Goal: Information Seeking & Learning: Learn about a topic

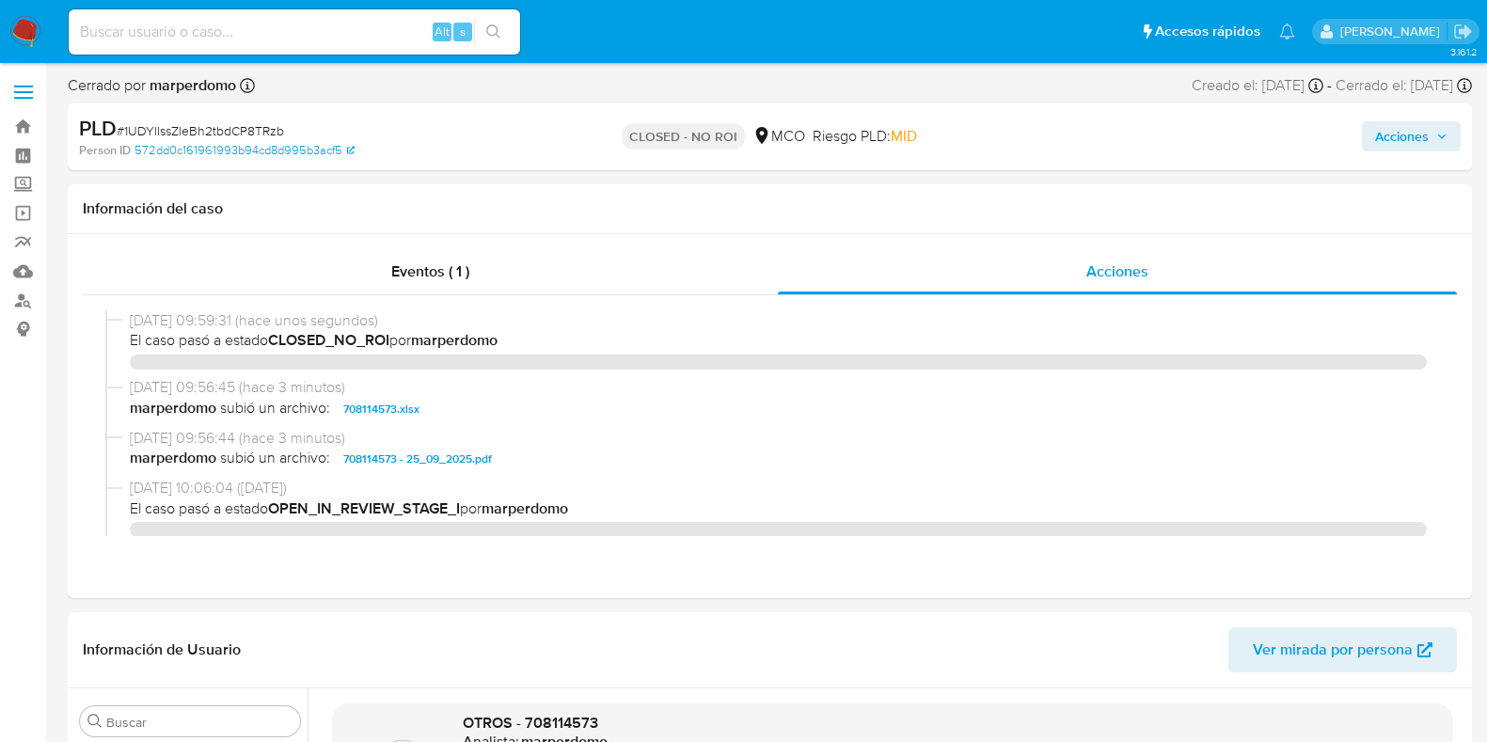
select select "10"
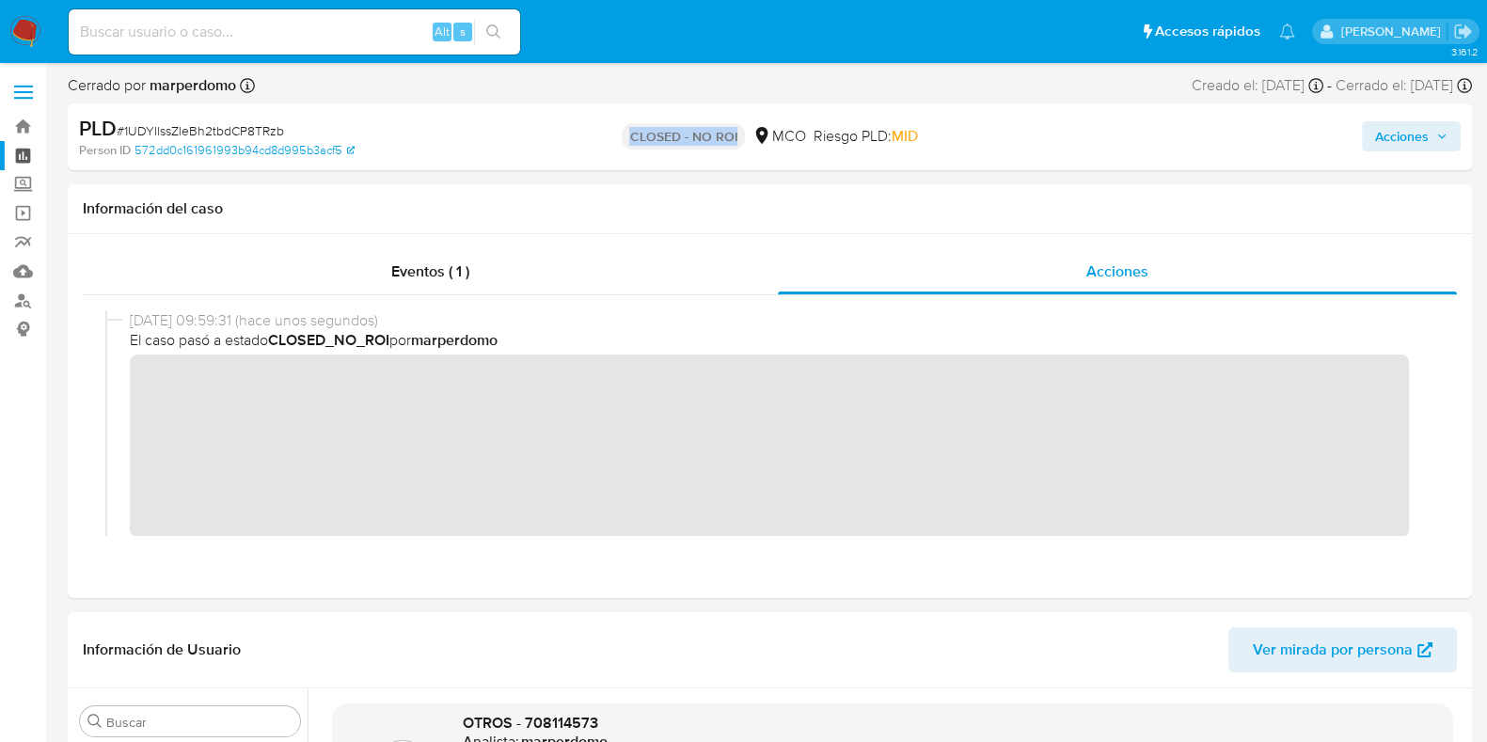
scroll to position [254, 0]
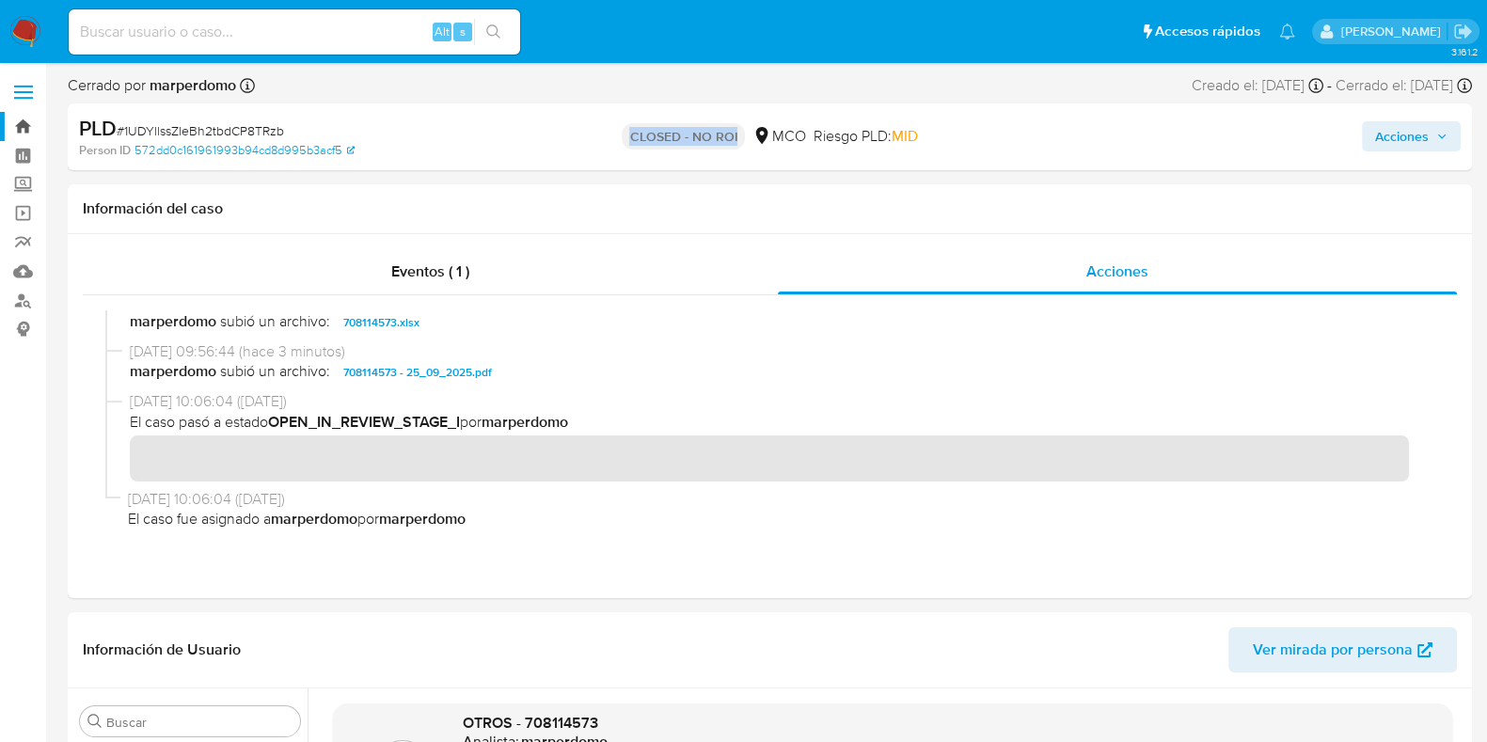
click at [24, 129] on link "Bandeja" at bounding box center [112, 126] width 224 height 29
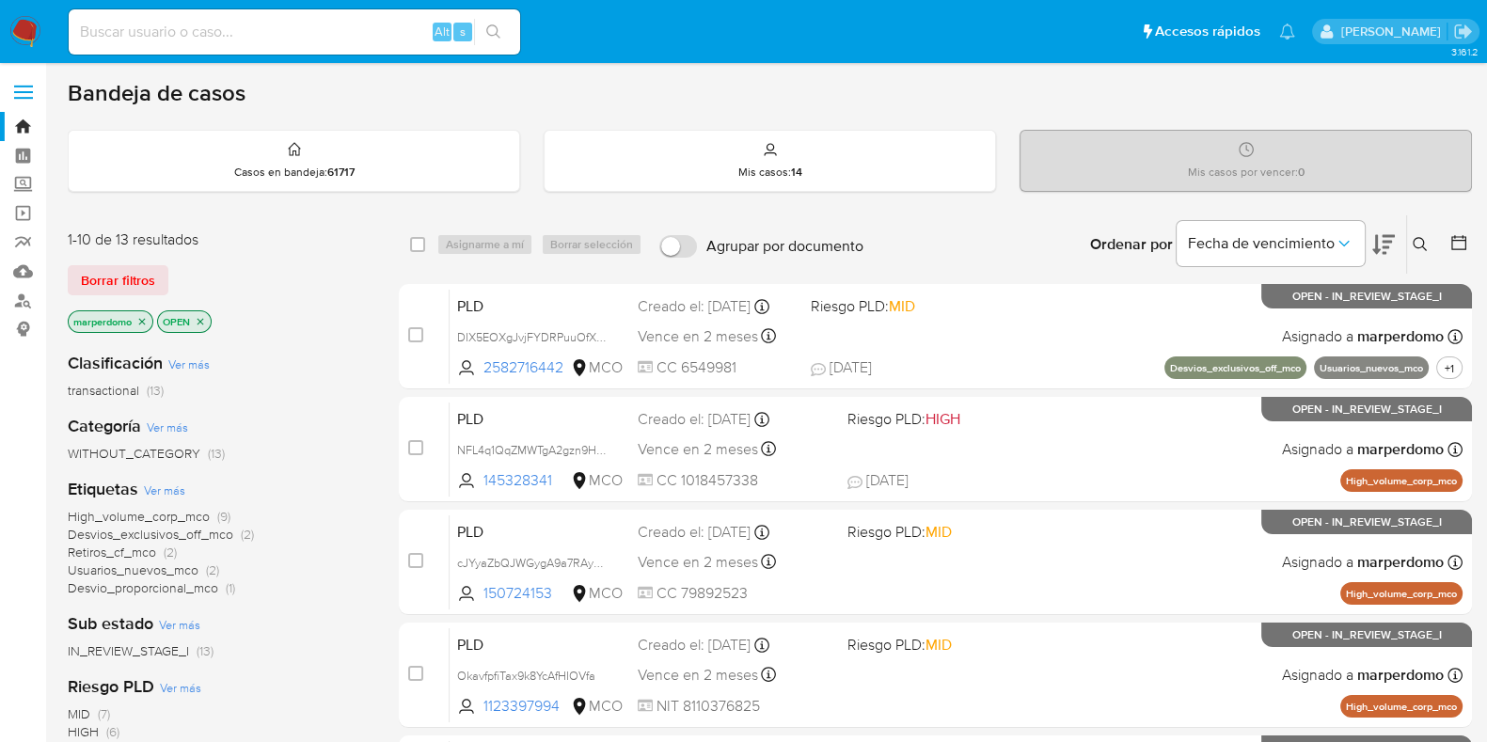
click at [136, 317] on p "marperdomo" at bounding box center [111, 321] width 84 height 21
click at [141, 318] on icon "close-filter" at bounding box center [141, 321] width 11 height 11
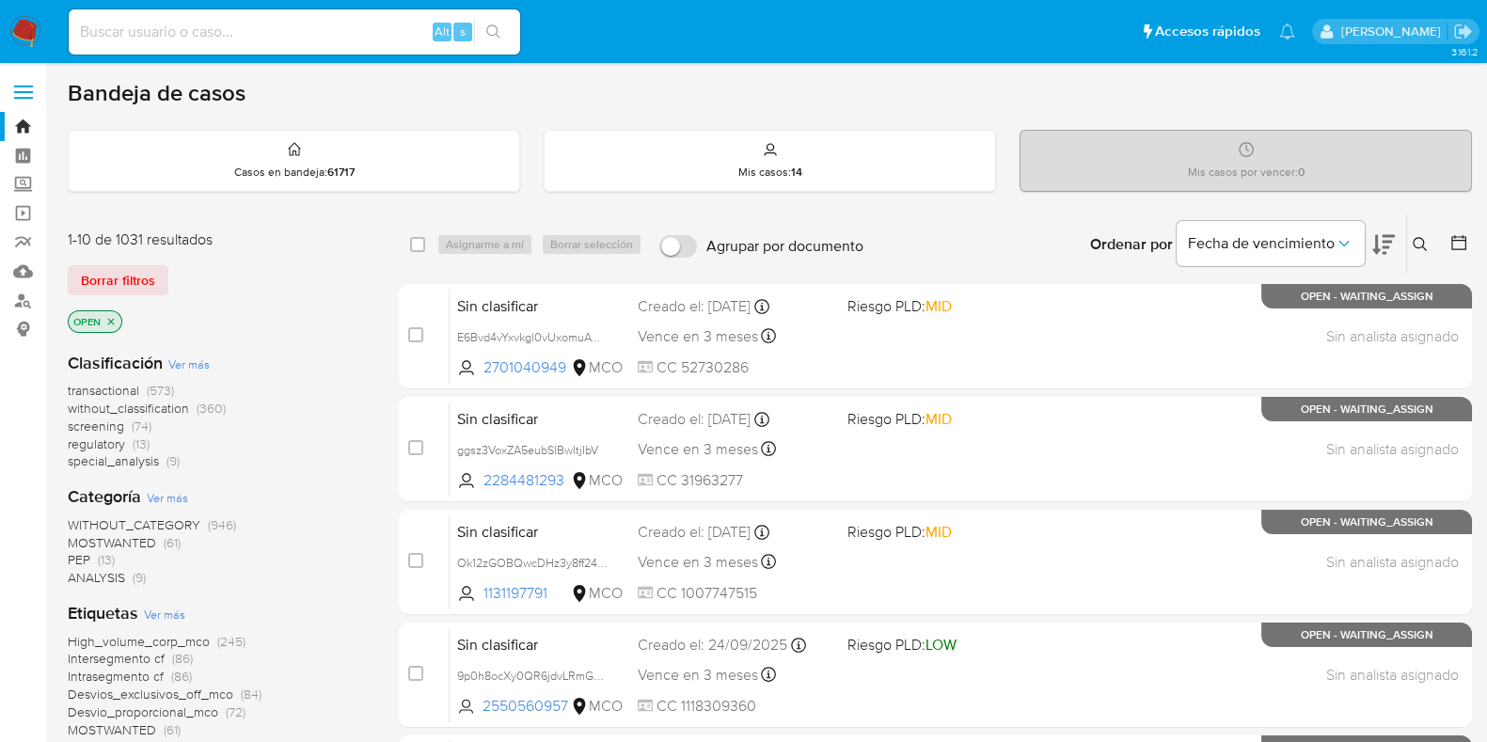
click at [122, 425] on span "screening" at bounding box center [96, 426] width 56 height 19
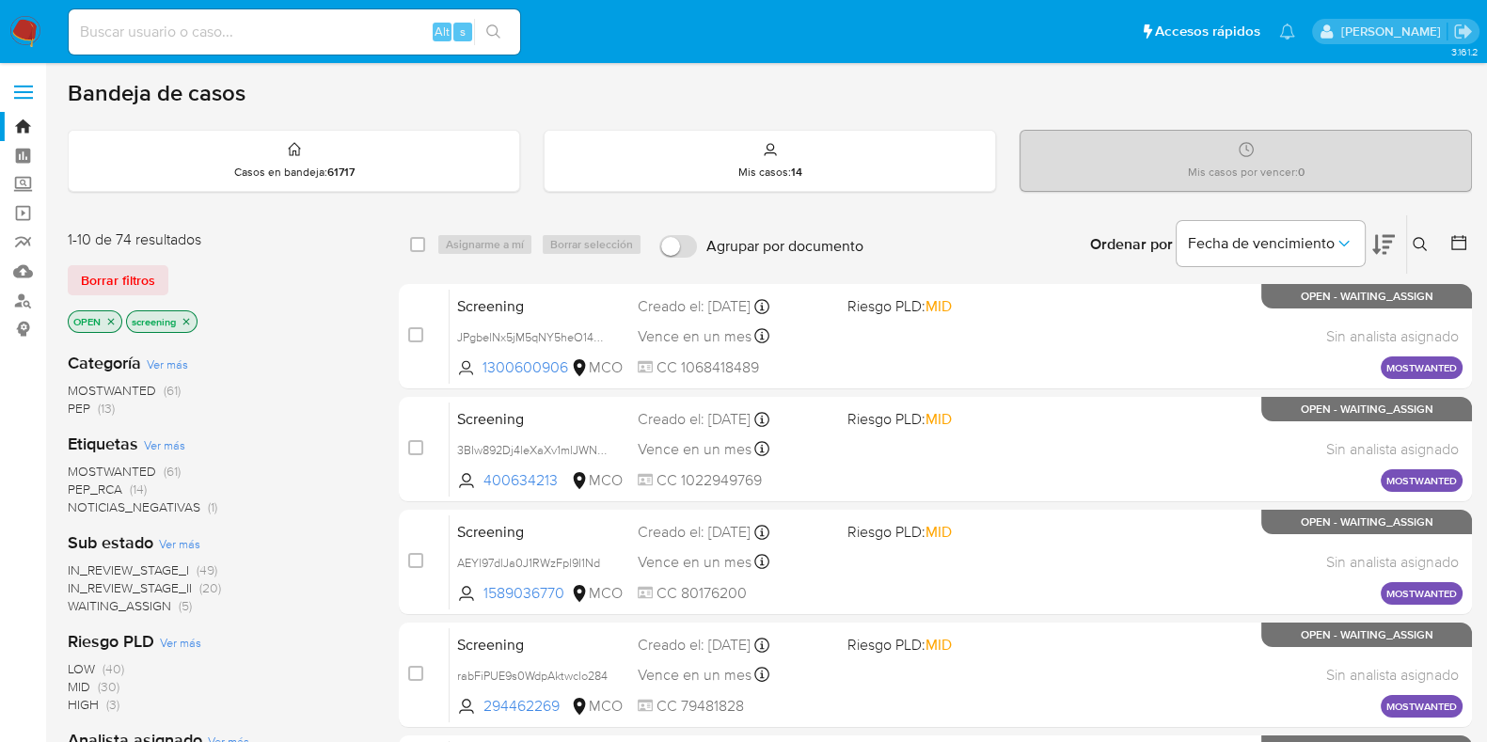
click at [201, 588] on span "(20)" at bounding box center [210, 587] width 22 height 19
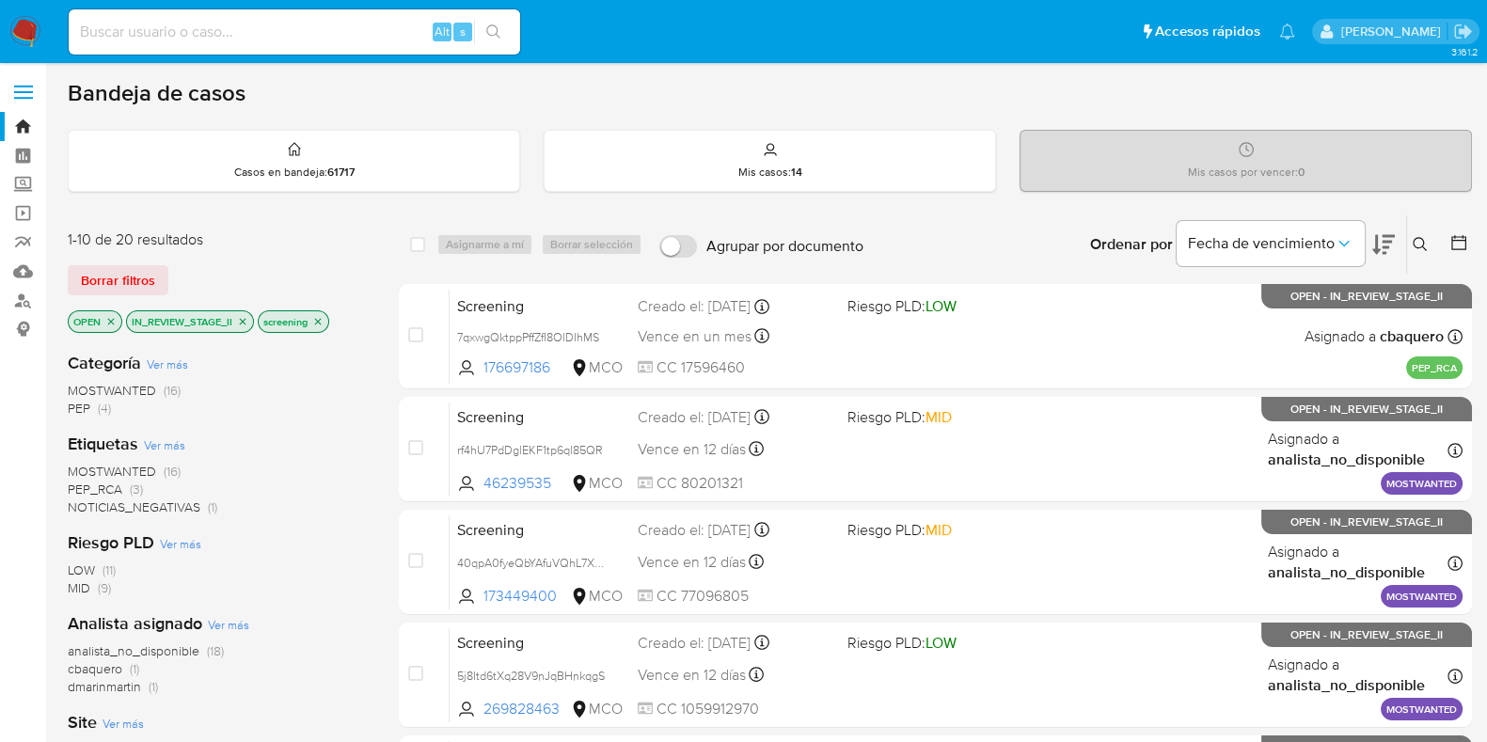
click at [320, 316] on icon "close-filter" at bounding box center [317, 321] width 11 height 11
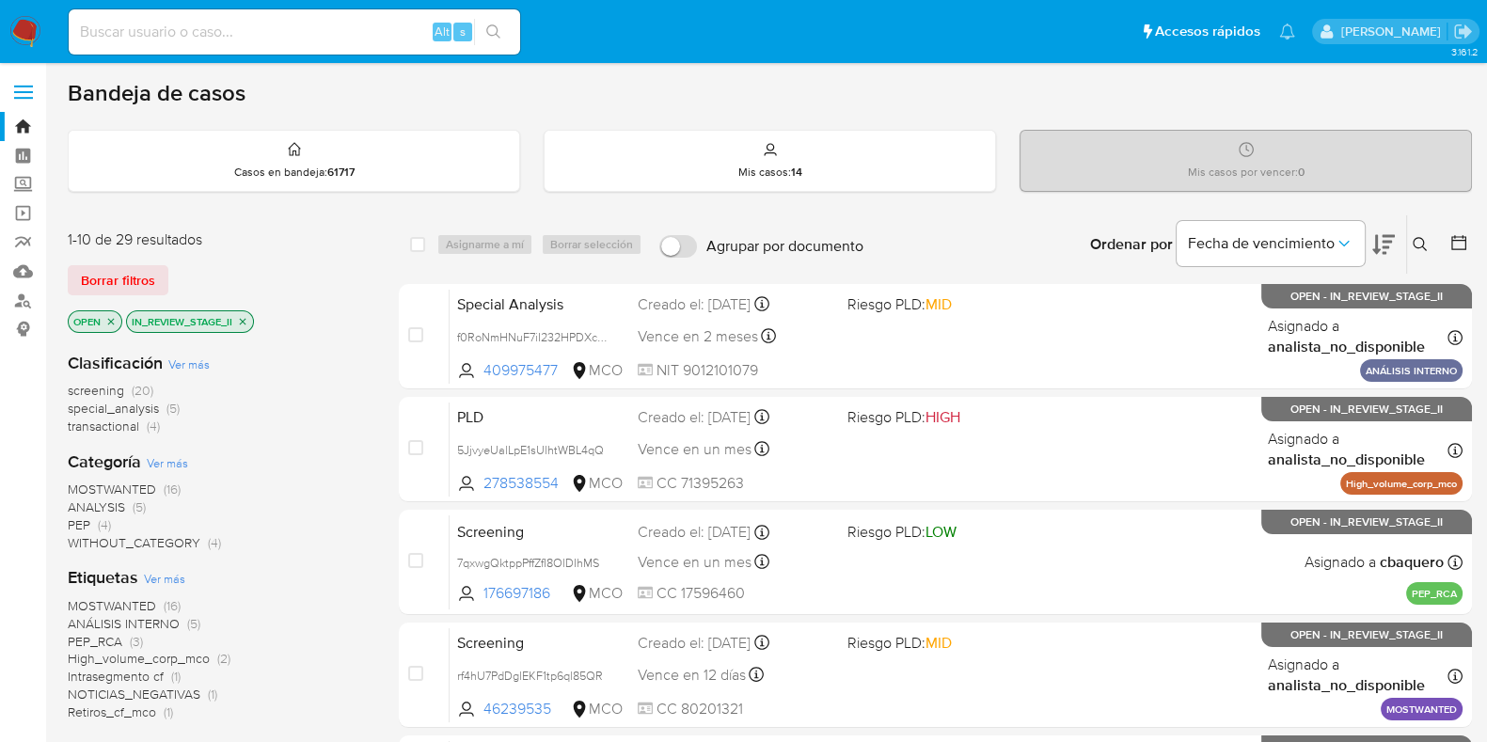
click at [248, 319] on icon "close-filter" at bounding box center [242, 321] width 11 height 11
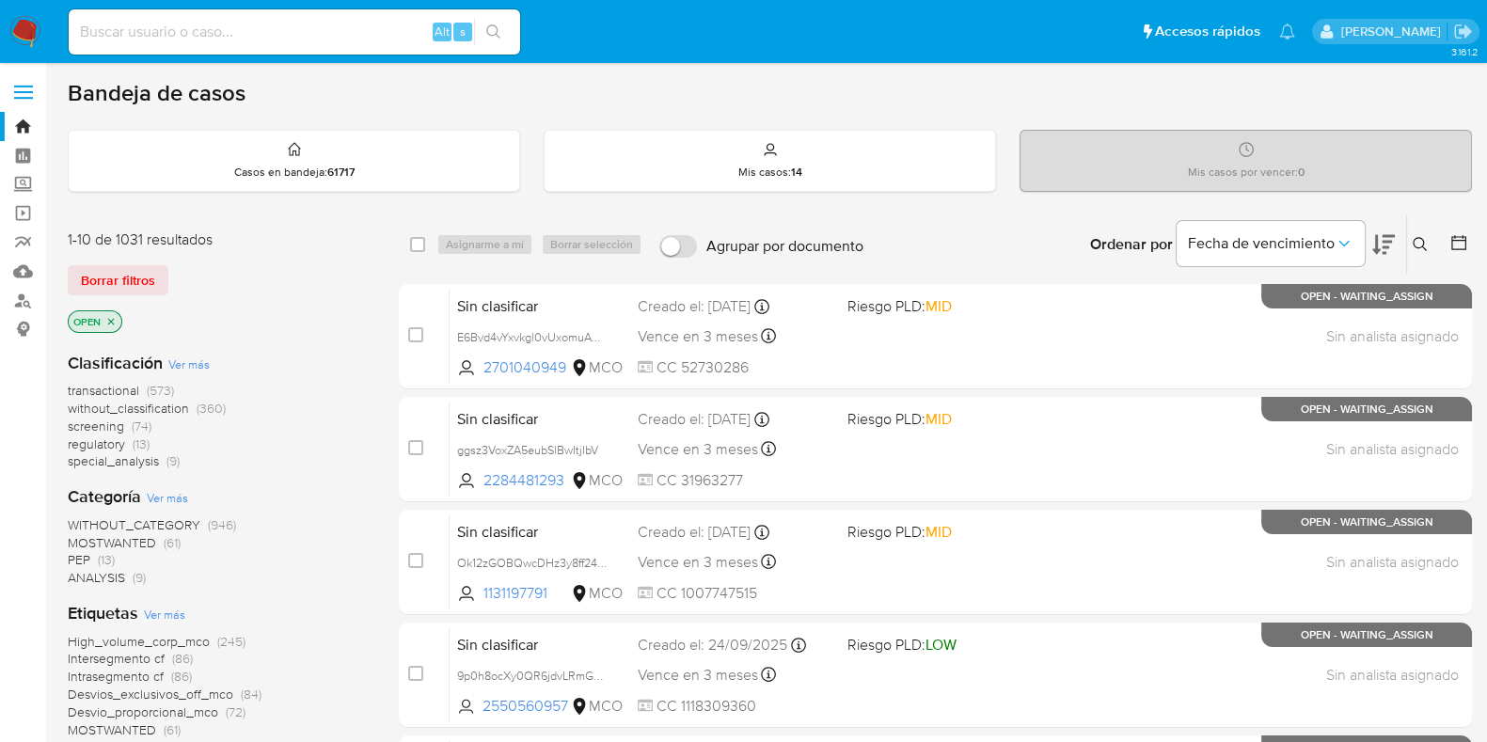
click at [126, 388] on span "transactional" at bounding box center [103, 390] width 71 height 19
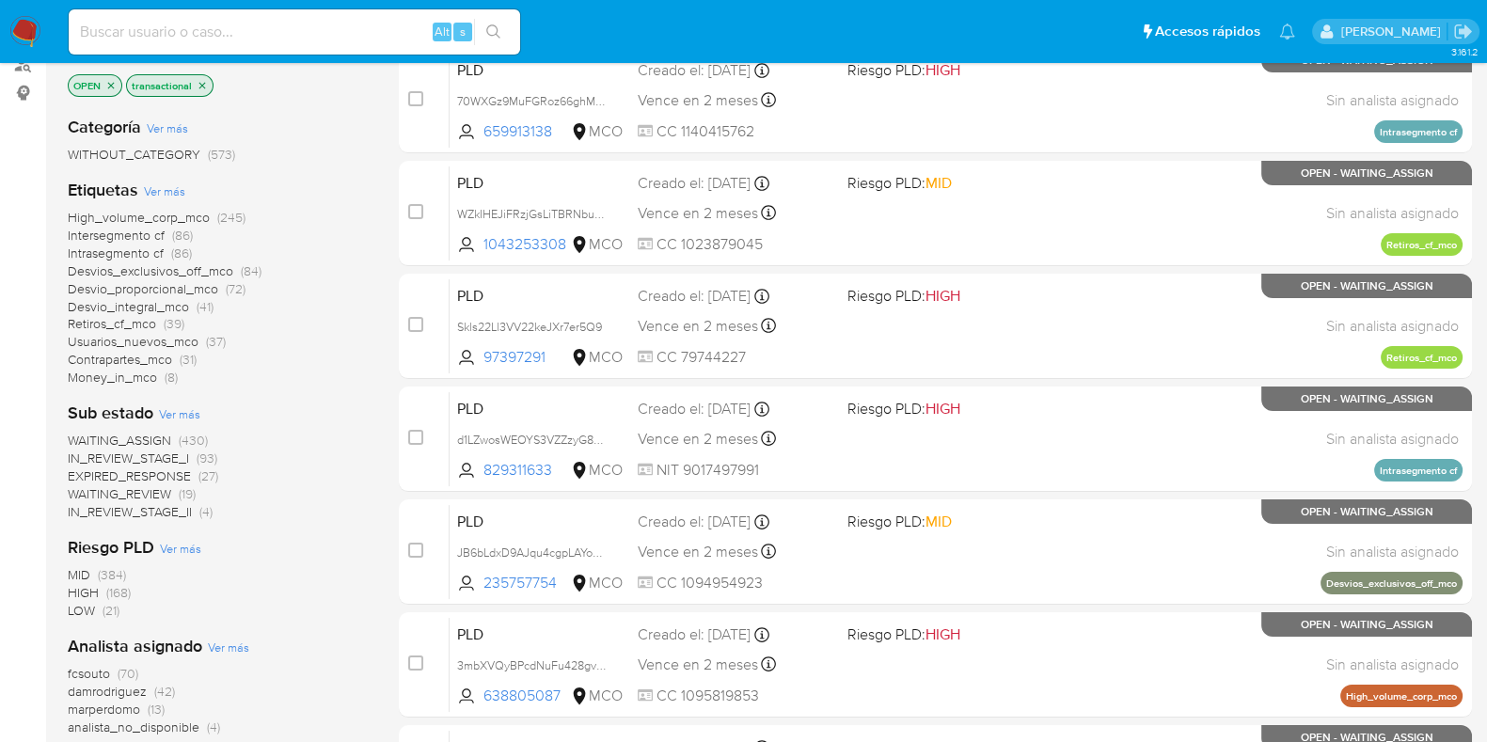
scroll to position [353, 0]
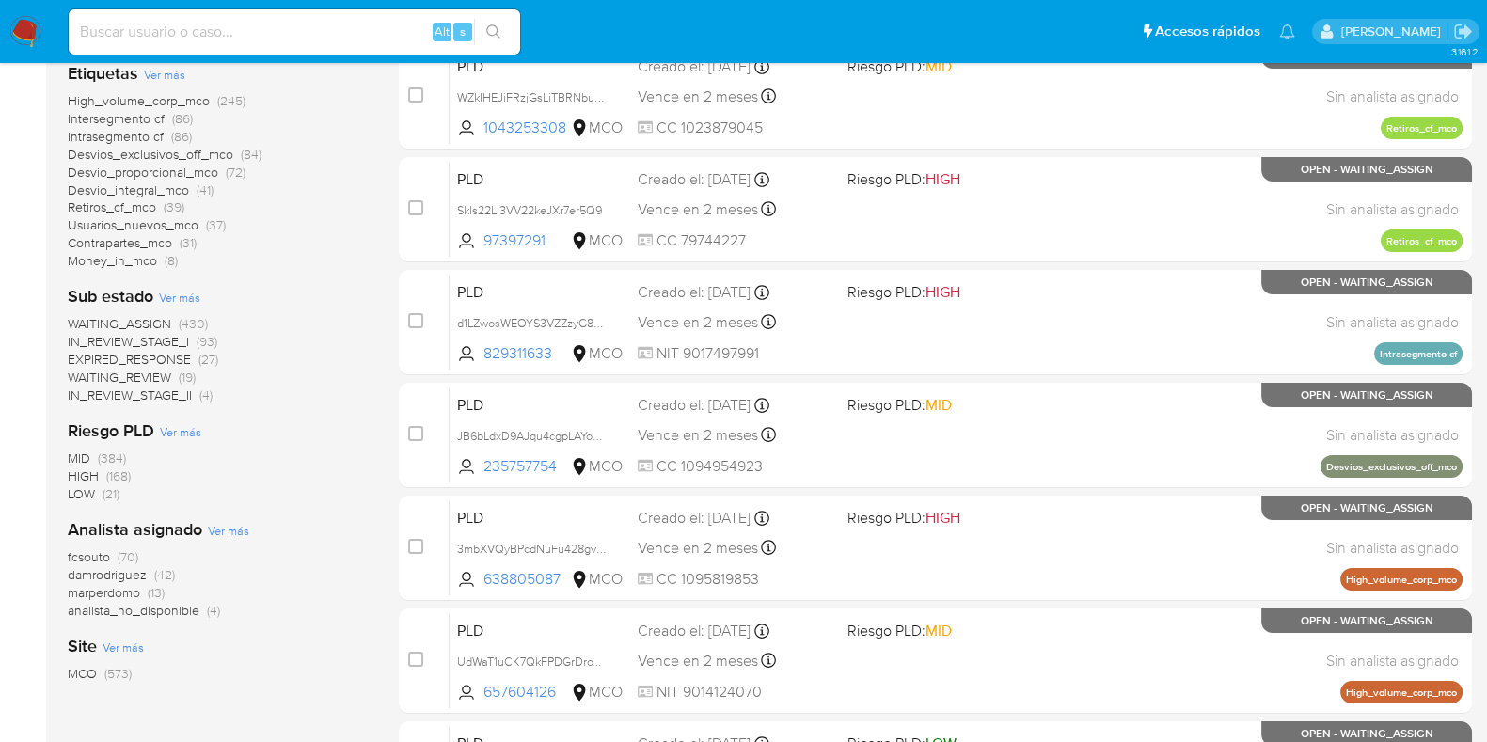
click at [161, 317] on span "WAITING_ASSIGN" at bounding box center [119, 323] width 103 height 19
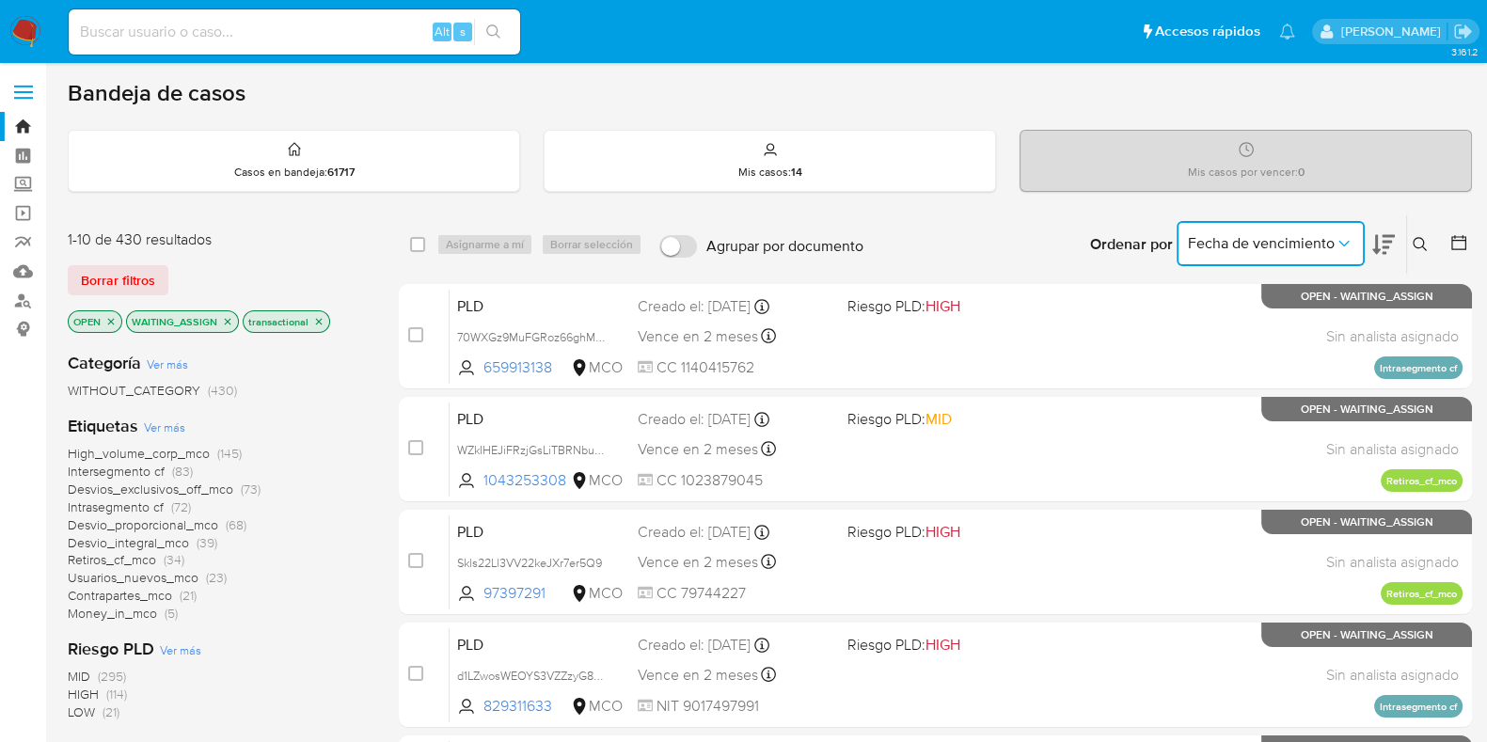
click at [1354, 257] on button "Fecha de vencimiento" at bounding box center [1271, 243] width 188 height 45
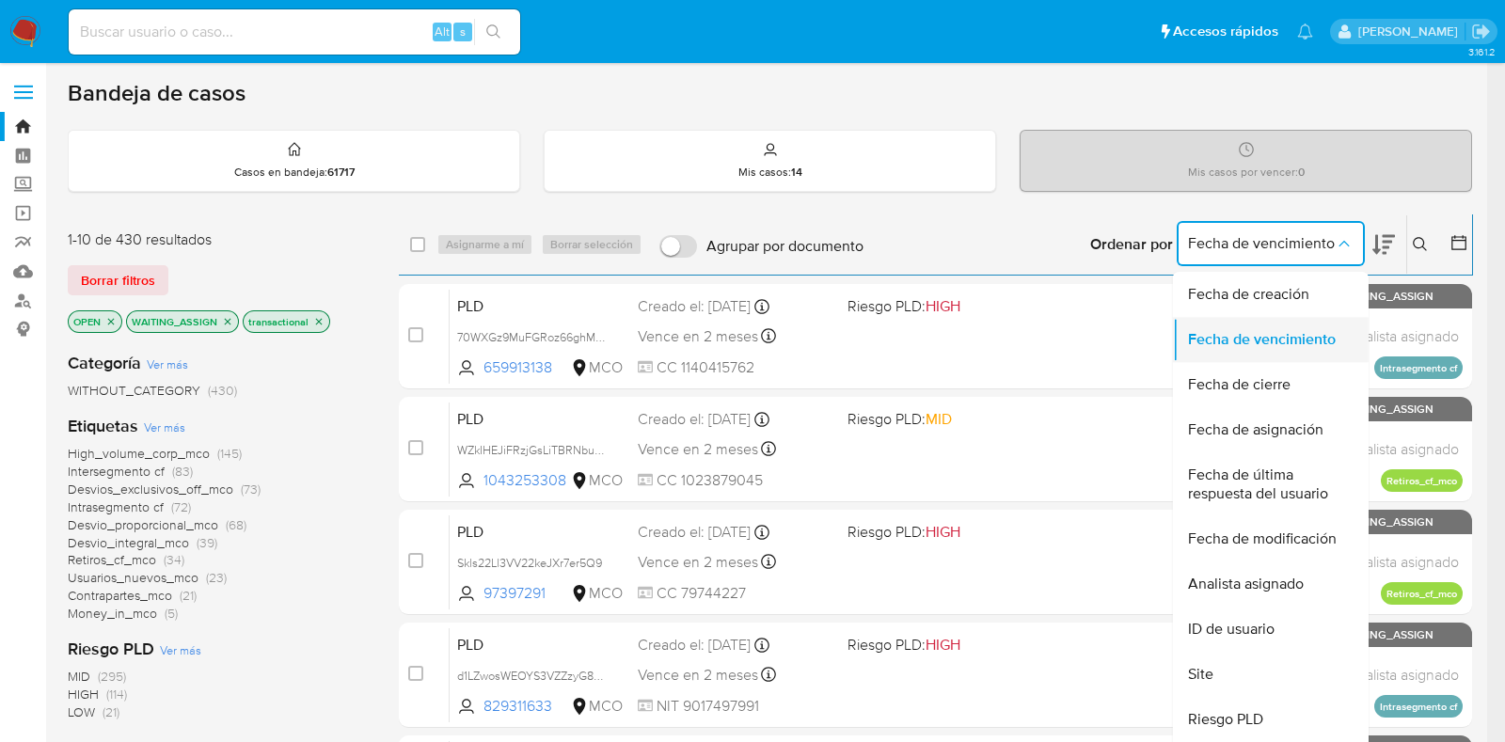
click at [1228, 342] on span "Fecha de vencimiento" at bounding box center [1262, 339] width 148 height 19
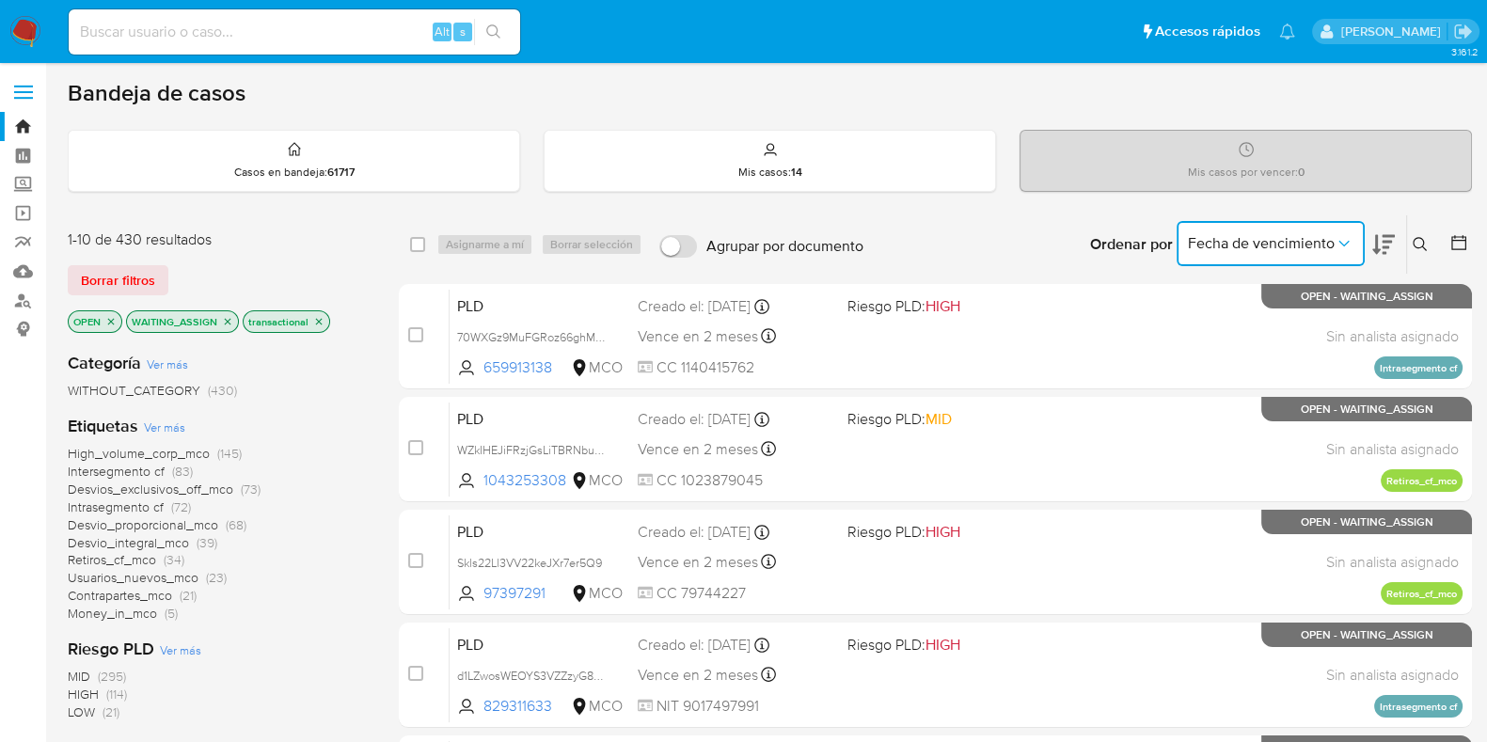
click at [1258, 228] on button "Fecha de vencimiento" at bounding box center [1271, 243] width 188 height 45
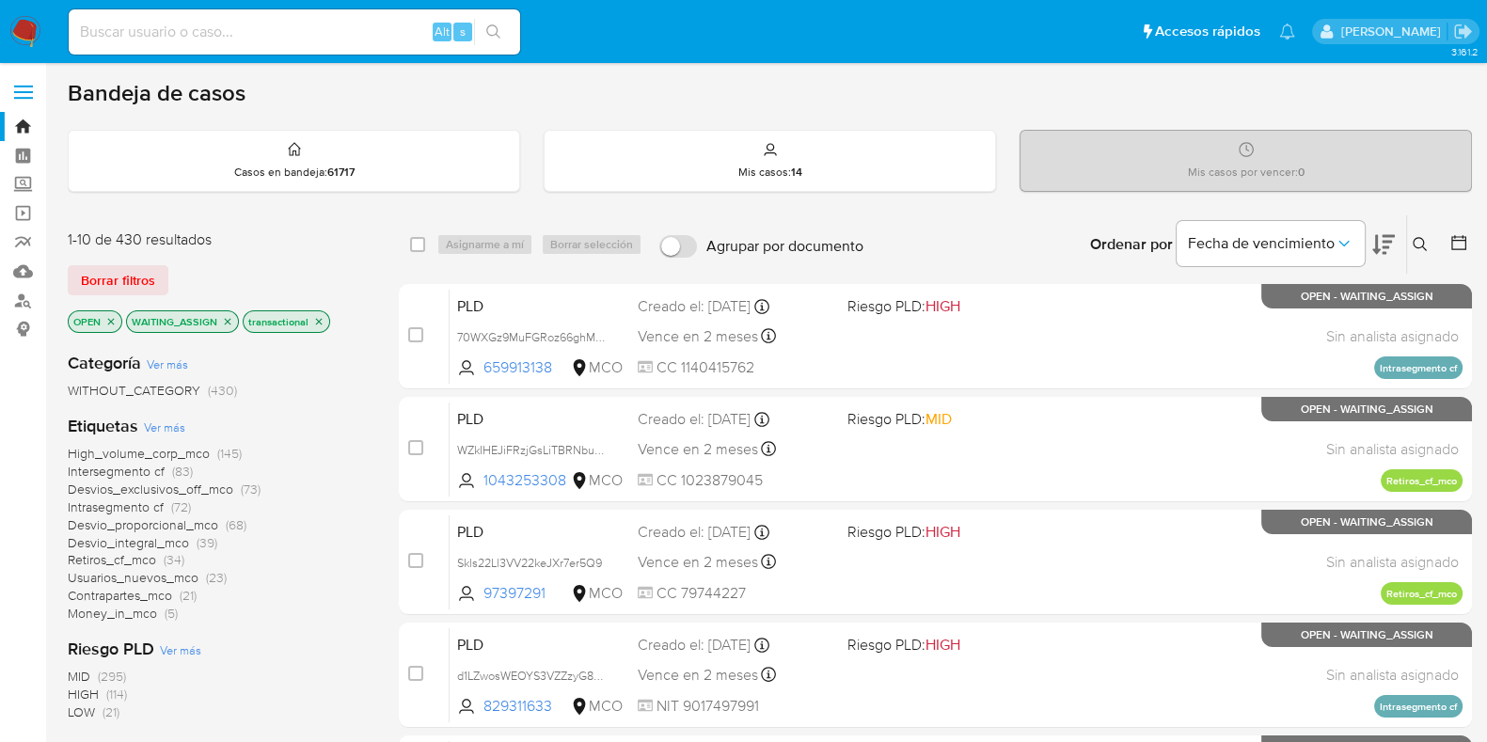
click at [1461, 246] on icon at bounding box center [1458, 242] width 19 height 19
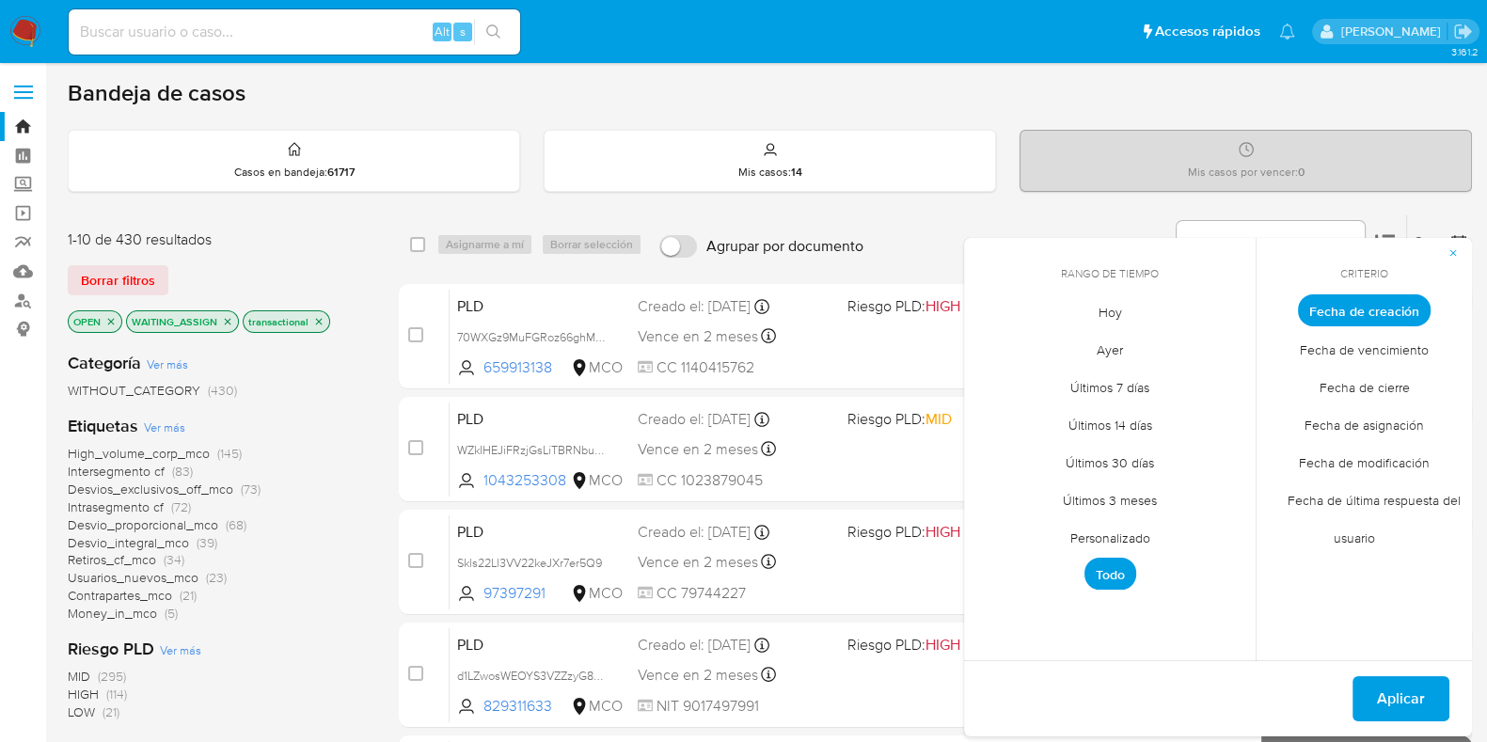
click at [883, 231] on div "Ordenar por Fecha de vencimiento No es posible ordenar los resultados mientras …" at bounding box center [1172, 244] width 599 height 58
click at [1362, 420] on span "Fecha de asignación" at bounding box center [1364, 424] width 159 height 39
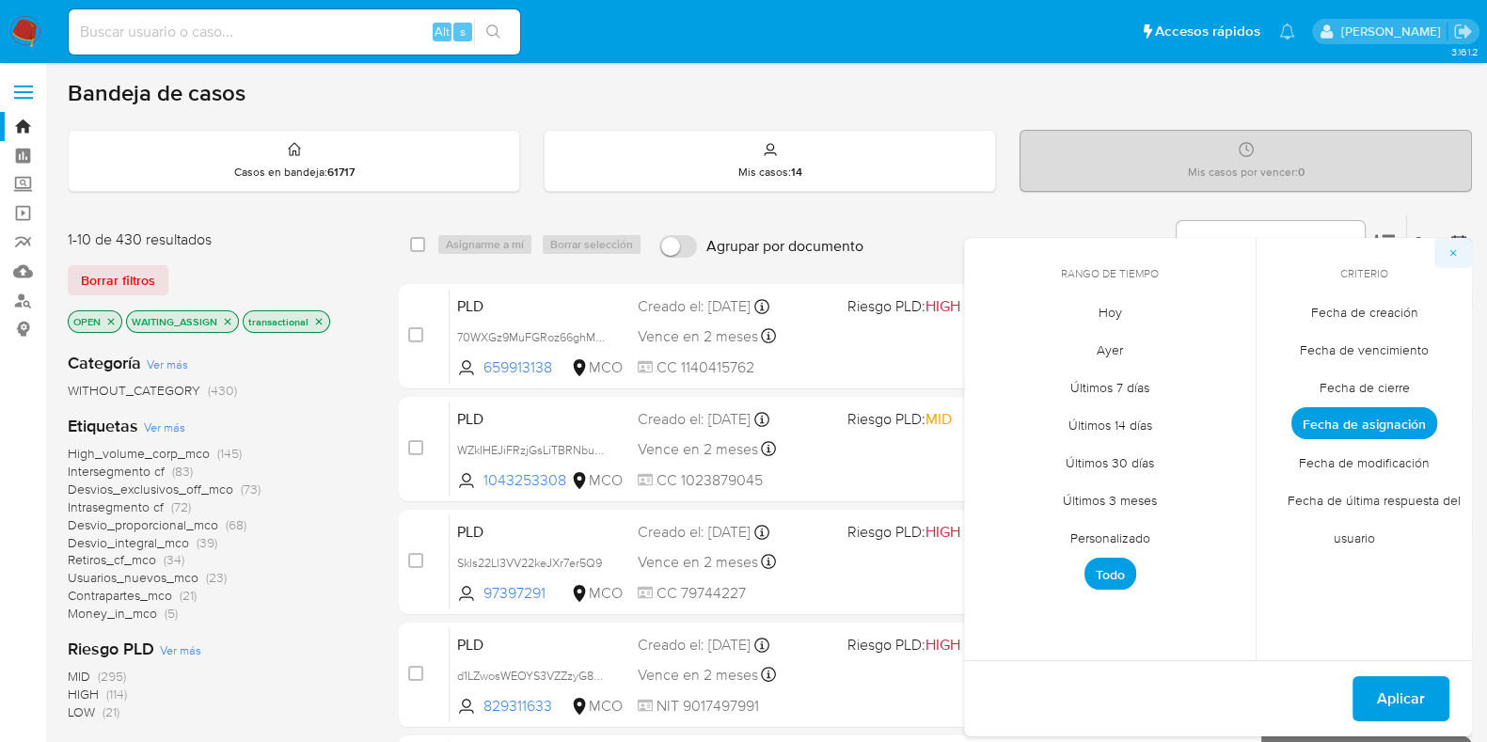
click at [1455, 245] on span "button" at bounding box center [1453, 253] width 11 height 26
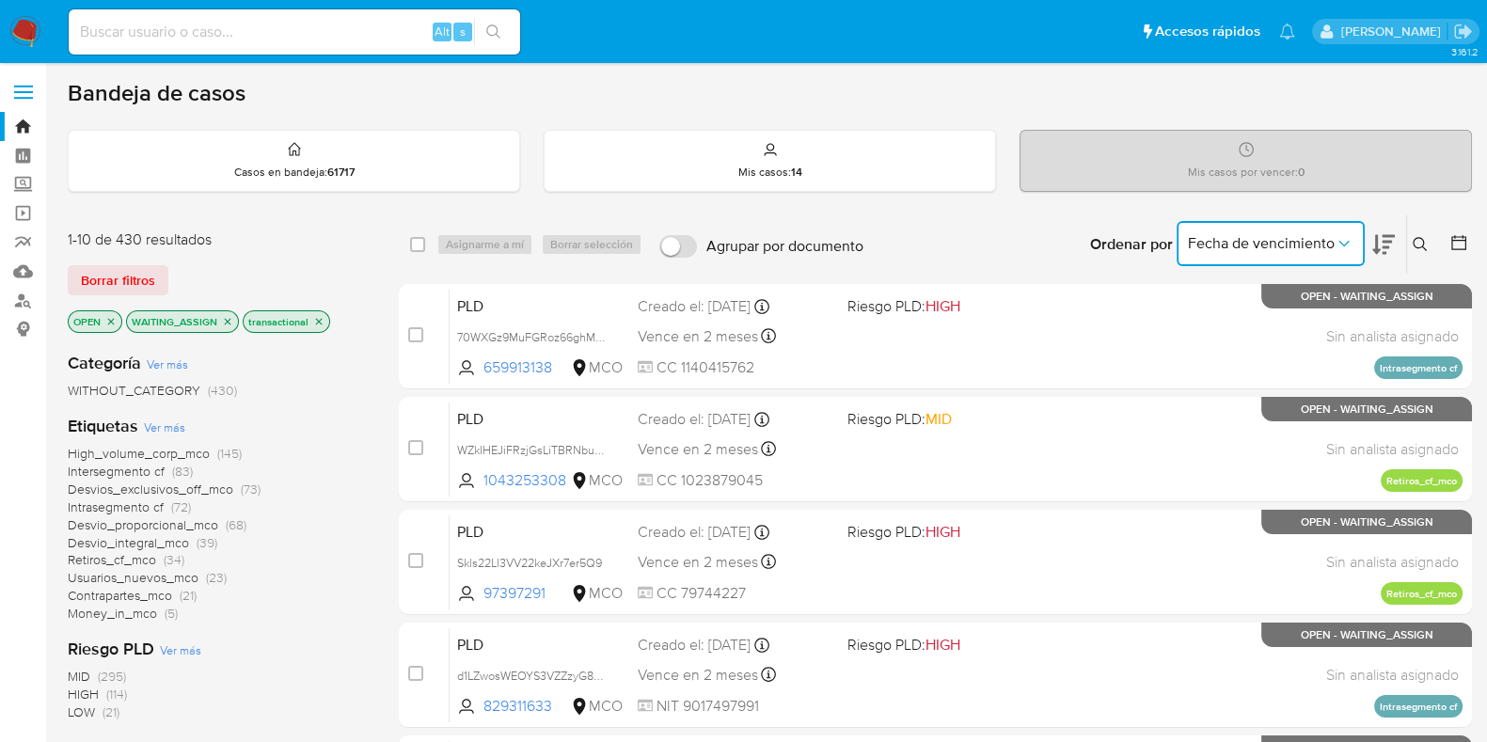
click at [1322, 244] on span "Fecha de vencimiento" at bounding box center [1261, 243] width 147 height 19
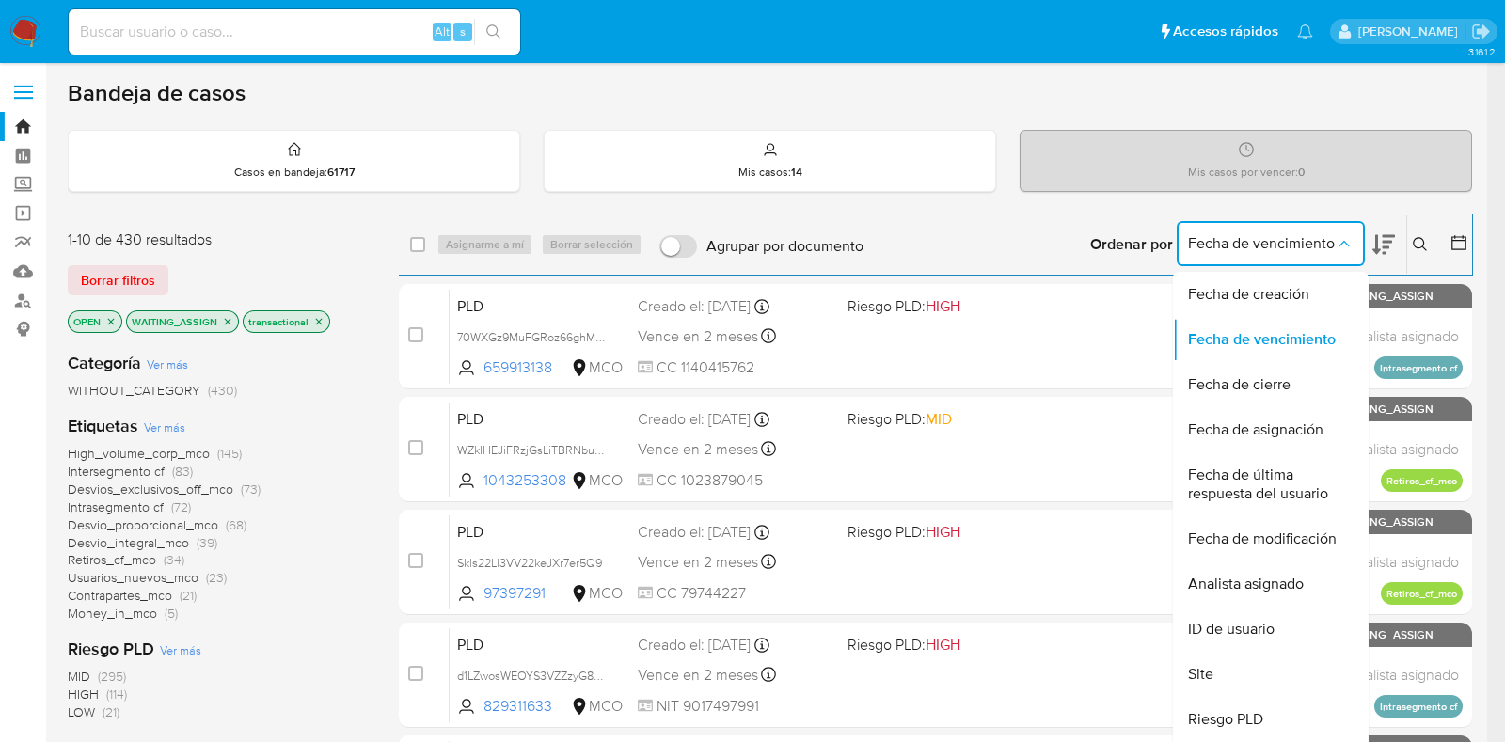
click at [1322, 244] on span "Fecha de vencimiento" at bounding box center [1261, 243] width 147 height 19
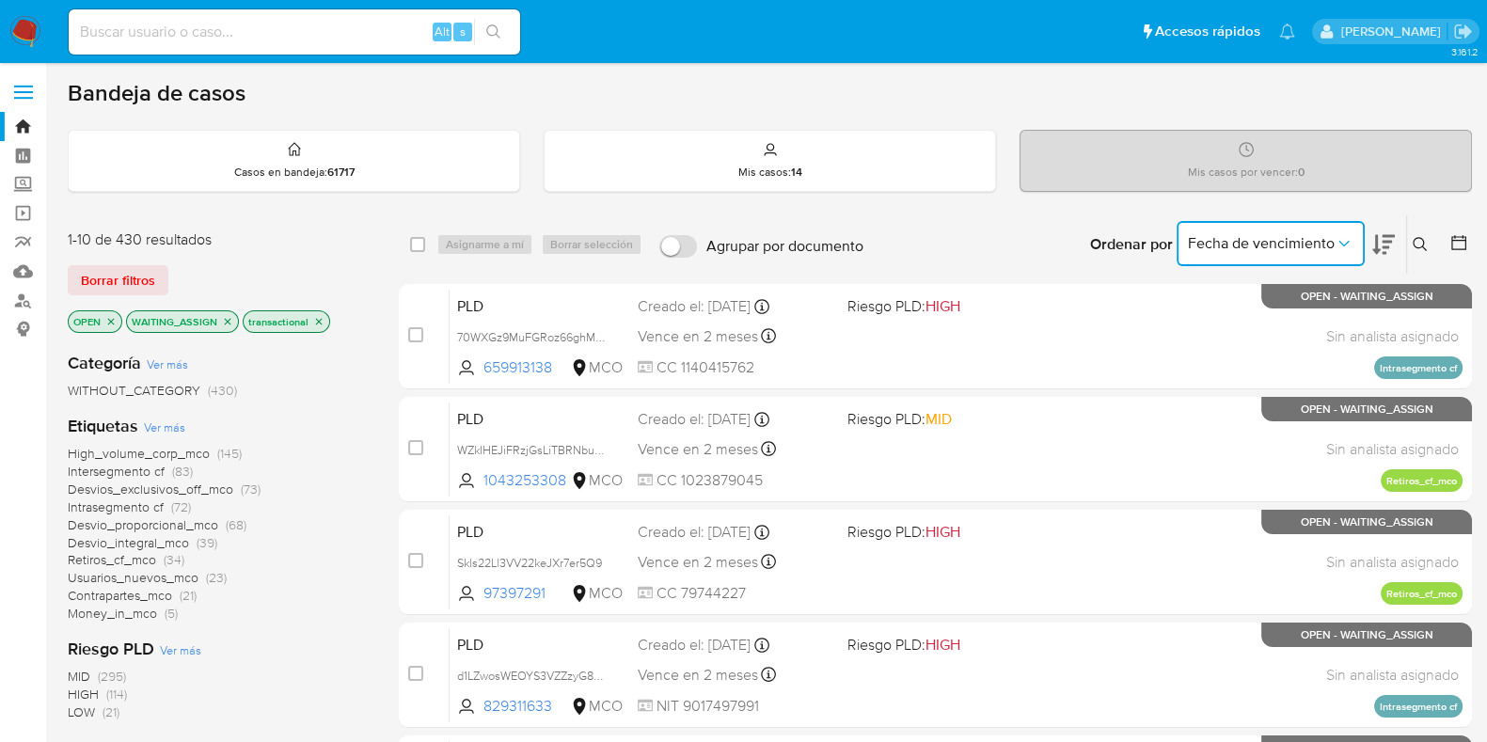
click at [1387, 242] on icon at bounding box center [1383, 245] width 23 height 20
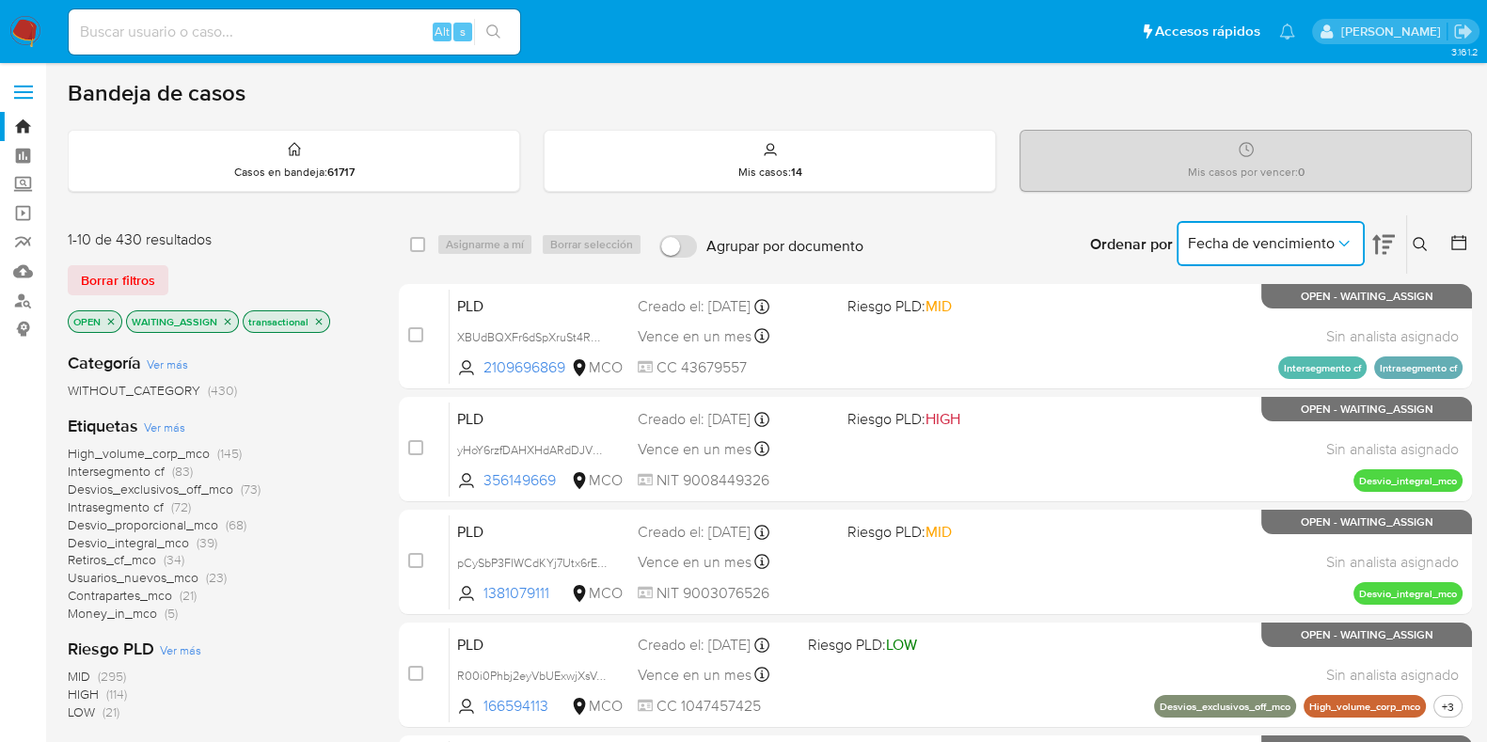
click at [1387, 242] on icon at bounding box center [1383, 245] width 23 height 20
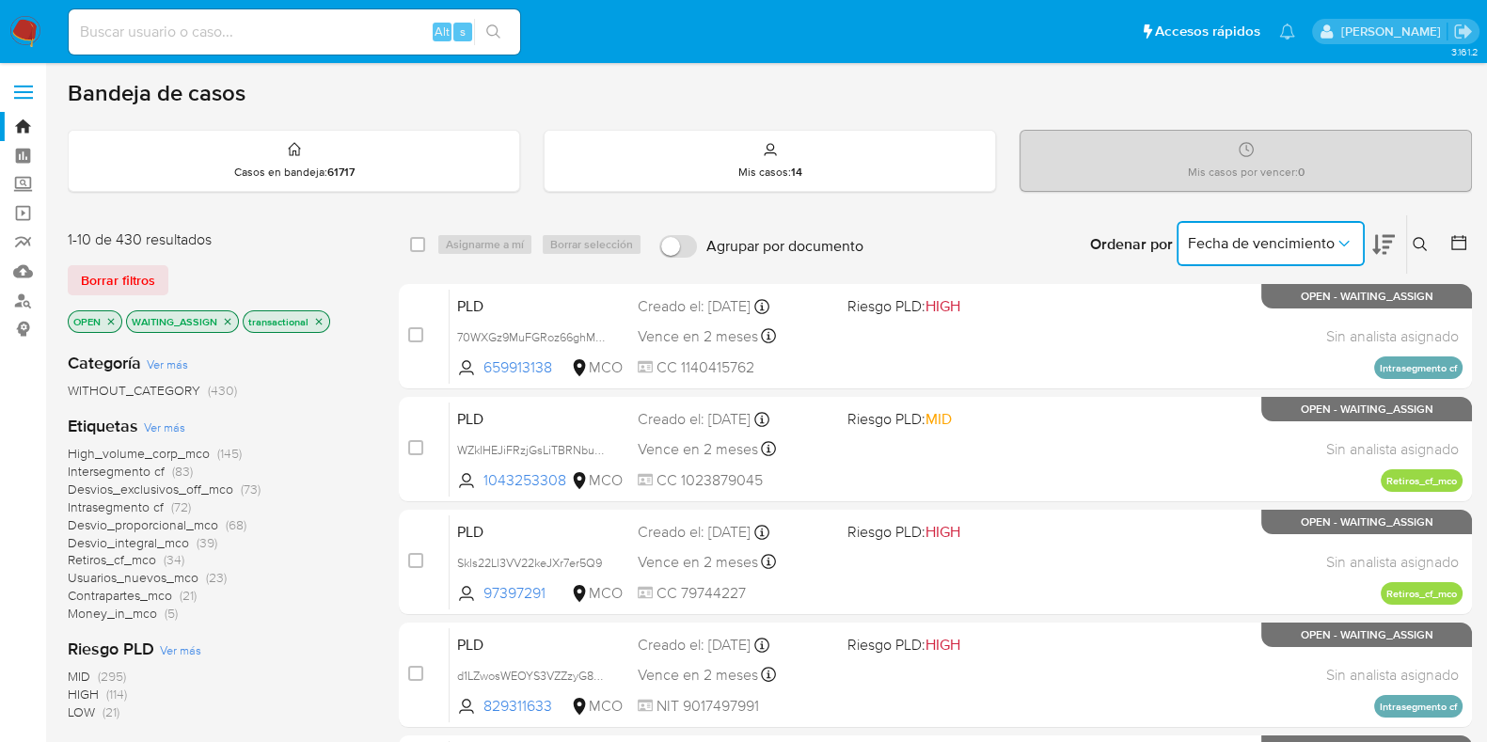
click at [1323, 245] on span "Fecha de vencimiento" at bounding box center [1261, 243] width 147 height 19
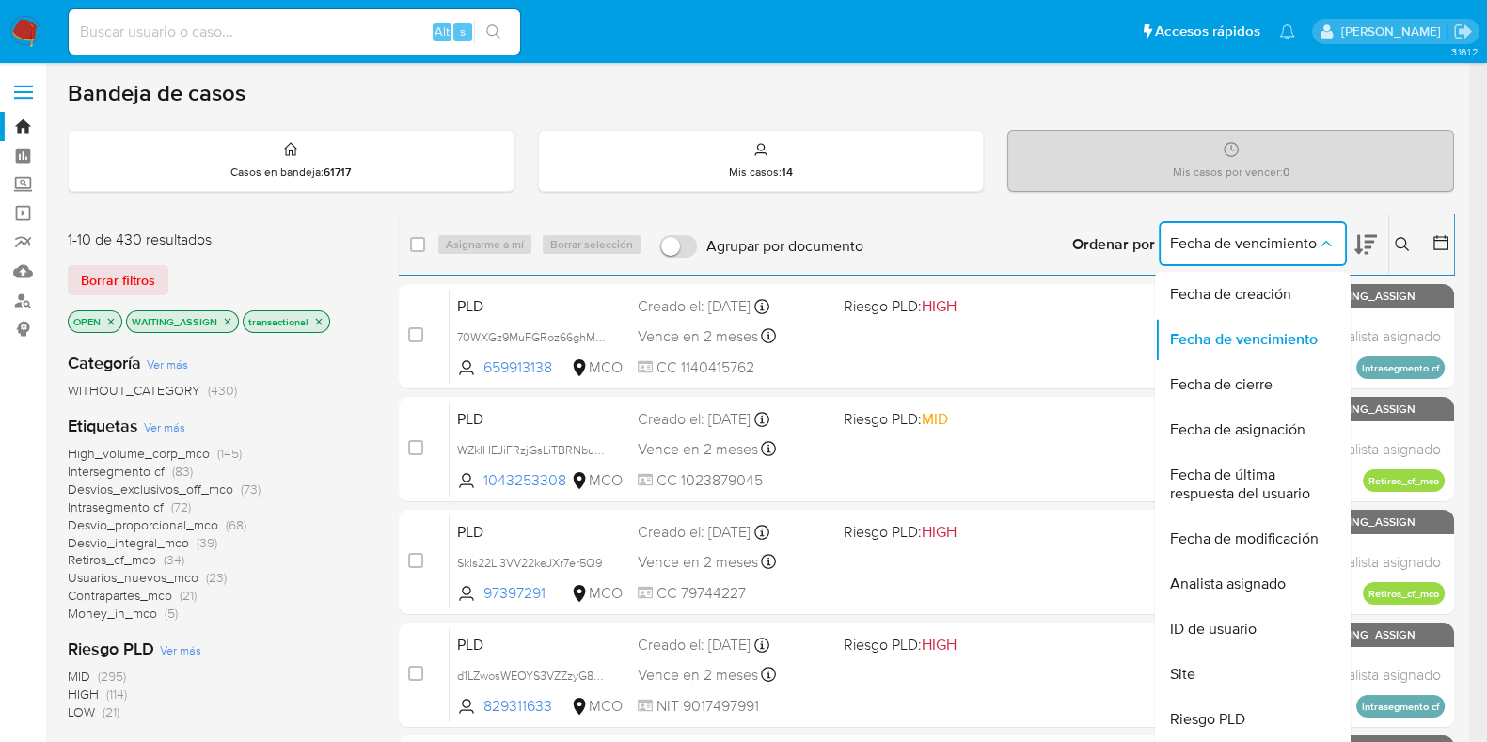
click at [1377, 245] on icon at bounding box center [1365, 245] width 23 height 20
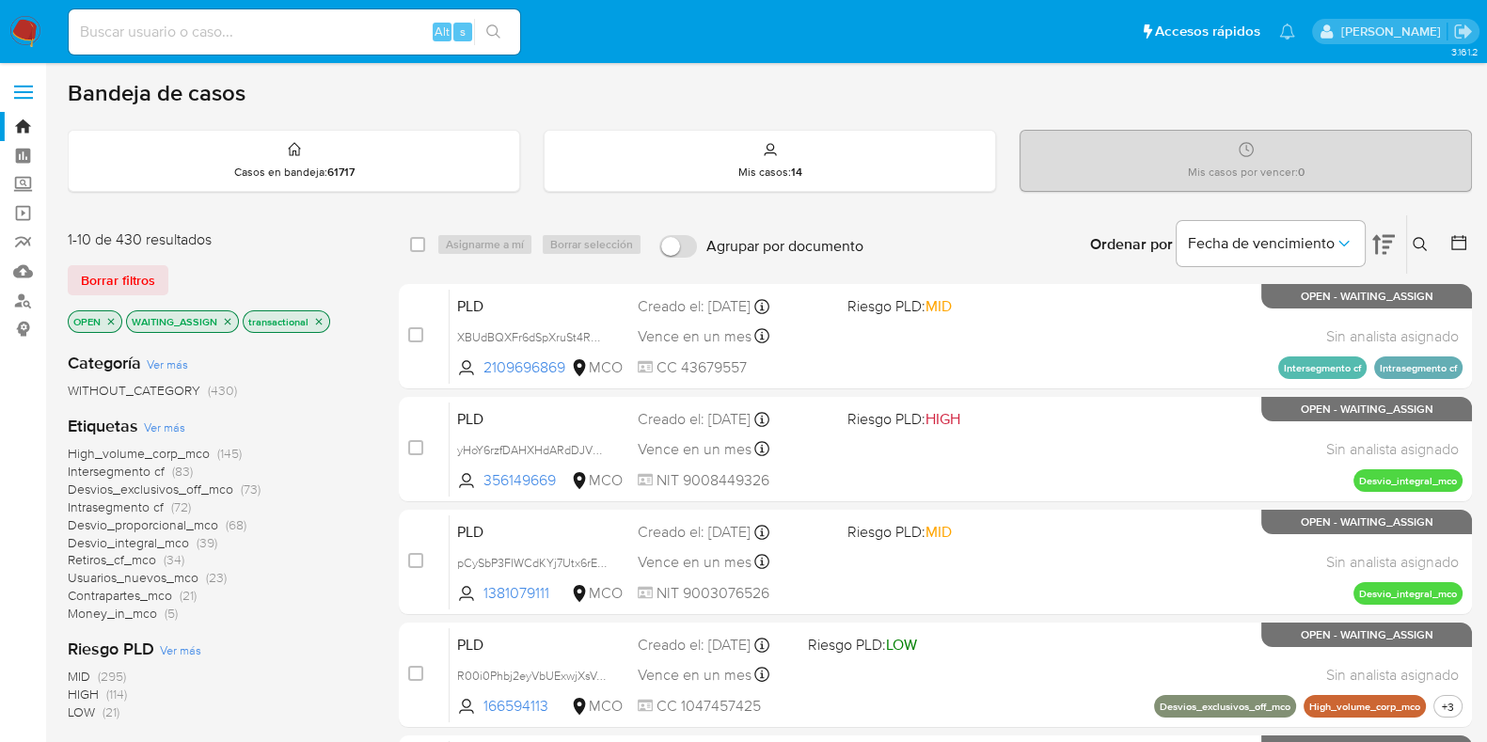
click at [1453, 233] on icon at bounding box center [1458, 242] width 19 height 19
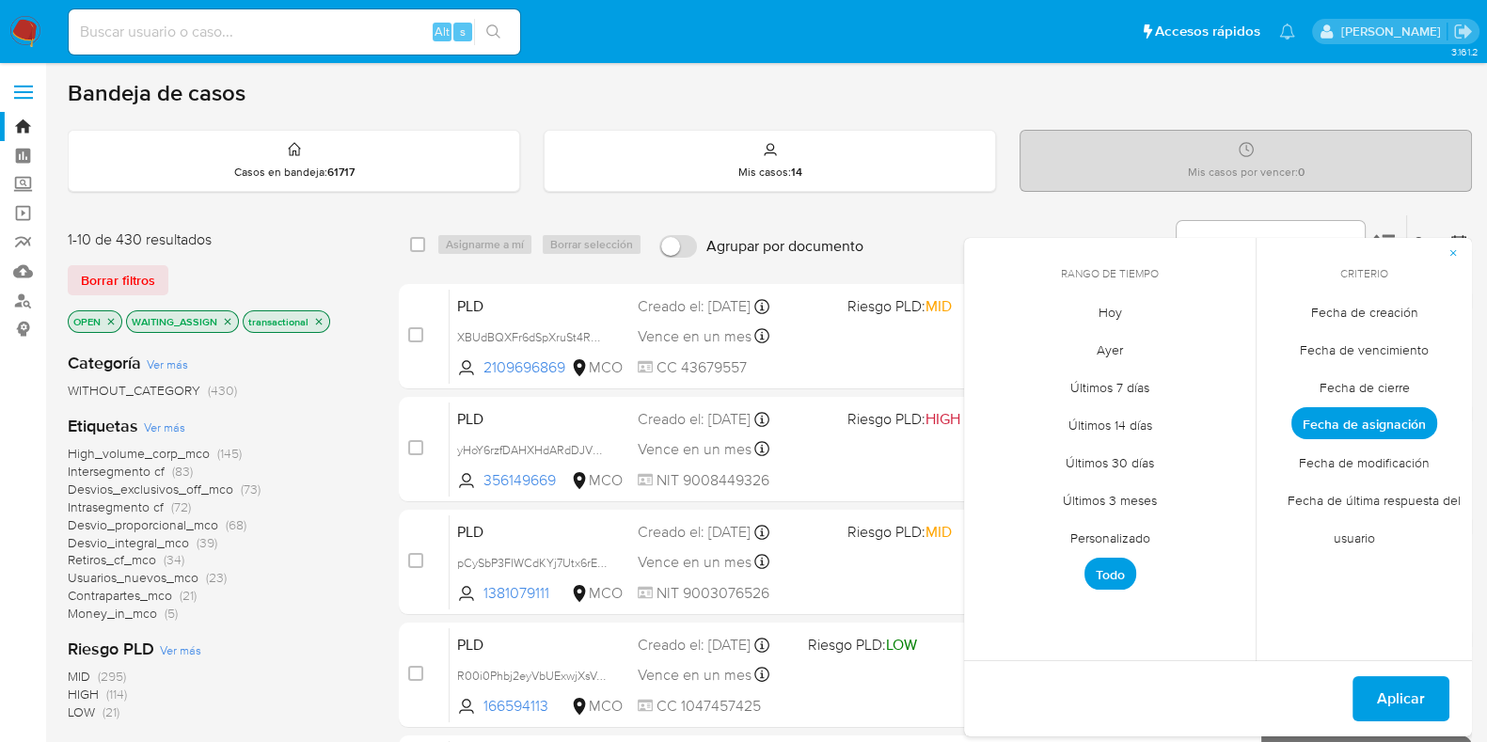
click at [1305, 182] on div "Mis casos por vencer : 0" at bounding box center [1245, 161] width 451 height 60
click at [1073, 184] on div "Mis casos por vencer : 0" at bounding box center [1245, 161] width 451 height 60
click at [1371, 345] on span "Fecha de vencimiento" at bounding box center [1364, 349] width 168 height 39
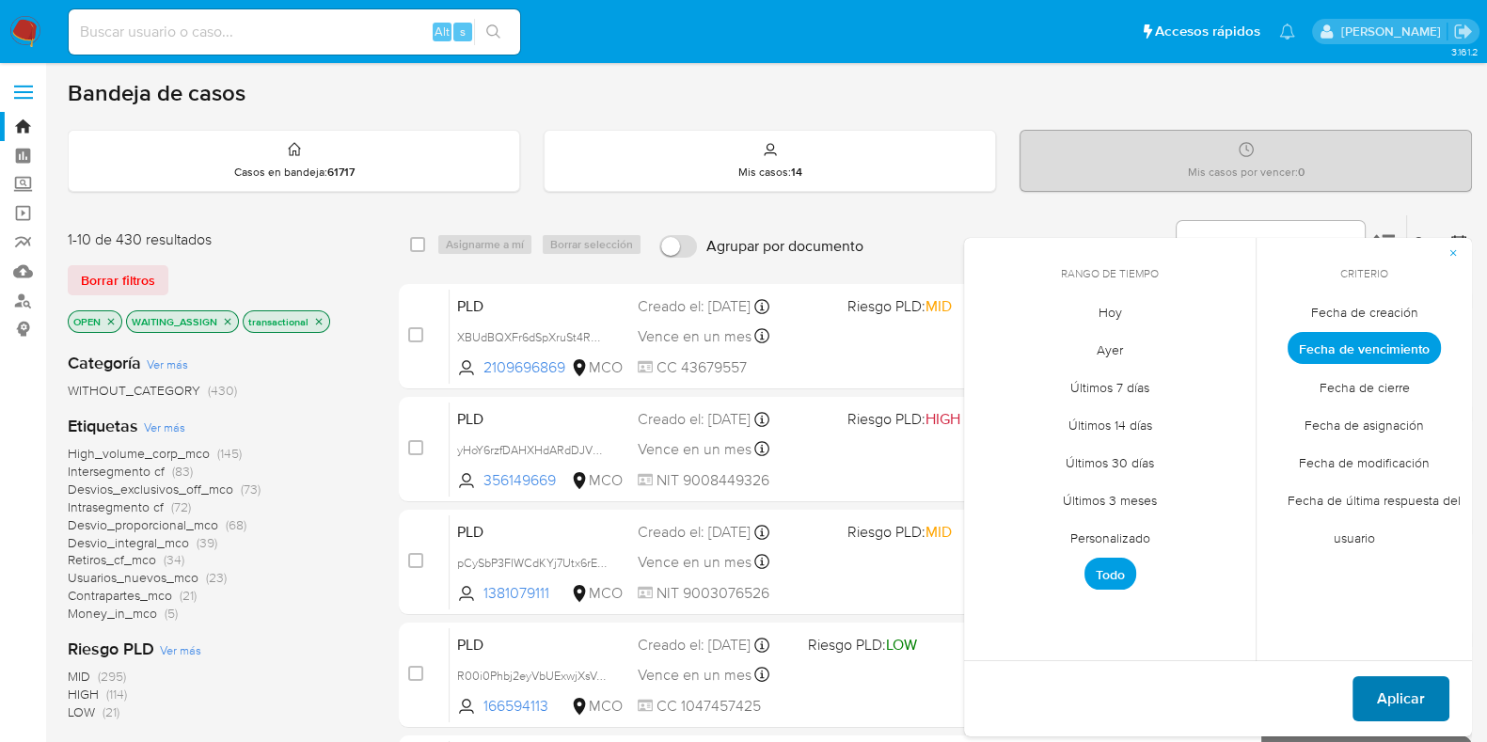
click at [1412, 693] on span "Aplicar" at bounding box center [1401, 698] width 48 height 41
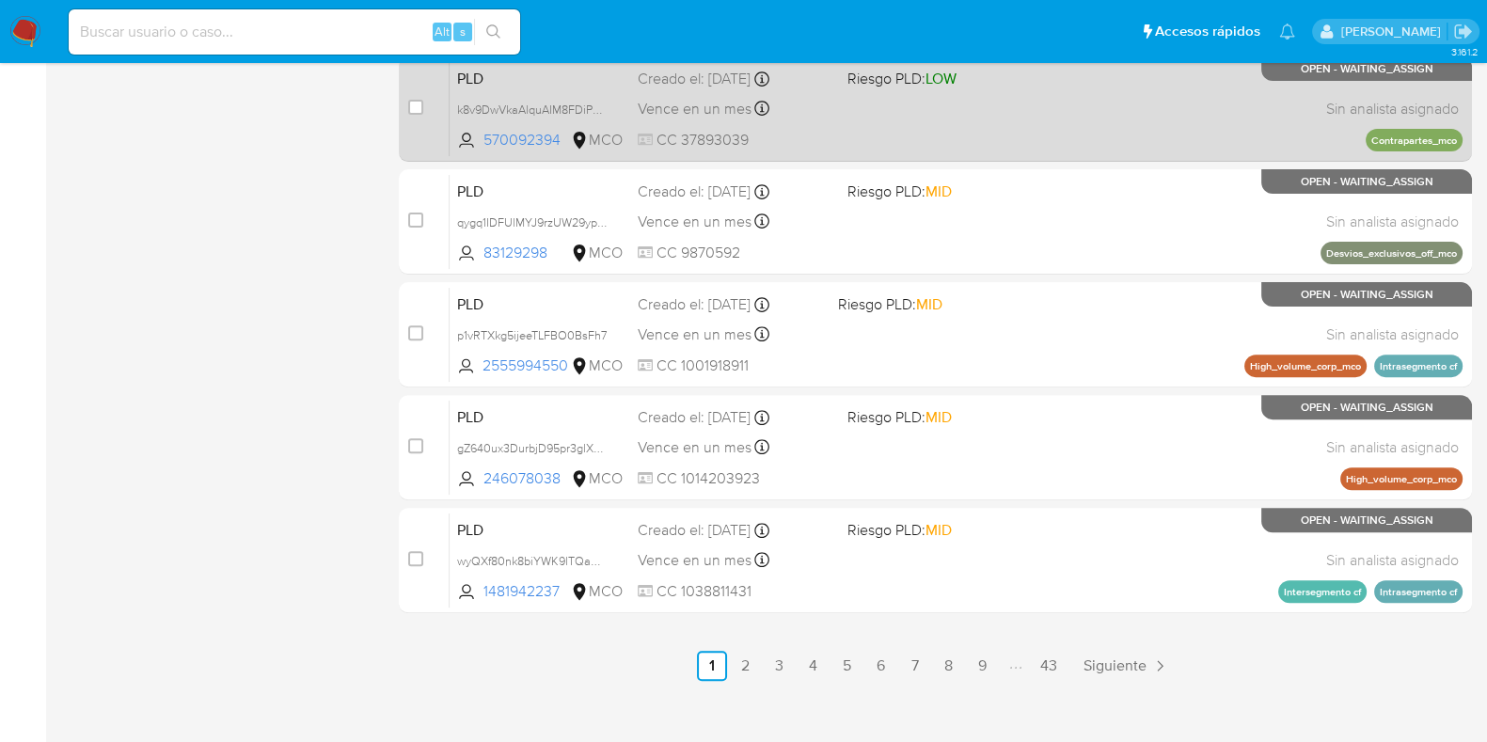
scroll to position [808, 0]
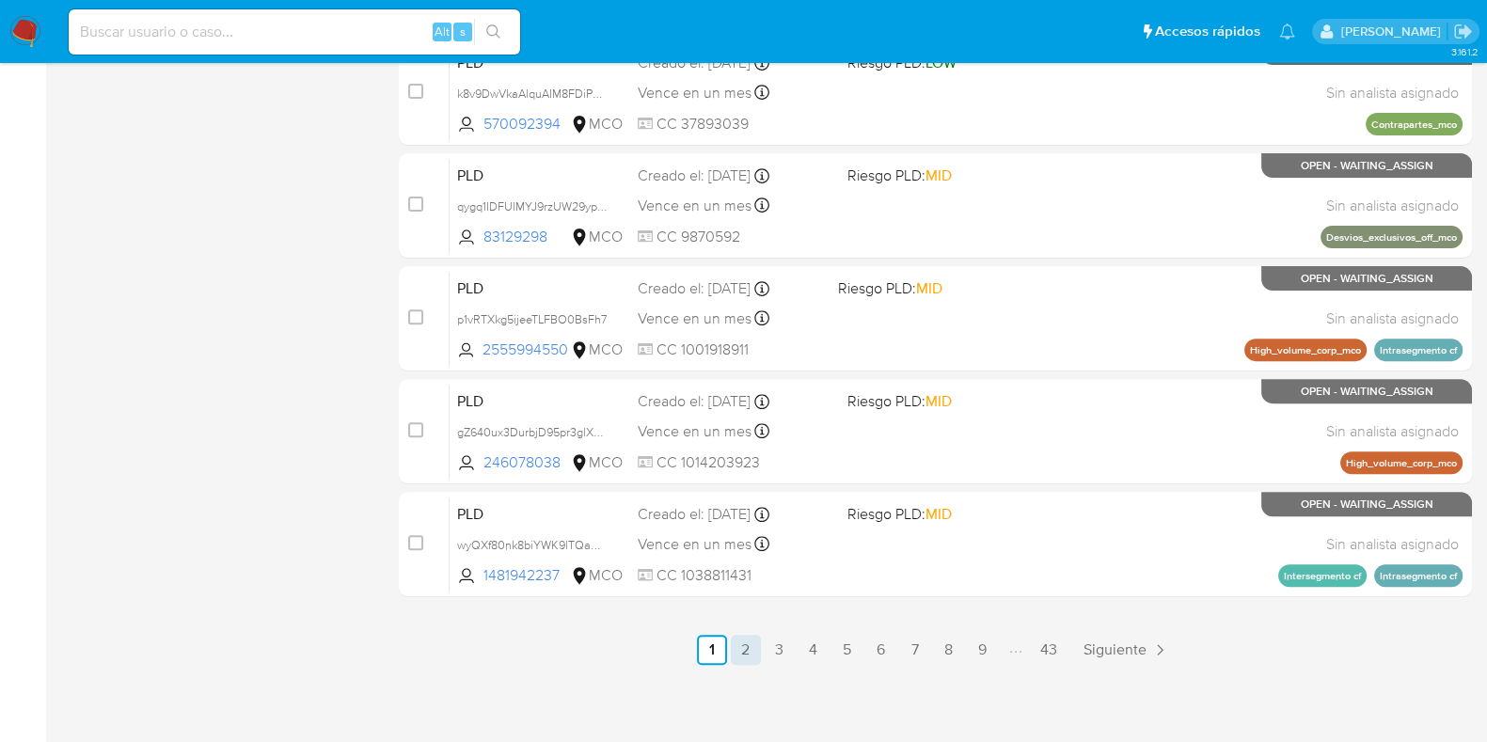
click at [743, 652] on link "2" at bounding box center [746, 650] width 30 height 30
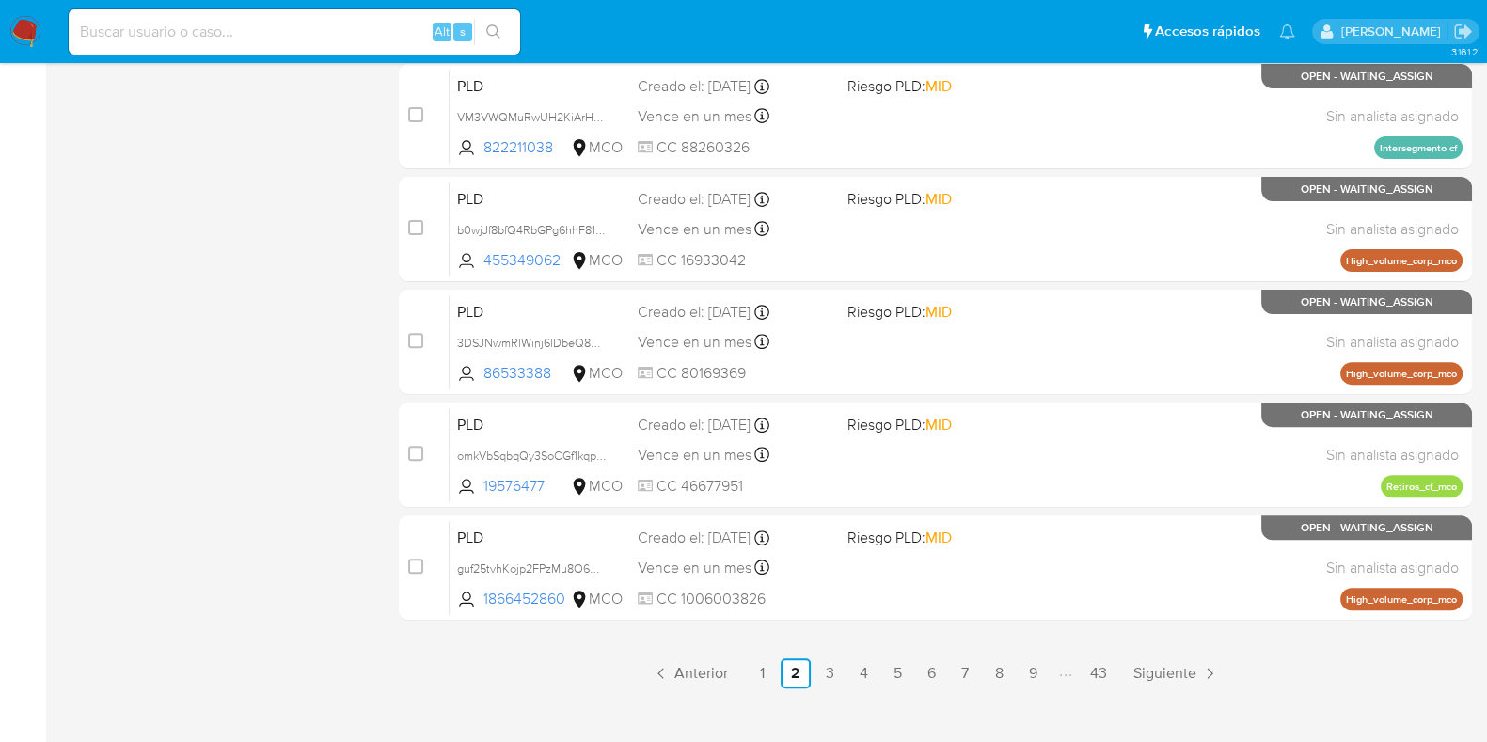
scroll to position [808, 0]
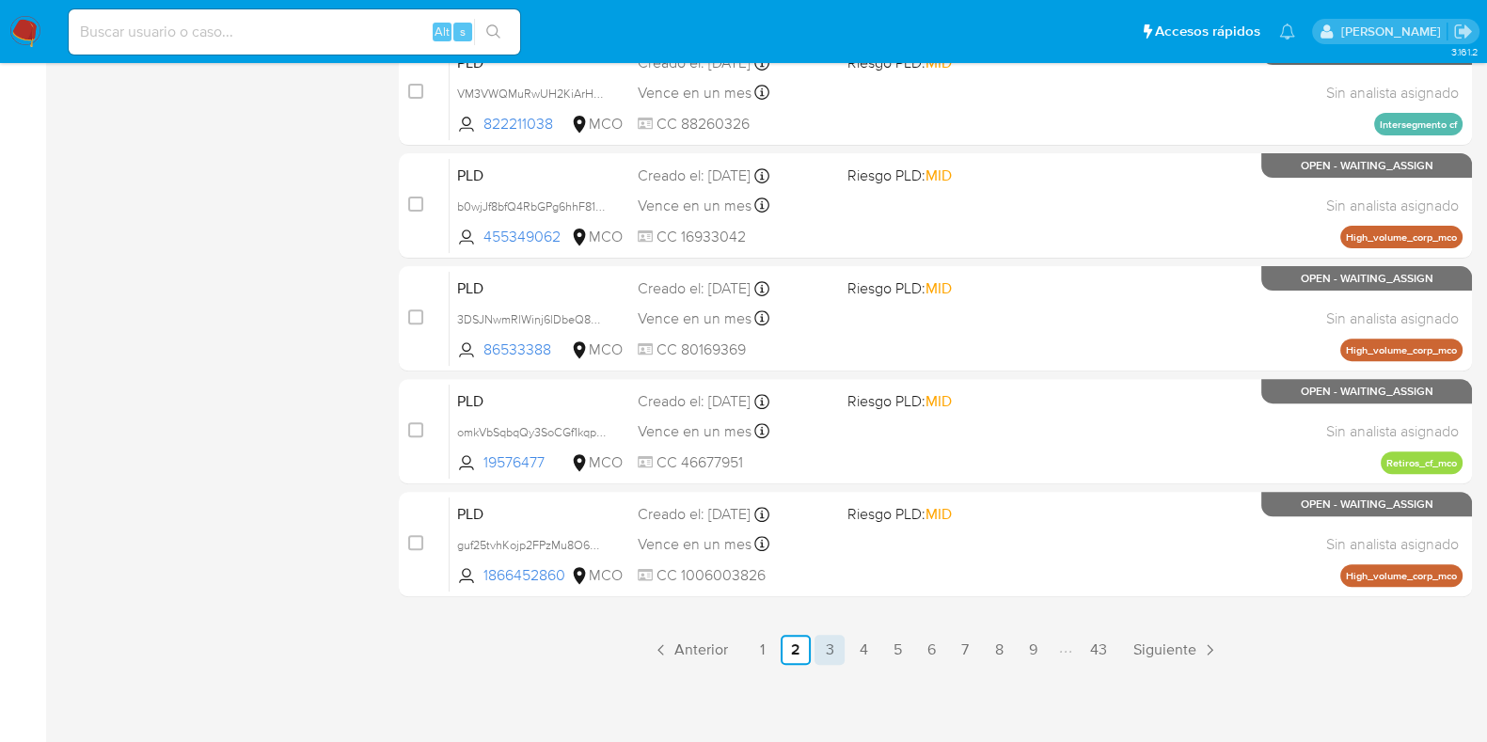
click at [834, 641] on link "3" at bounding box center [830, 650] width 30 height 30
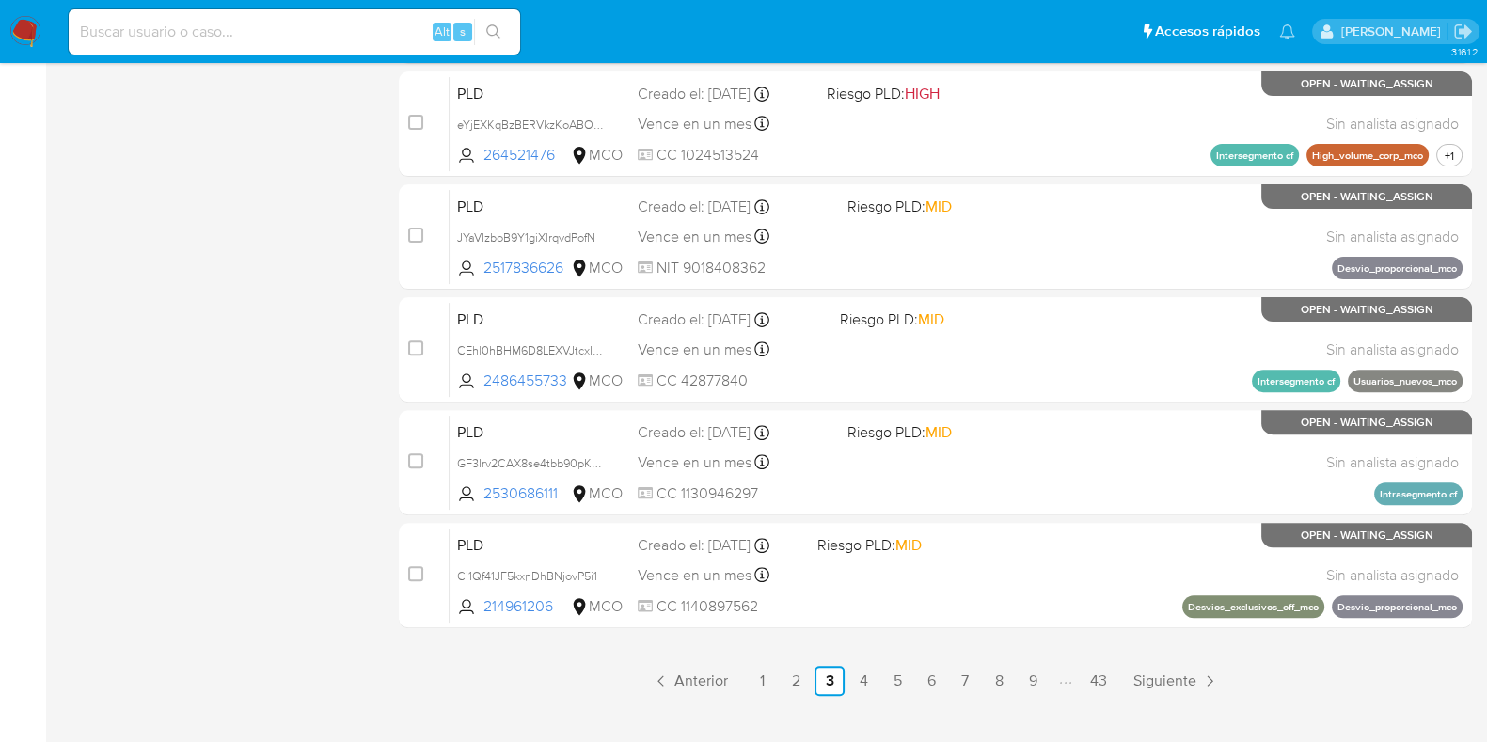
scroll to position [808, 0]
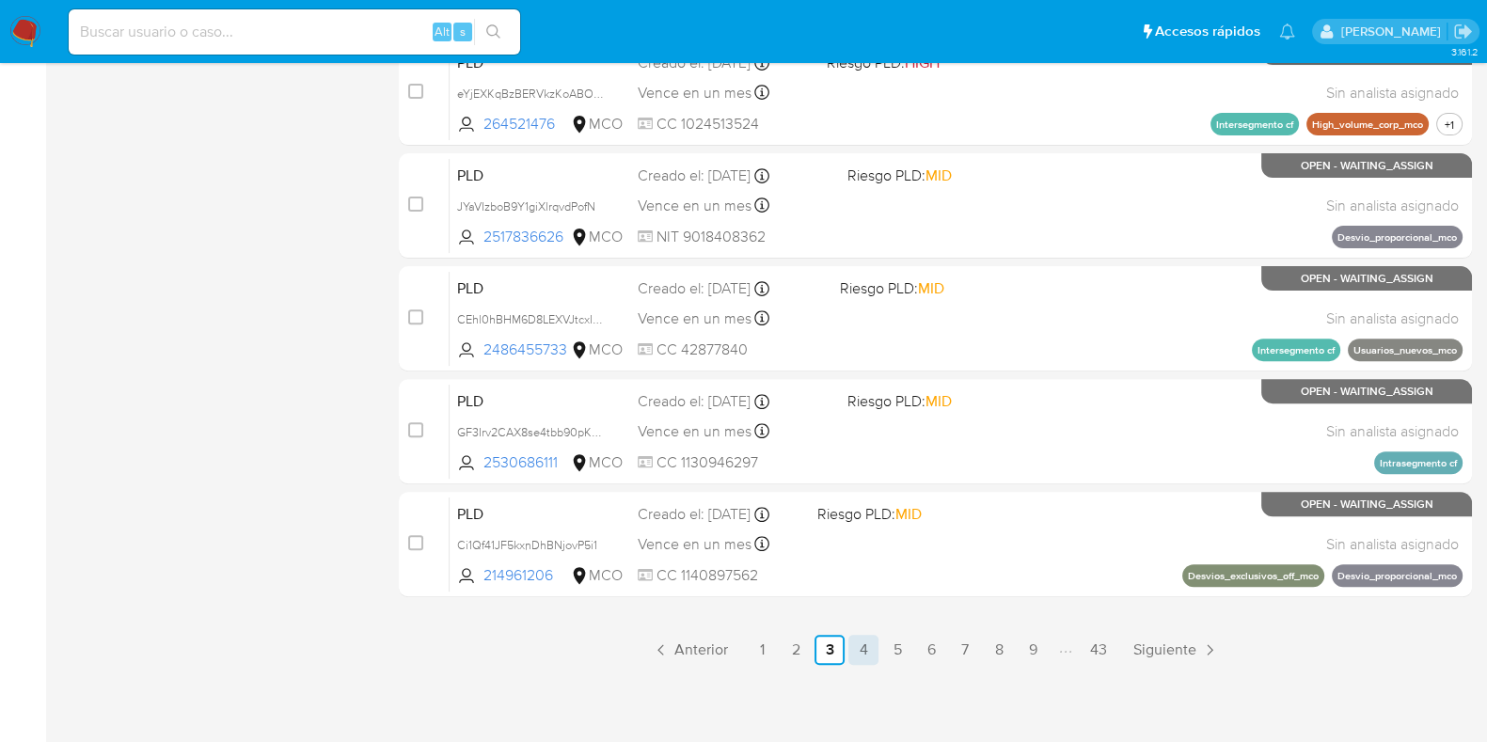
click at [862, 647] on link "4" at bounding box center [863, 650] width 30 height 30
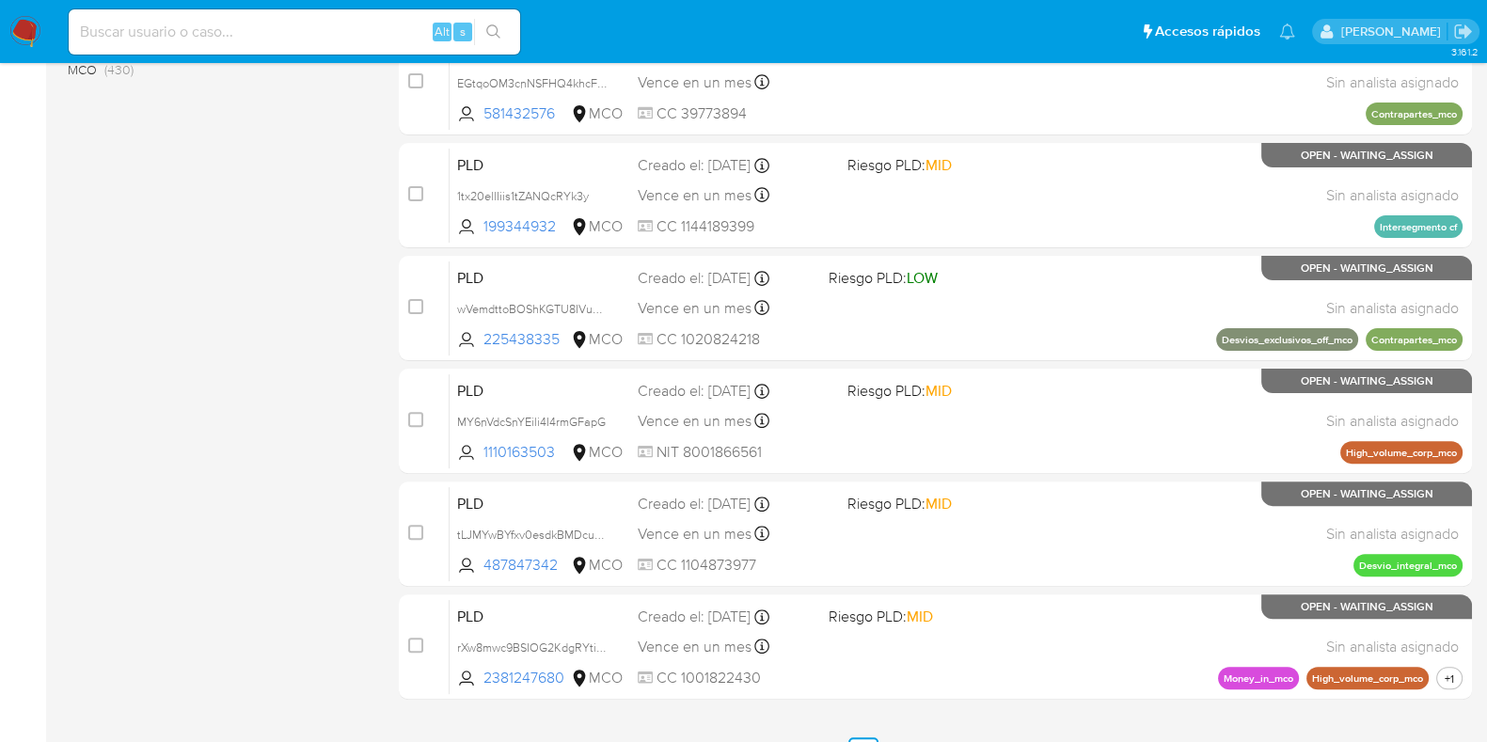
scroll to position [808, 0]
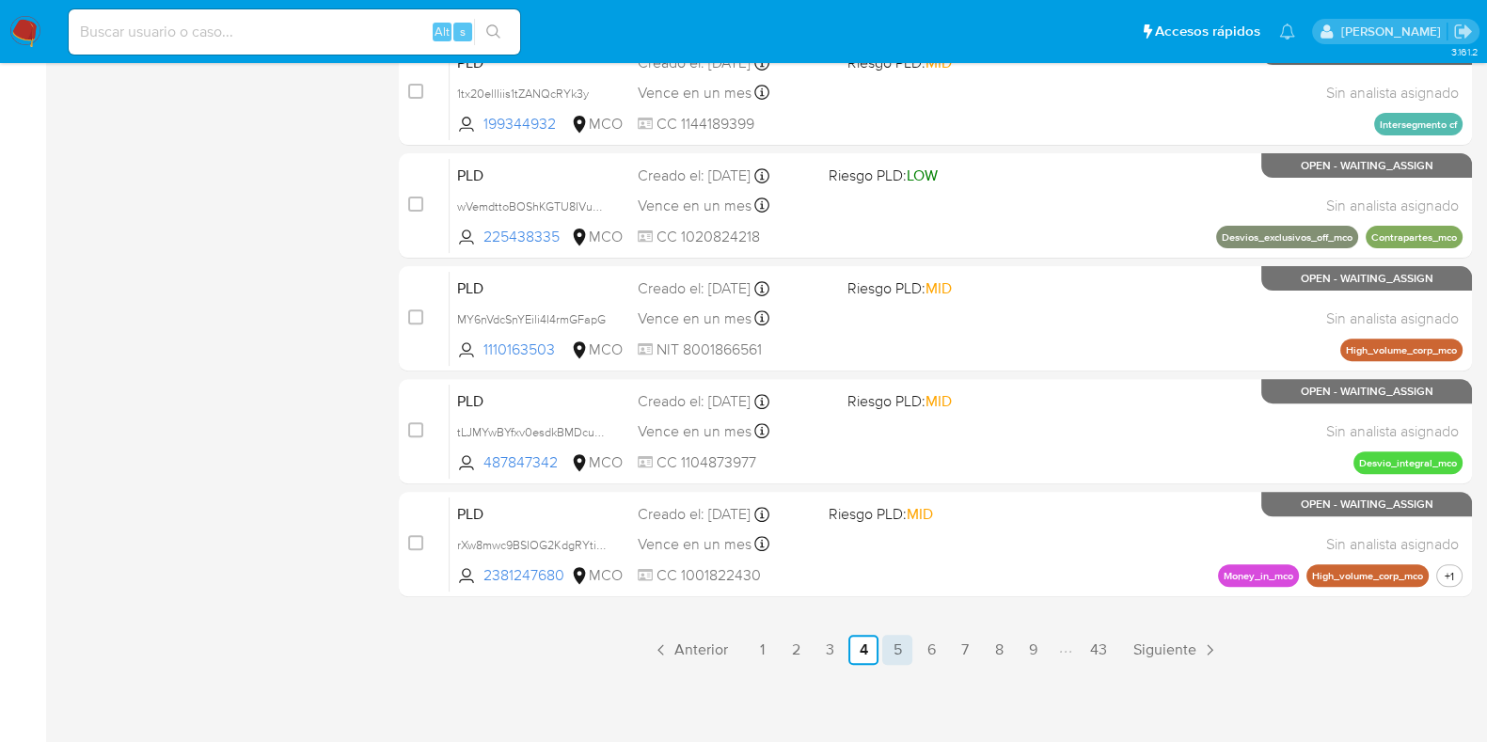
click at [894, 647] on link "5" at bounding box center [897, 650] width 30 height 30
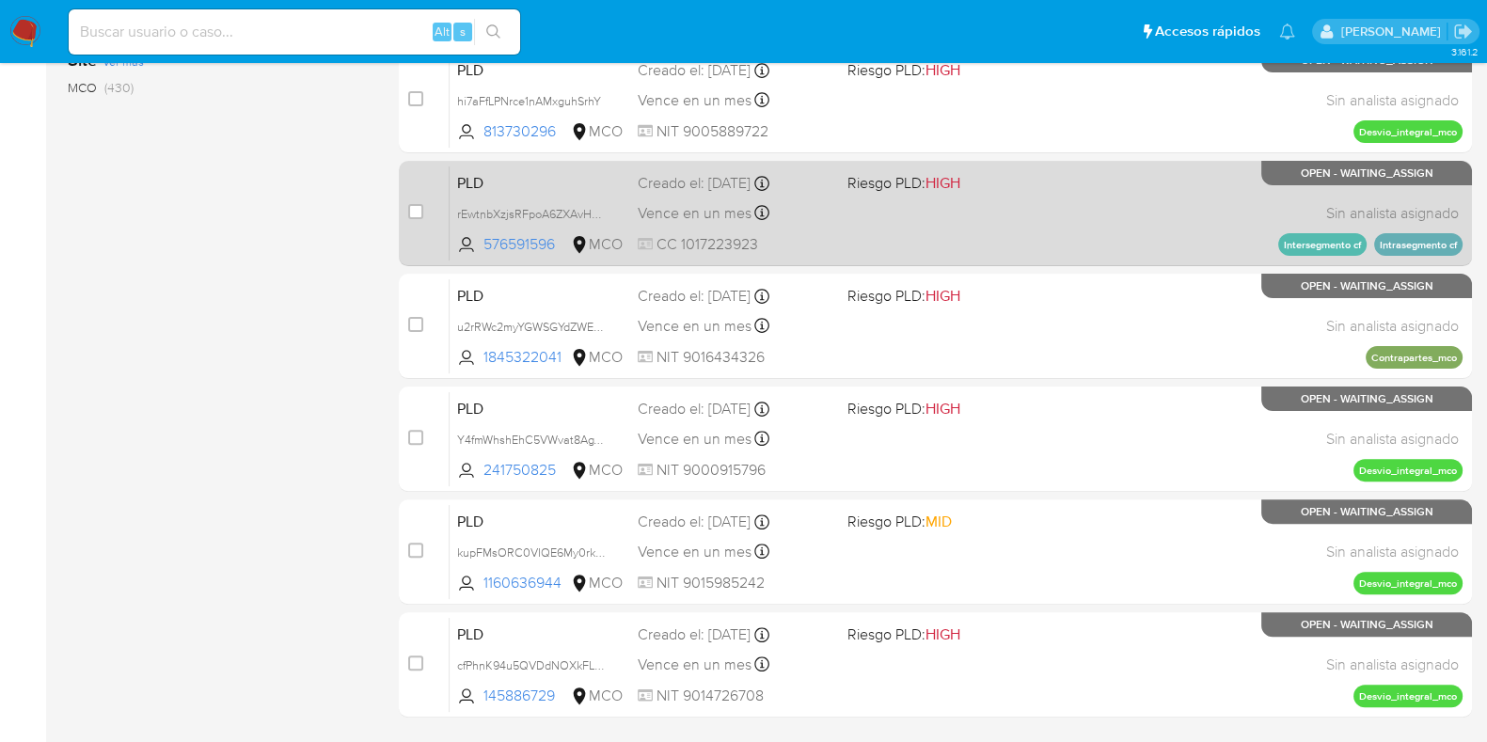
scroll to position [808, 0]
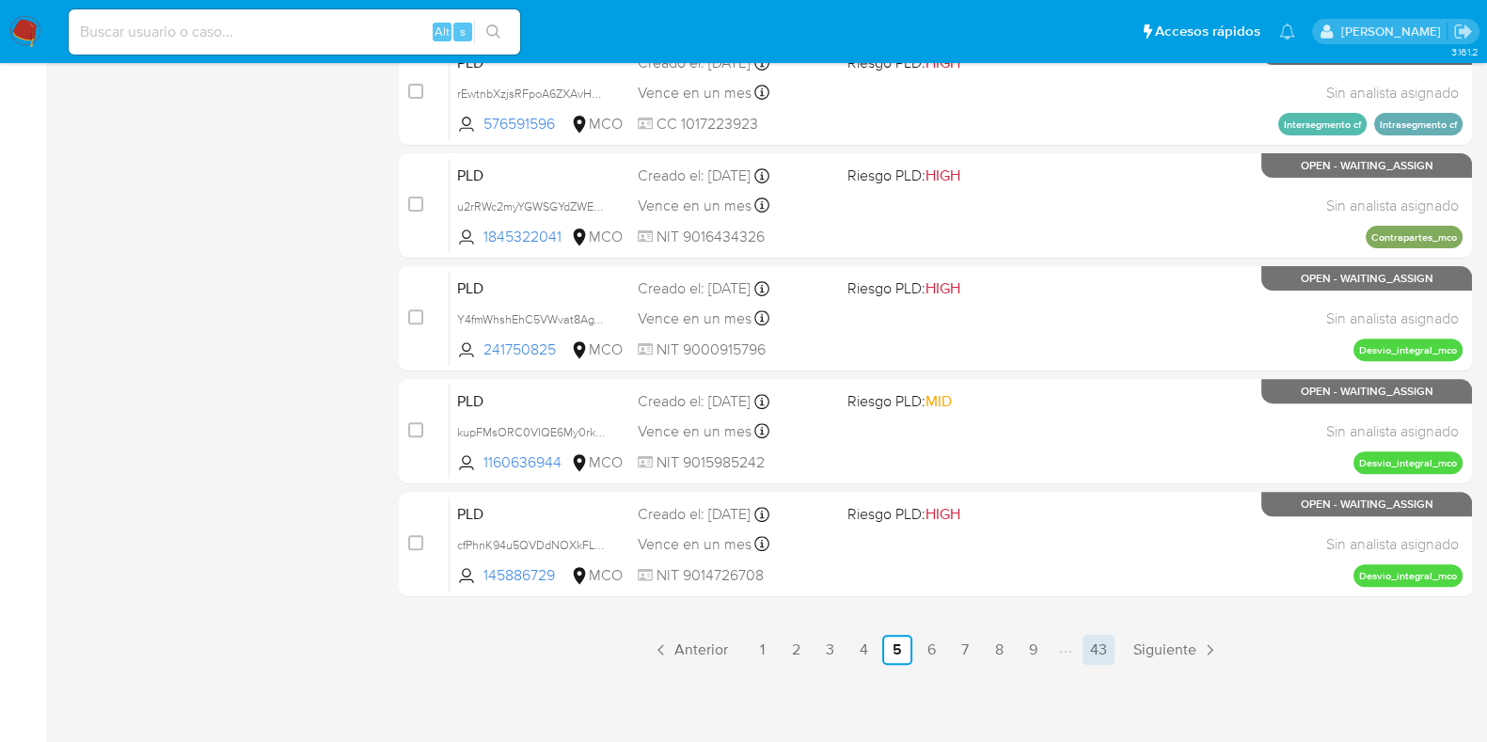
click at [1096, 645] on link "43" at bounding box center [1099, 650] width 32 height 30
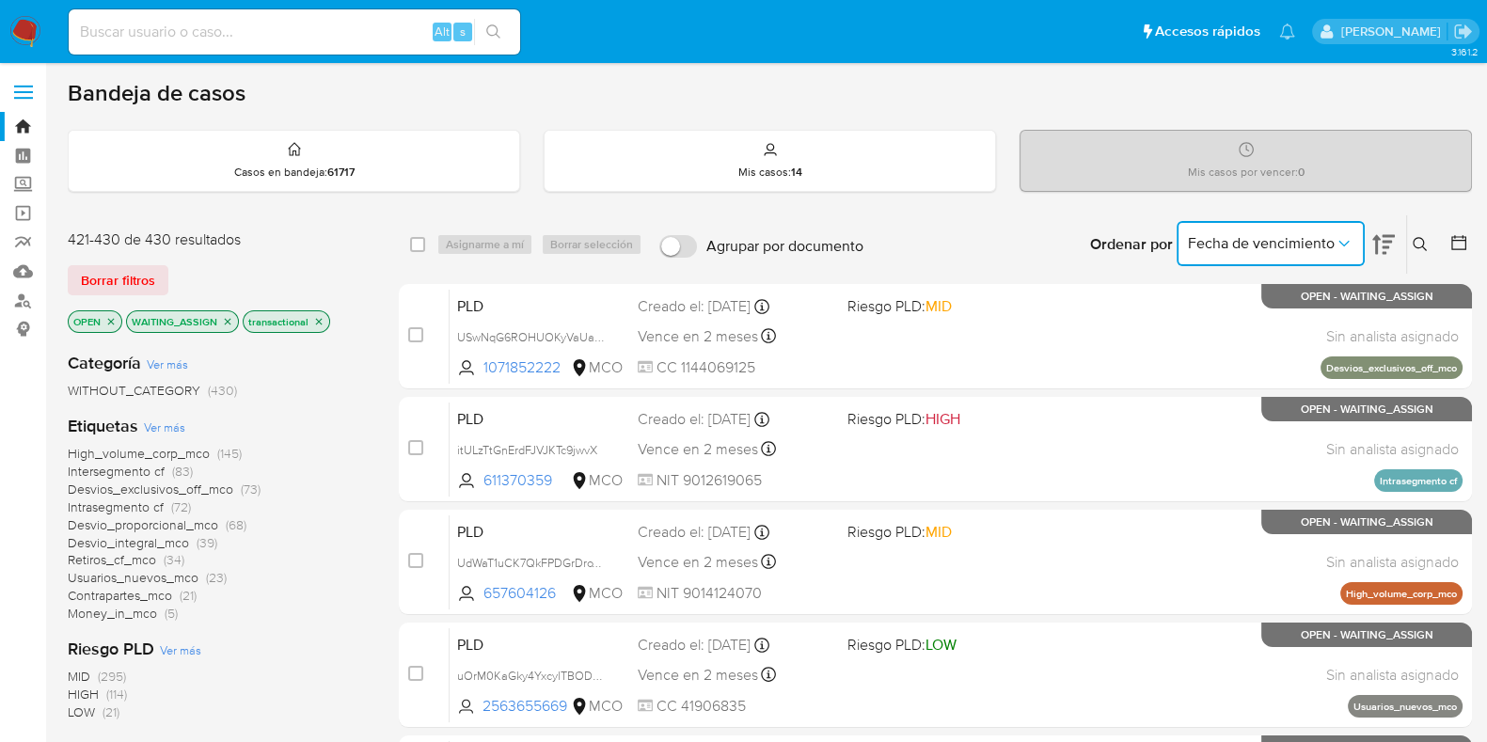
click at [1319, 244] on span "Fecha de vencimiento" at bounding box center [1261, 243] width 147 height 19
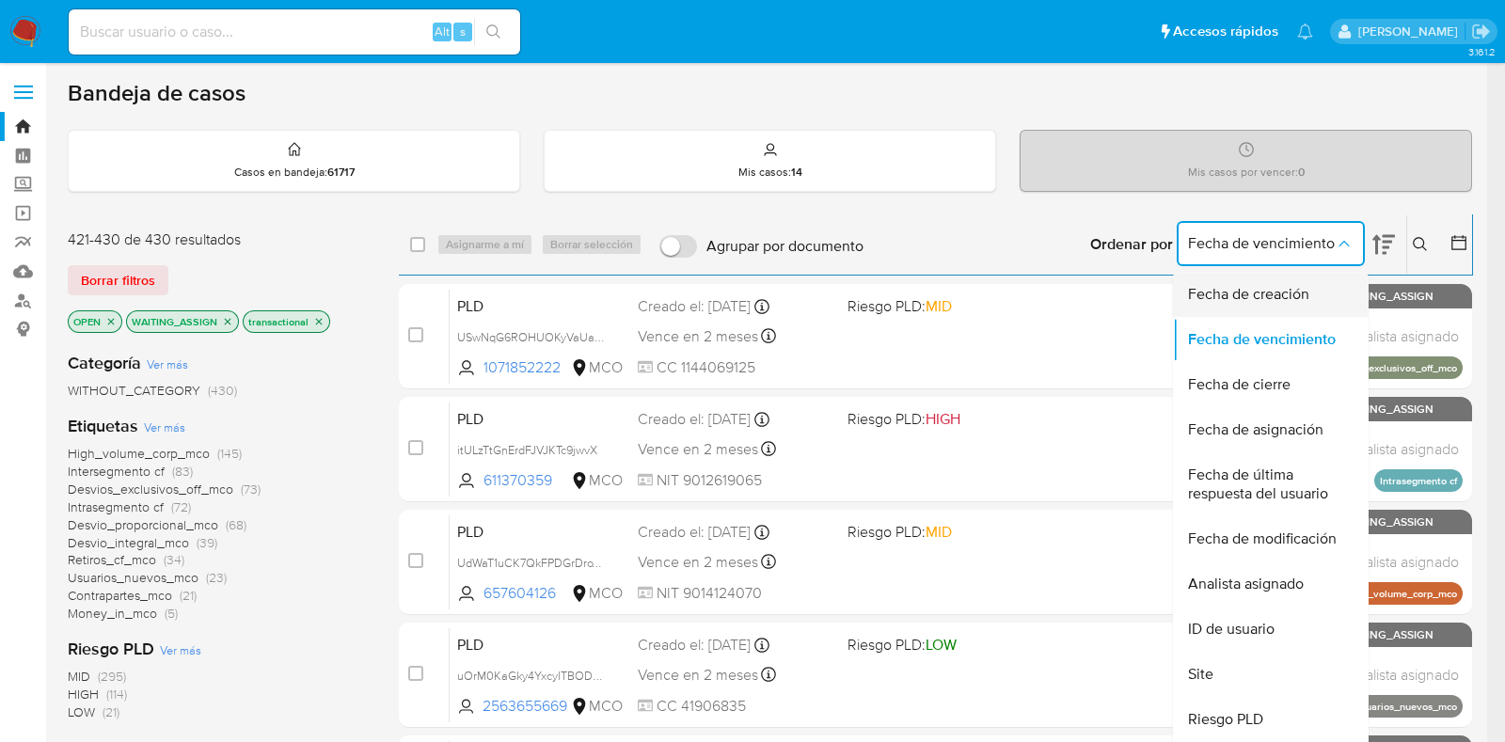
click at [1290, 302] on span "Fecha de creación" at bounding box center [1248, 294] width 121 height 19
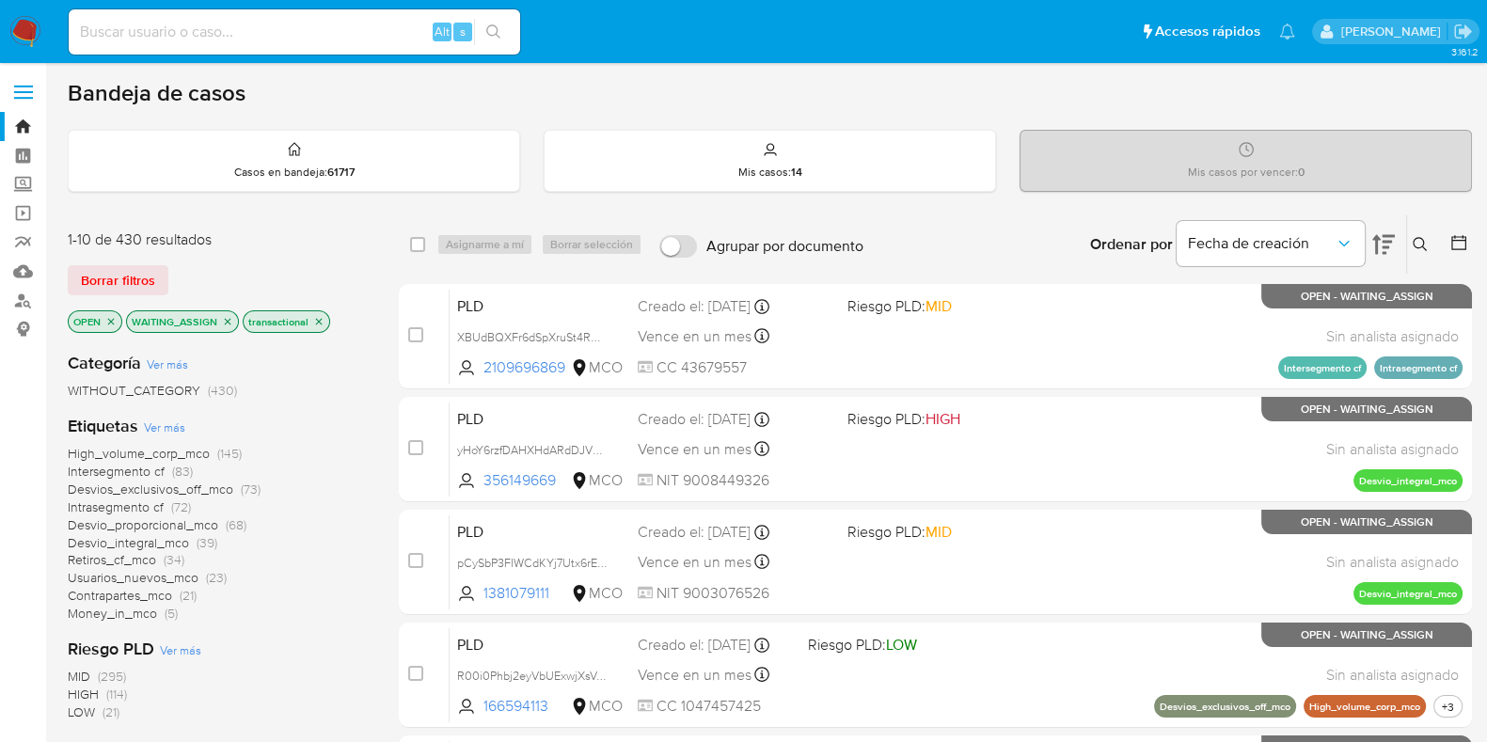
click at [1448, 238] on div at bounding box center [1455, 244] width 34 height 58
click at [1458, 241] on icon at bounding box center [1458, 242] width 19 height 19
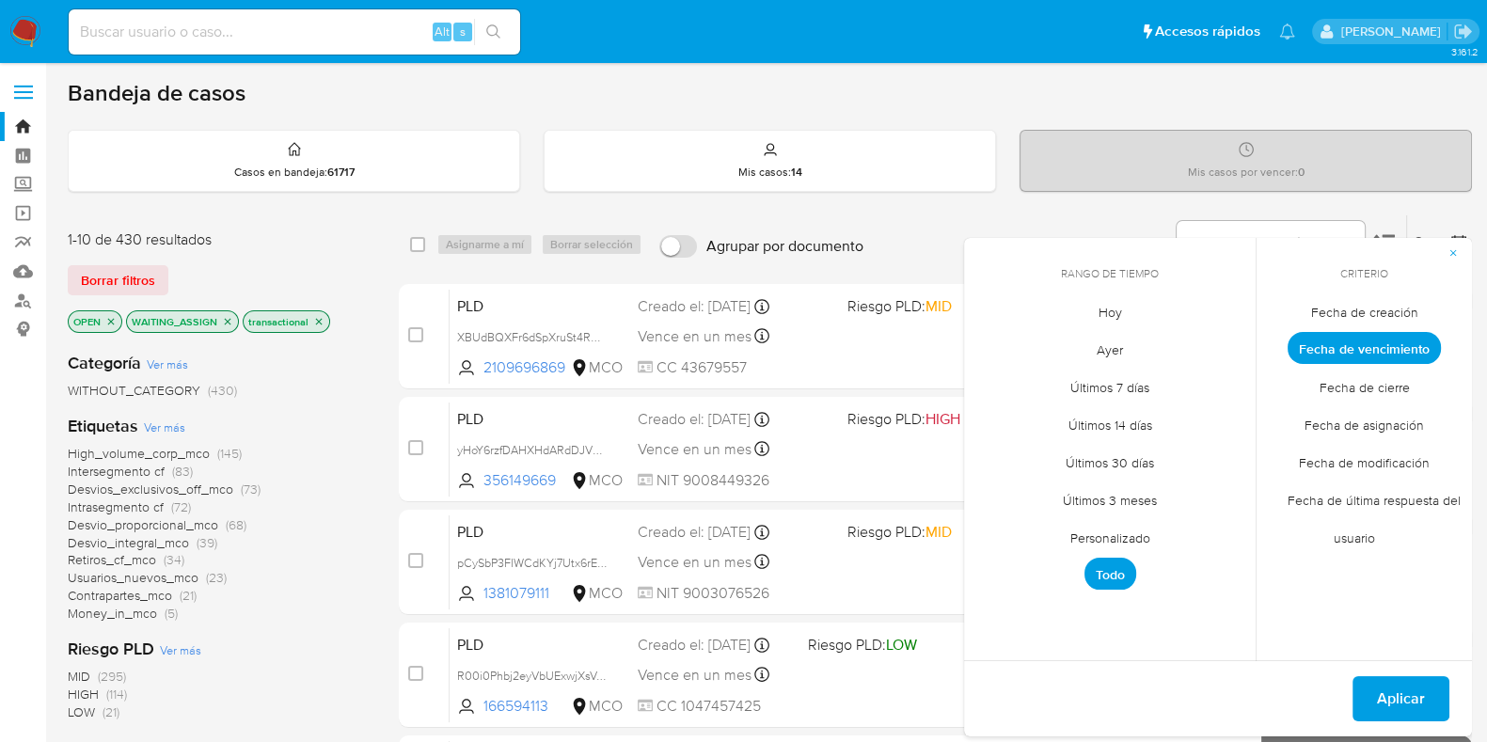
click at [1136, 536] on span "Personalizado" at bounding box center [1110, 537] width 119 height 39
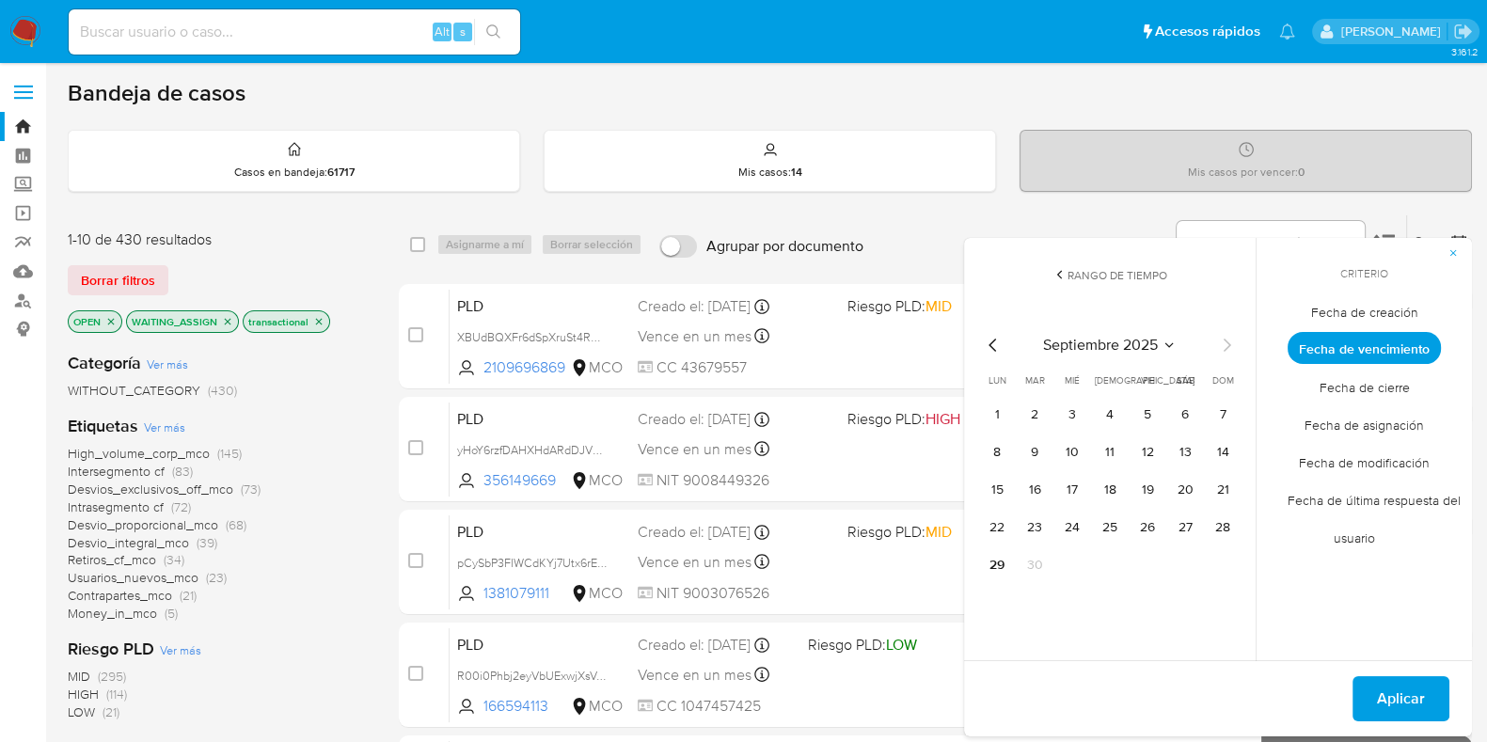
click at [992, 342] on icon "Mes anterior" at bounding box center [993, 345] width 23 height 23
drag, startPoint x: 1035, startPoint y: 420, endPoint x: 1117, endPoint y: 562, distance: 163.6
click at [1117, 562] on tbody "1 2 3 4 5 6 7 8 9 10 11 12 13 14 15 16 17 18 19 20 21 22 23 24 25 26 27 28 29 3…" at bounding box center [1110, 490] width 256 height 181
click at [1036, 405] on button "1" at bounding box center [1035, 415] width 30 height 30
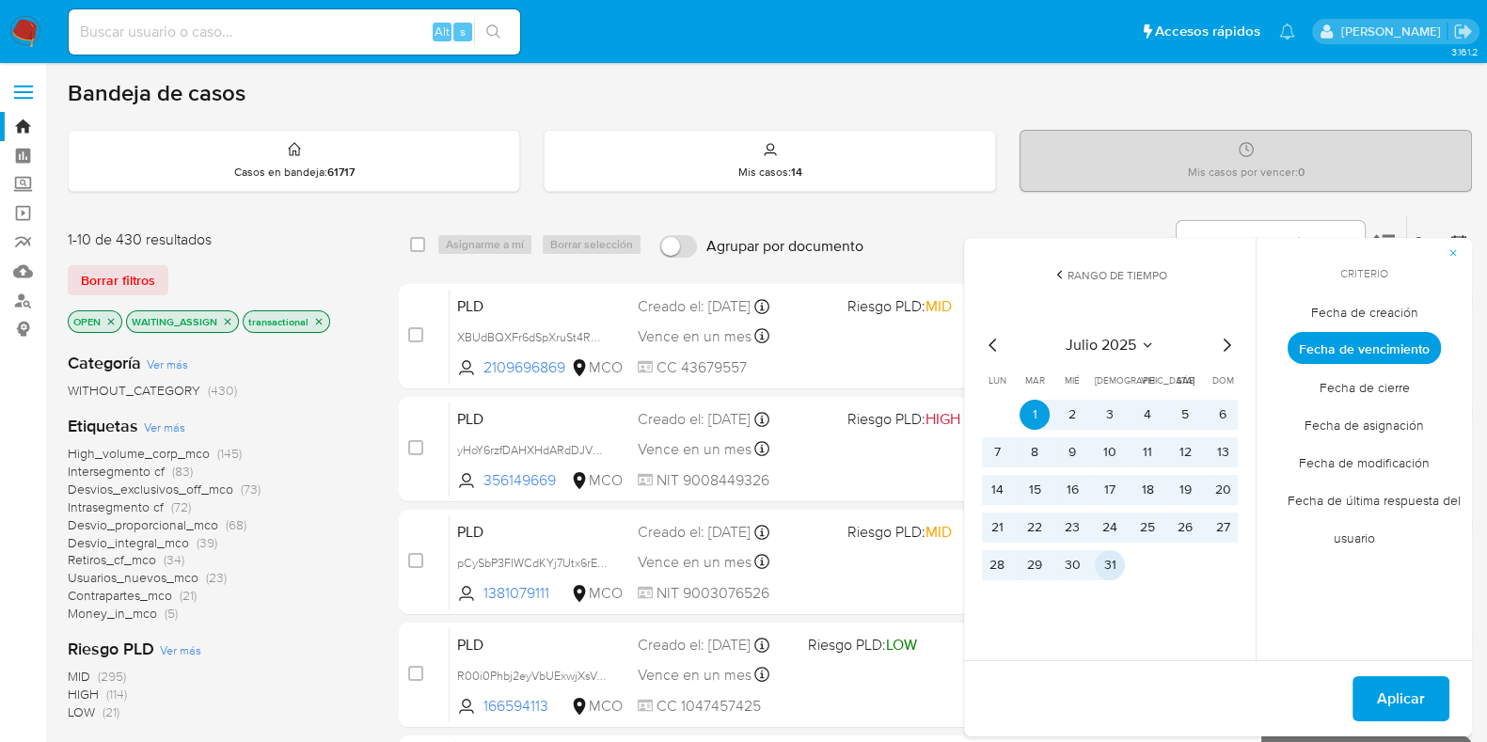
click at [1119, 565] on button "31" at bounding box center [1110, 565] width 30 height 30
click at [1381, 312] on span "Fecha de creación" at bounding box center [1364, 312] width 147 height 39
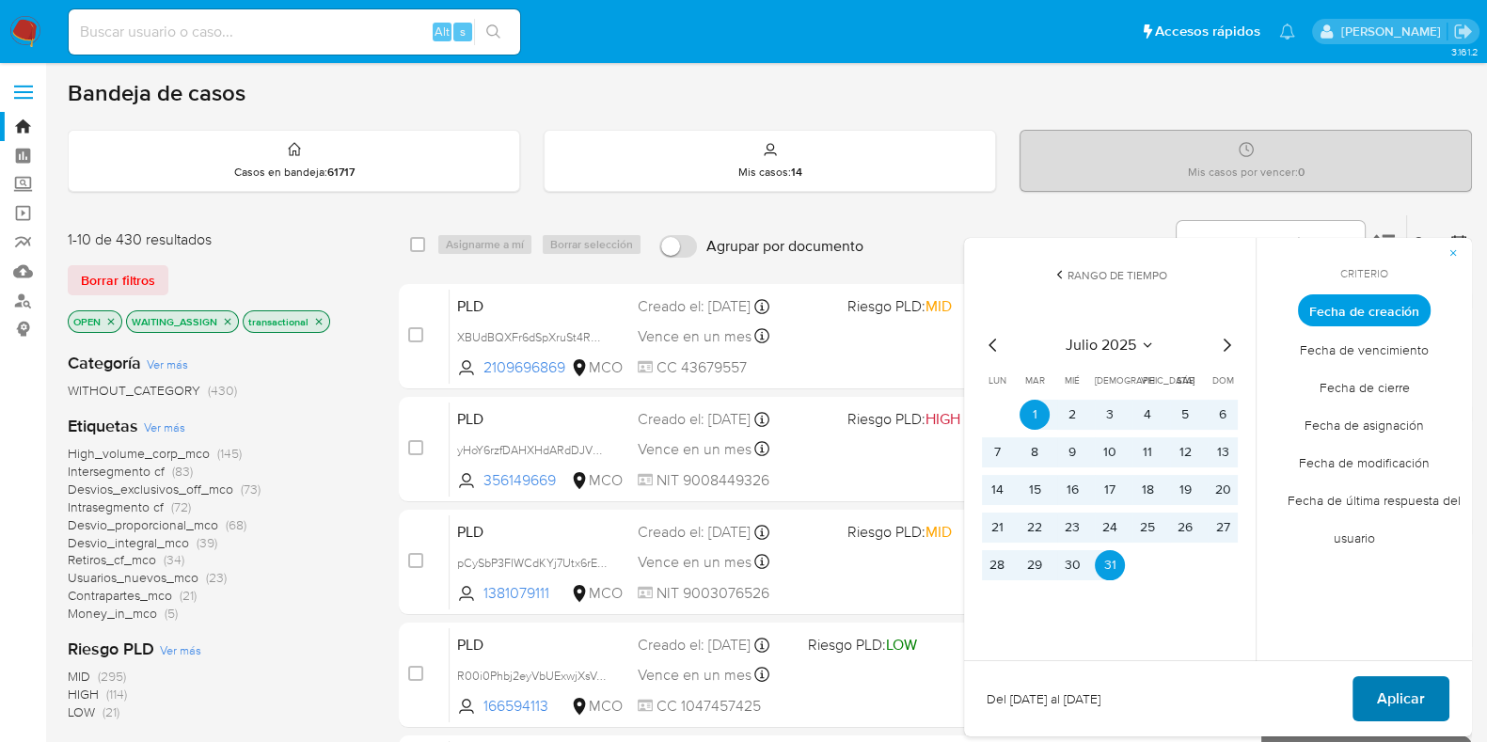
click at [1392, 709] on span "Aplicar" at bounding box center [1401, 698] width 48 height 41
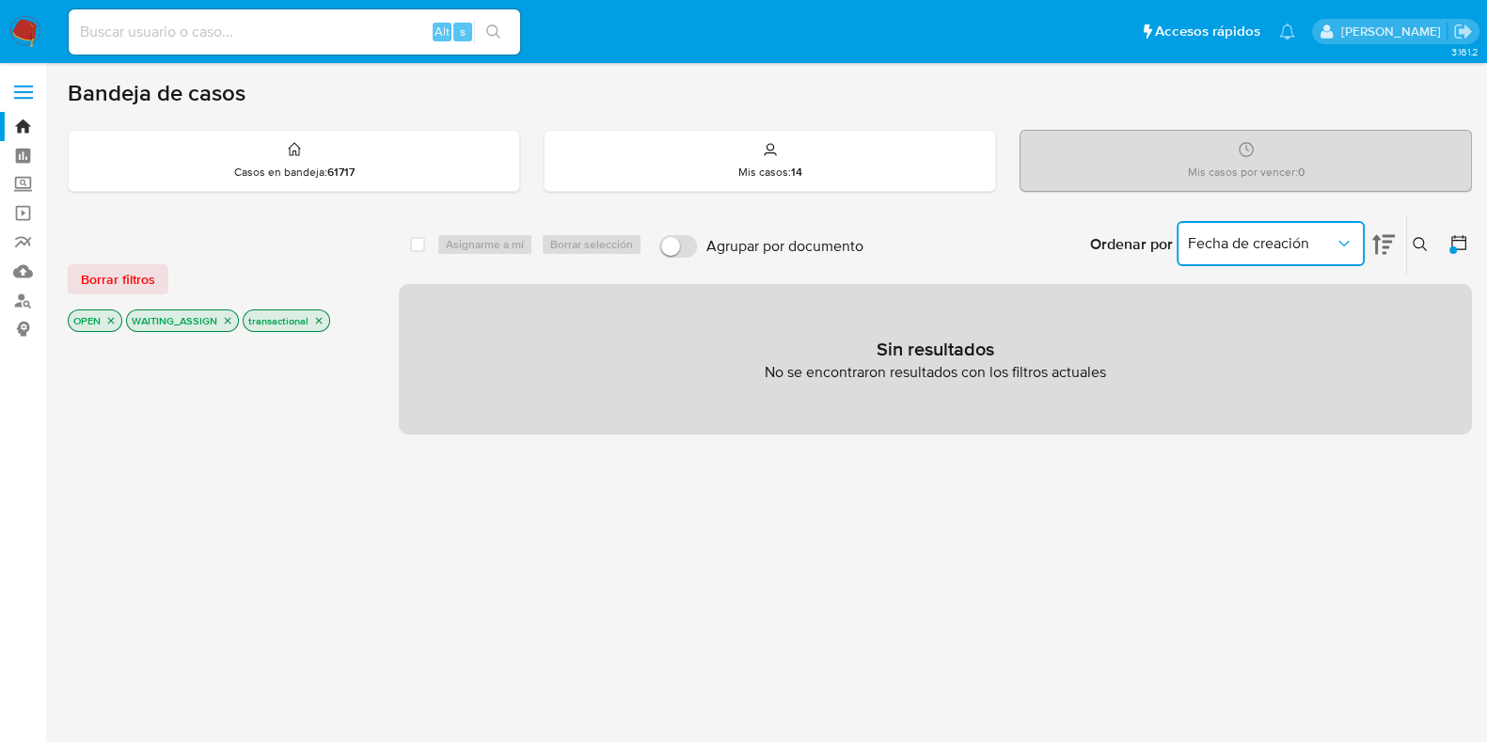
click at [1357, 234] on button "Fecha de creación" at bounding box center [1271, 243] width 188 height 45
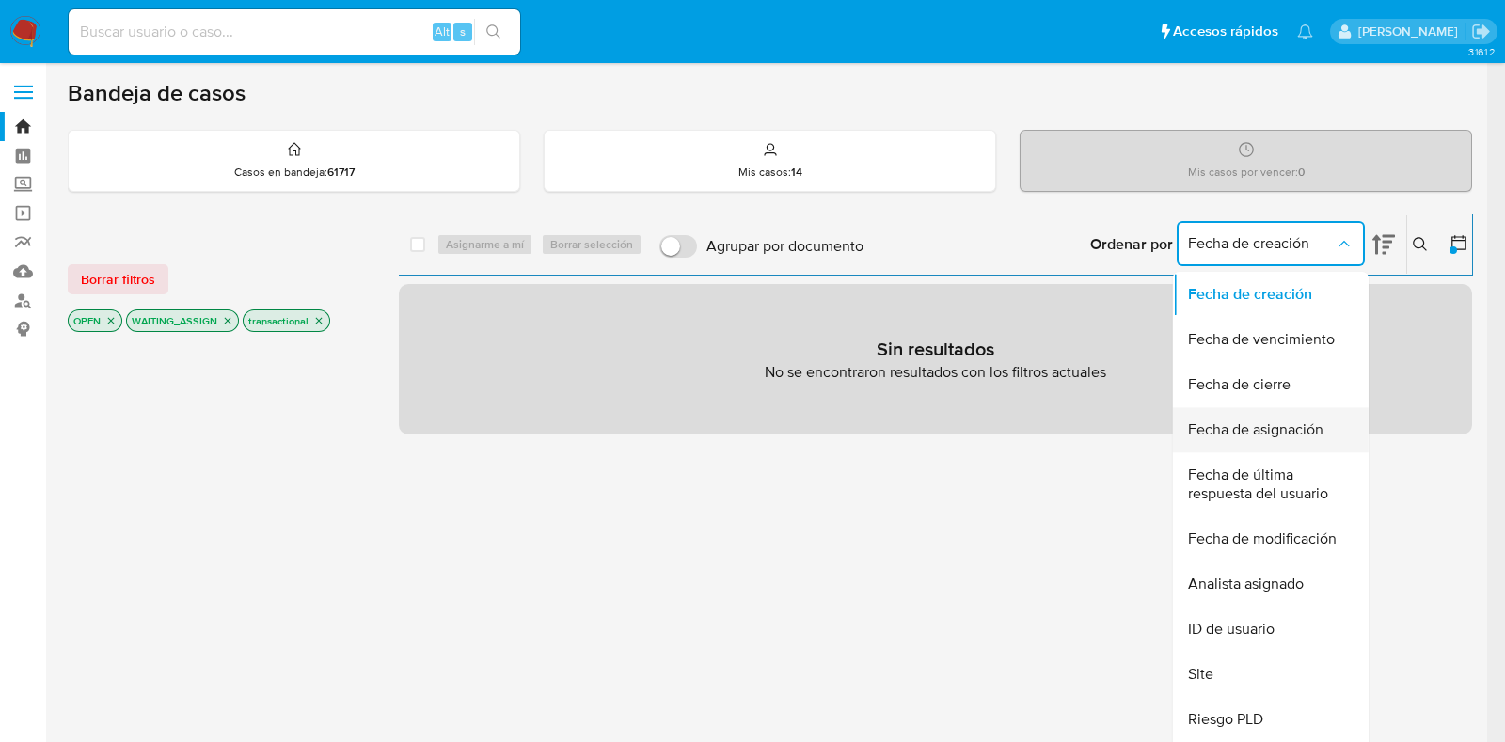
click at [1279, 429] on span "Fecha de asignación" at bounding box center [1255, 429] width 135 height 19
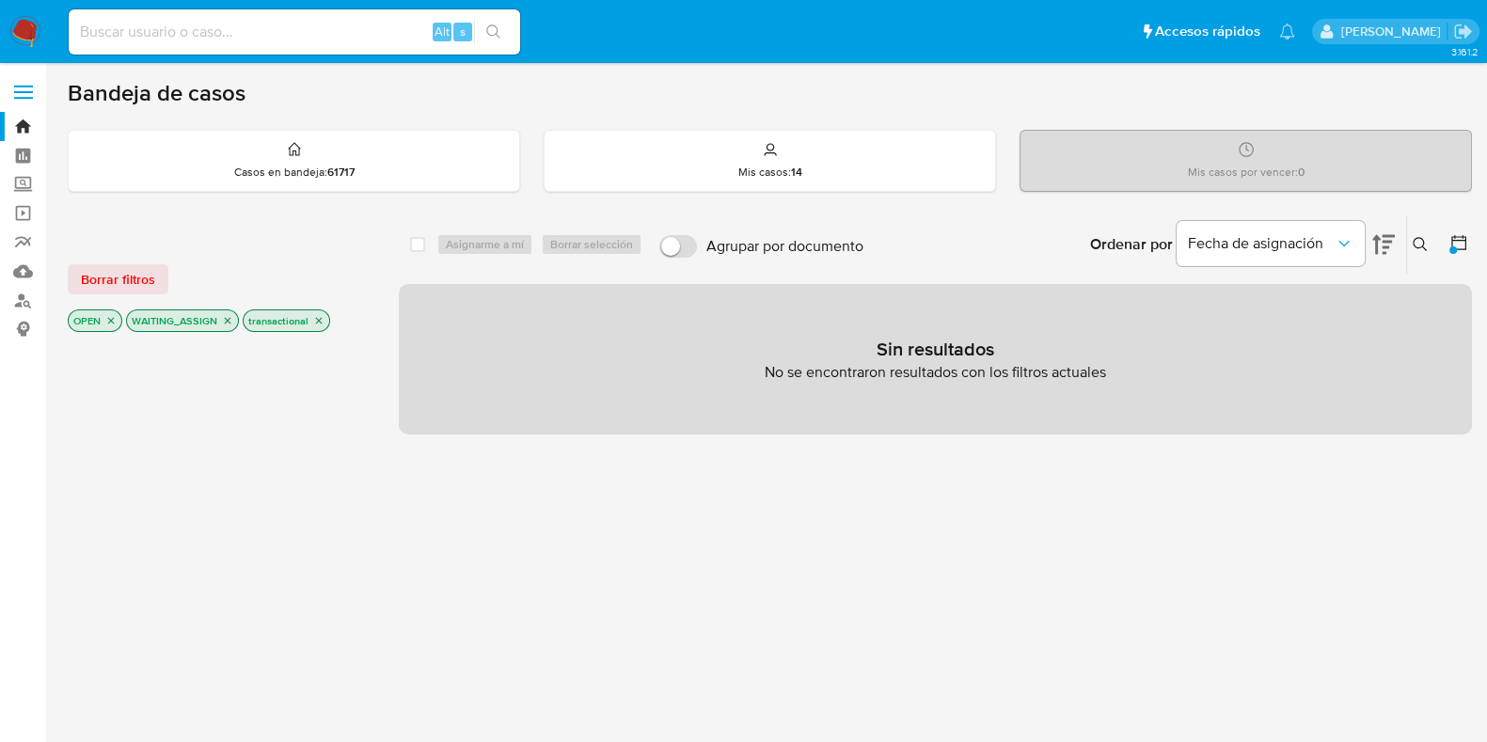
click at [1458, 245] on icon at bounding box center [1458, 242] width 19 height 19
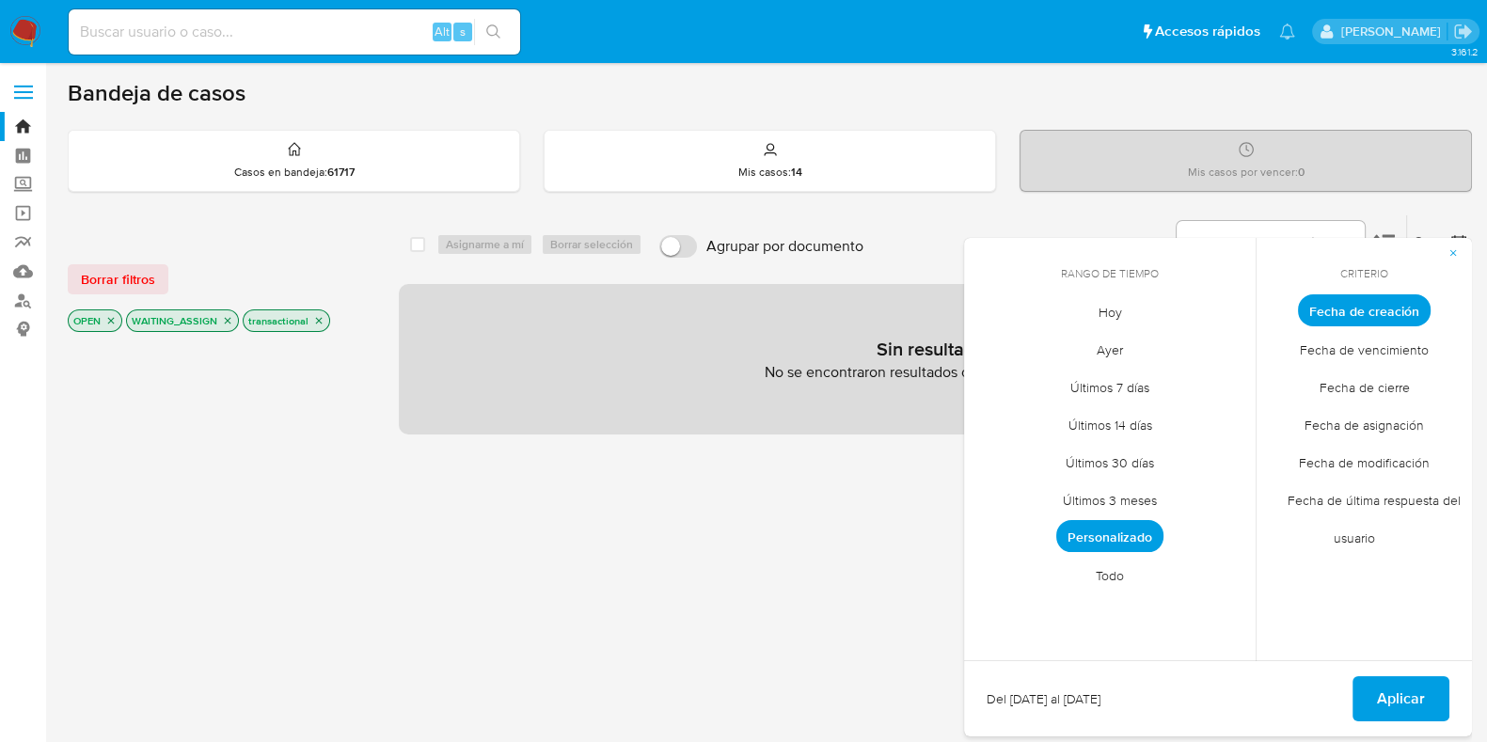
click at [1458, 245] on span "button" at bounding box center [1453, 253] width 11 height 26
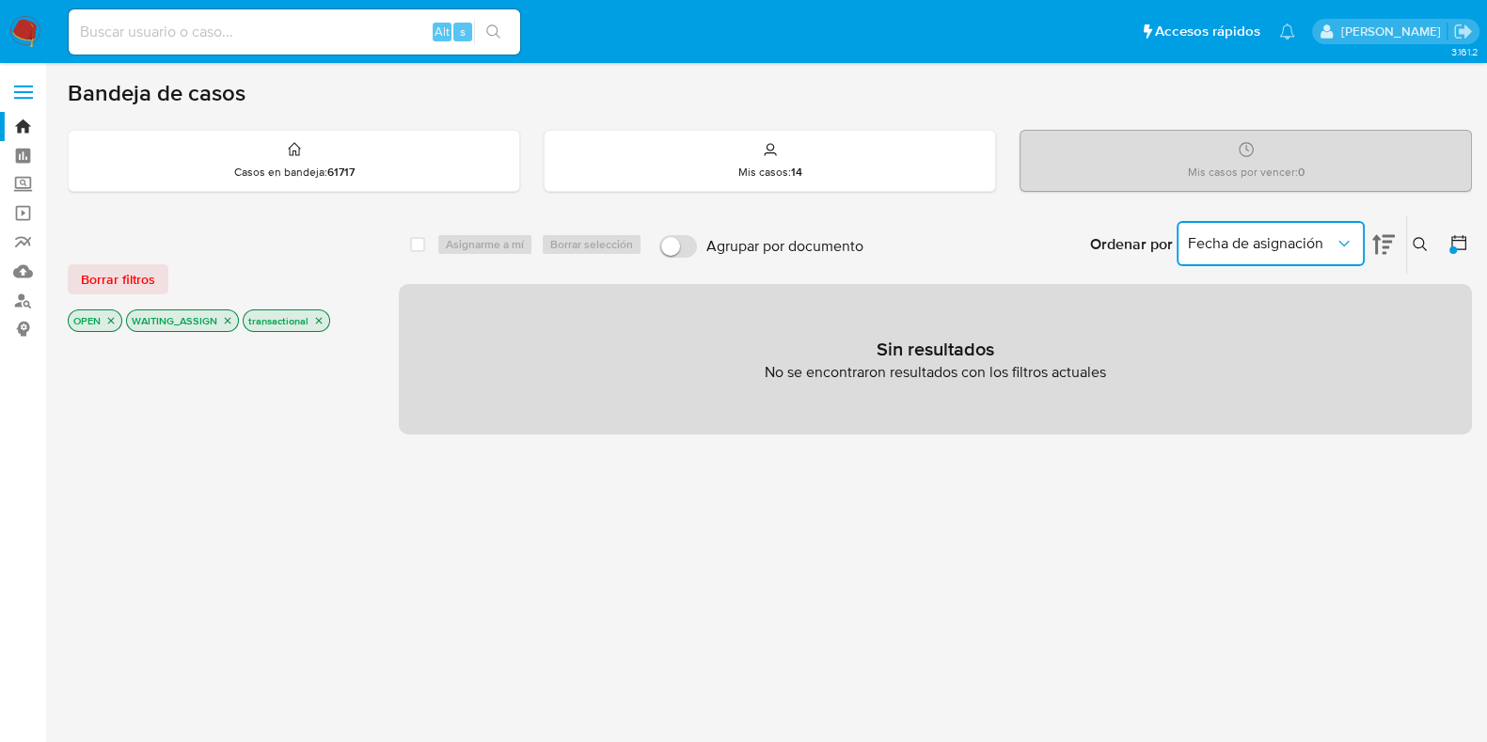
click at [1351, 257] on button "Fecha de asignación" at bounding box center [1271, 243] width 188 height 45
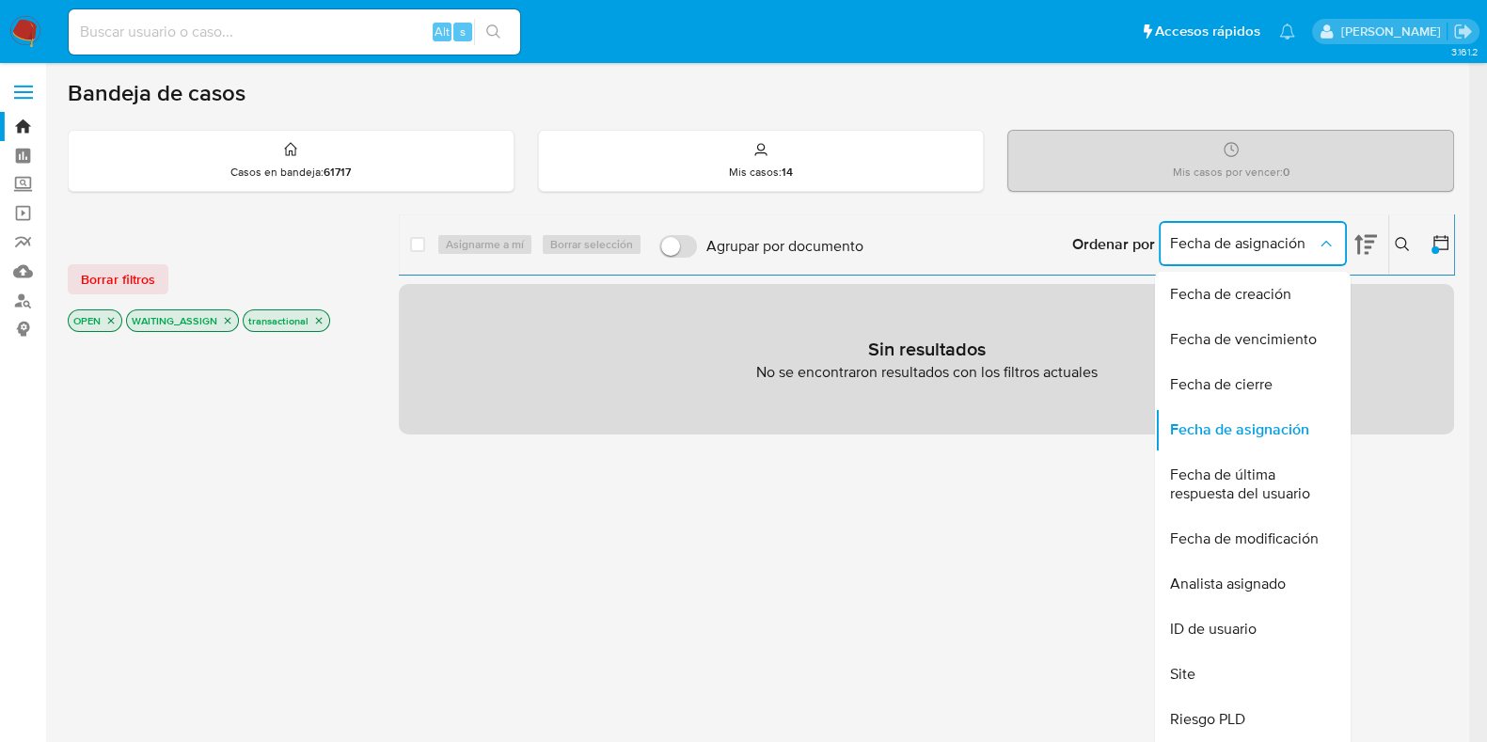
click at [1434, 522] on div "select-all-cases-checkbox Asignarme a mí Borrar selección Agrupar por documento…" at bounding box center [926, 639] width 1055 height 851
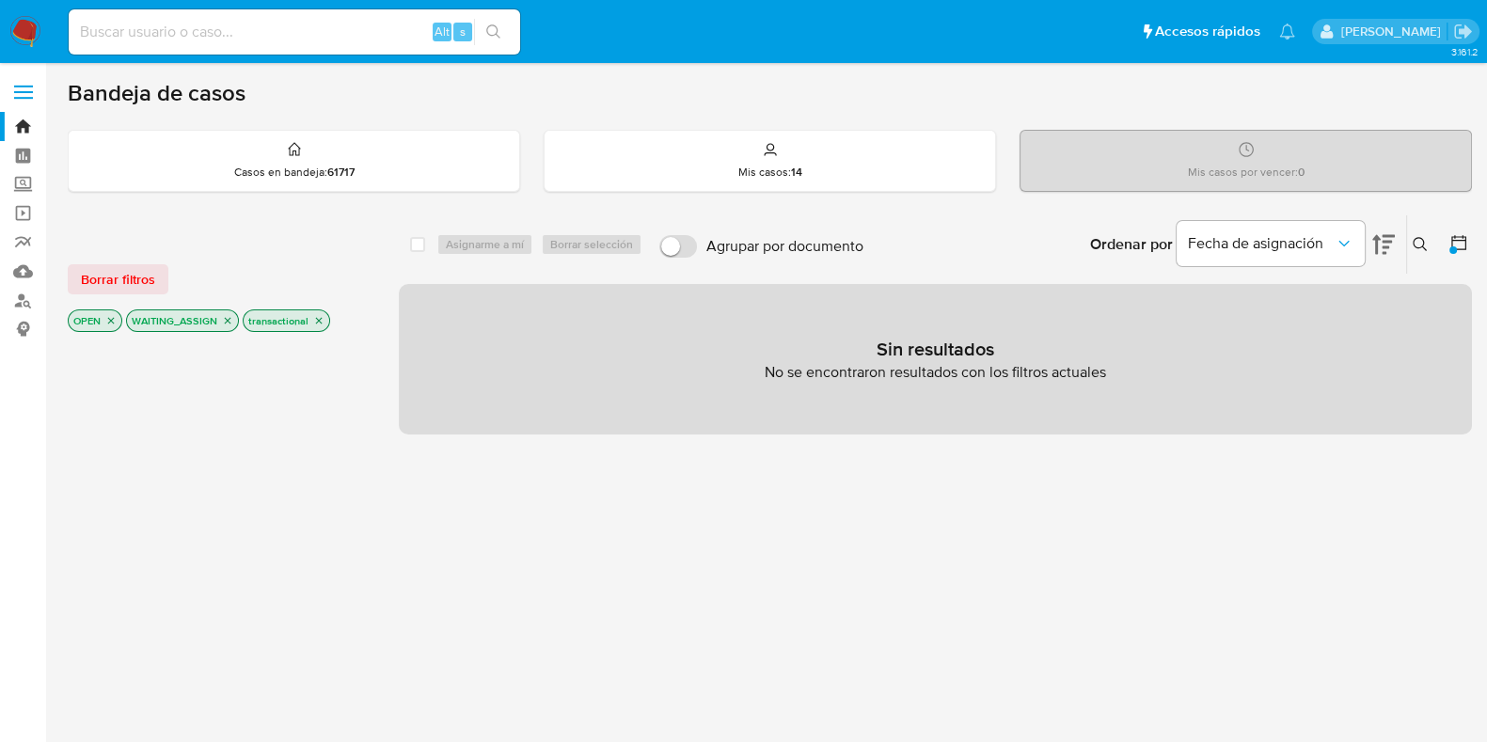
click at [1393, 241] on icon at bounding box center [1383, 244] width 23 height 23
click at [1340, 234] on icon "Ordenar por" at bounding box center [1344, 243] width 19 height 19
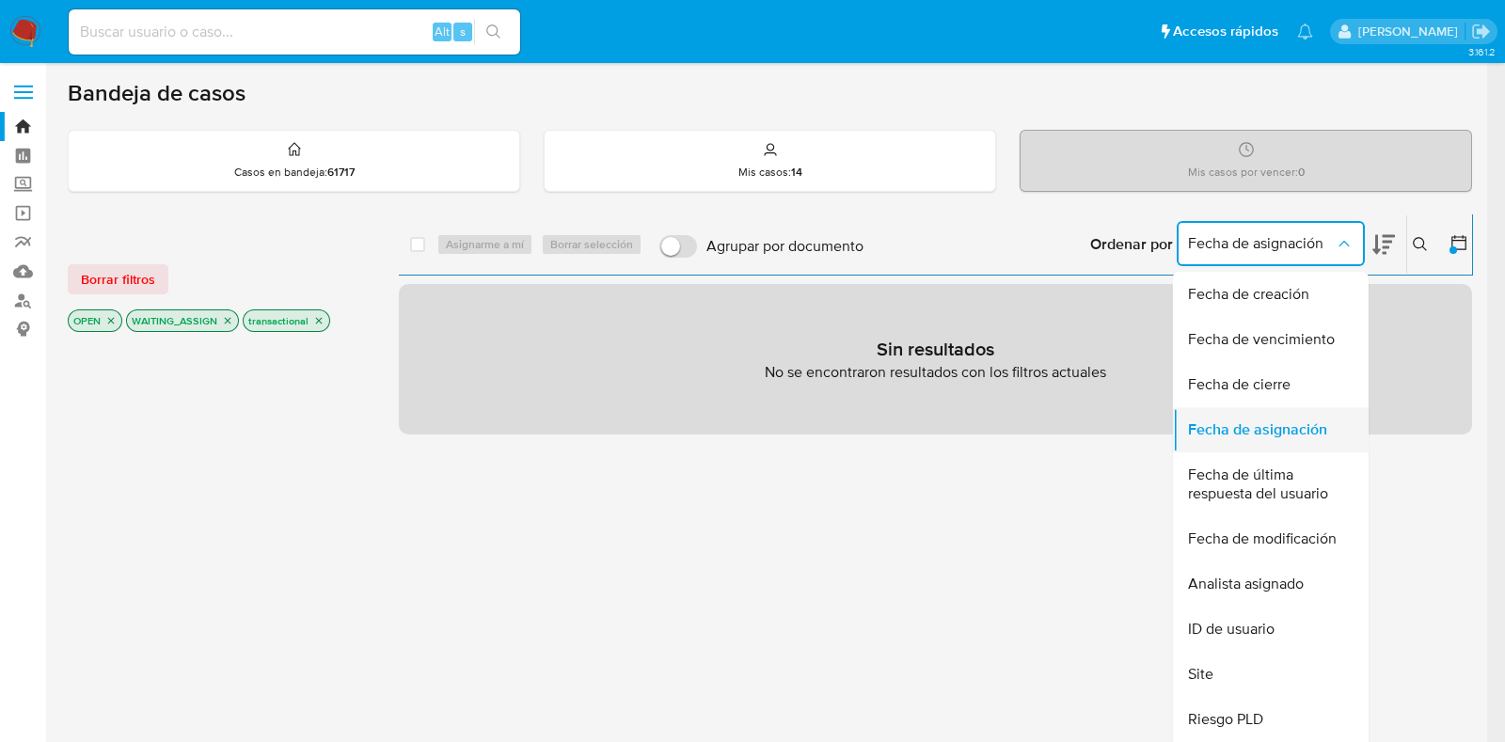
click at [1272, 439] on span "Fecha de asignación" at bounding box center [1257, 429] width 139 height 19
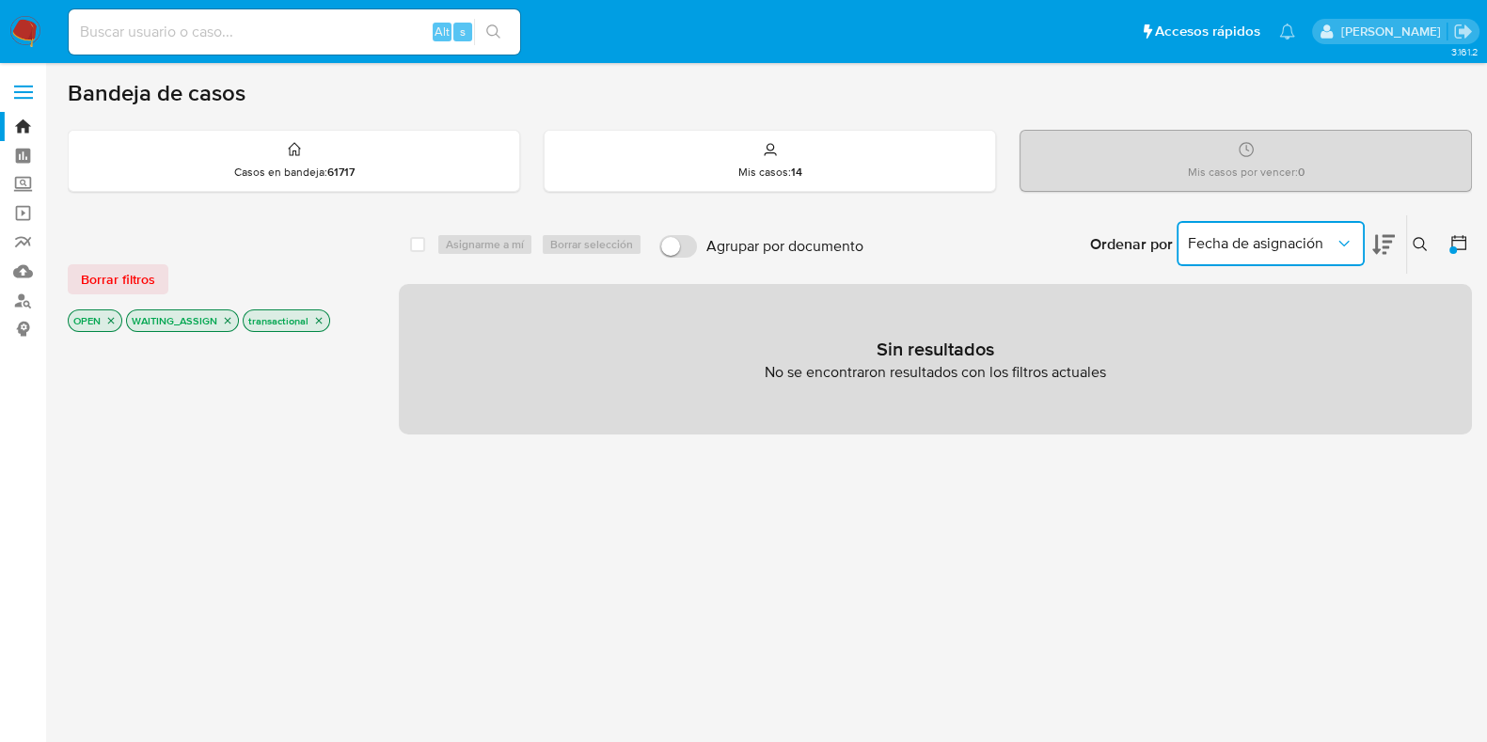
click at [1319, 236] on span "Fecha de asignación" at bounding box center [1261, 243] width 147 height 19
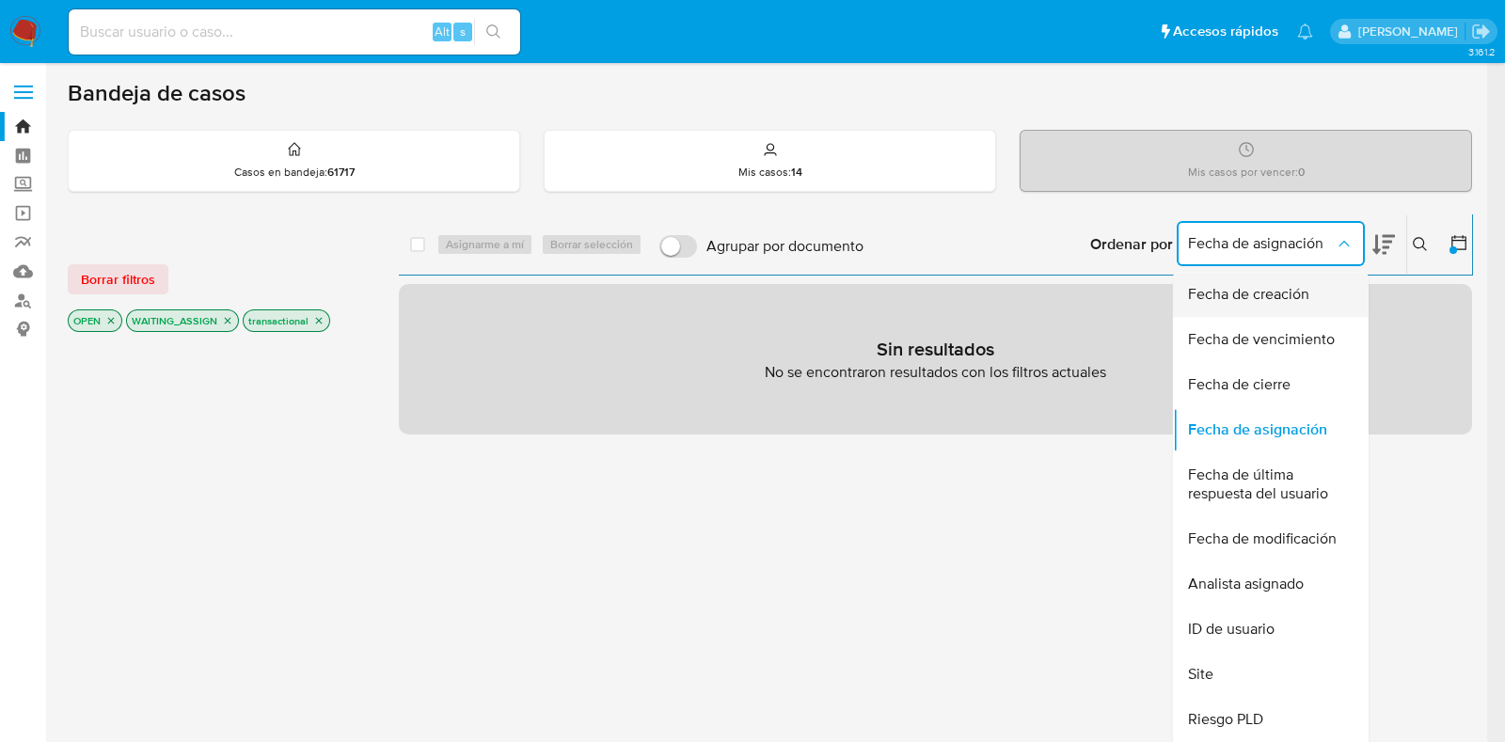
click at [1281, 295] on span "Fecha de creación" at bounding box center [1248, 294] width 121 height 19
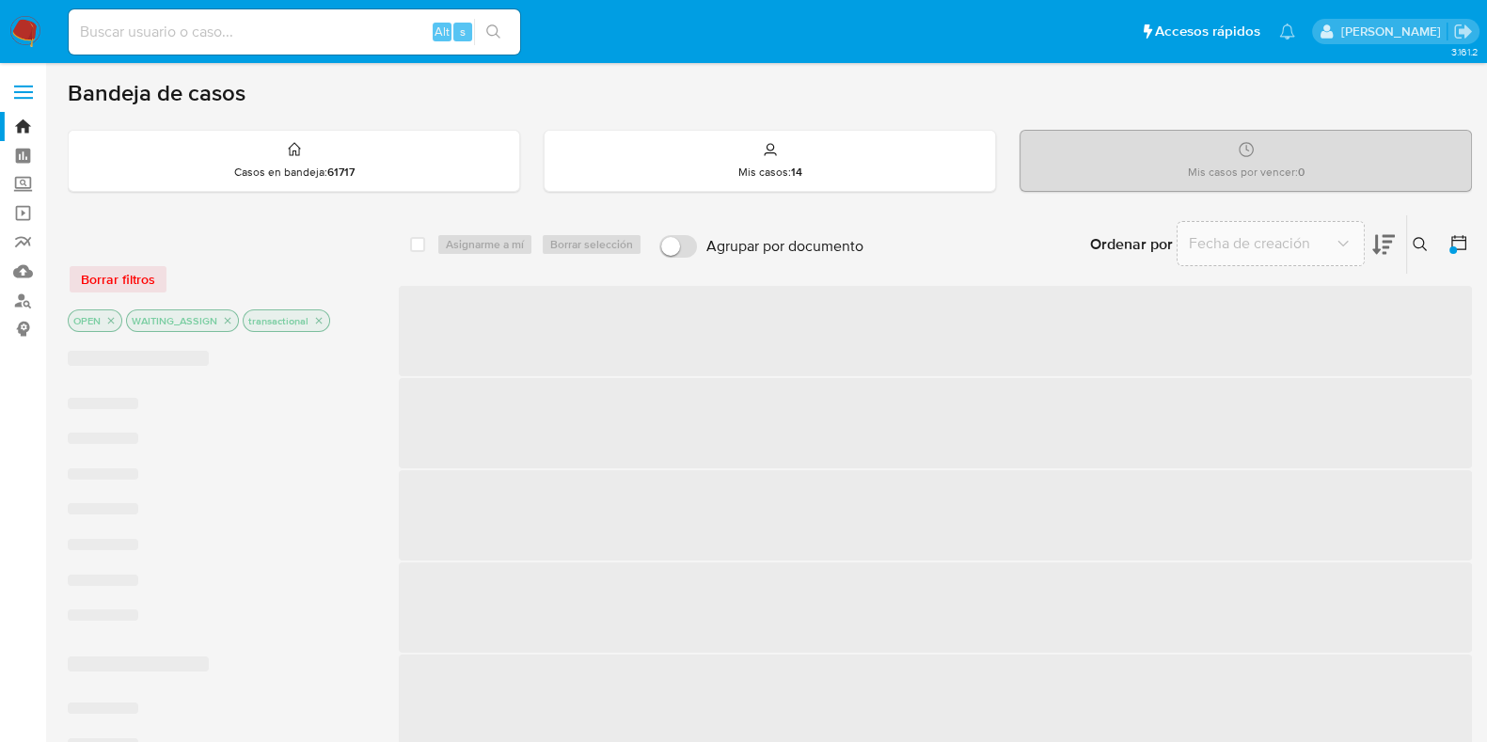
click at [1453, 241] on icon at bounding box center [1458, 242] width 19 height 19
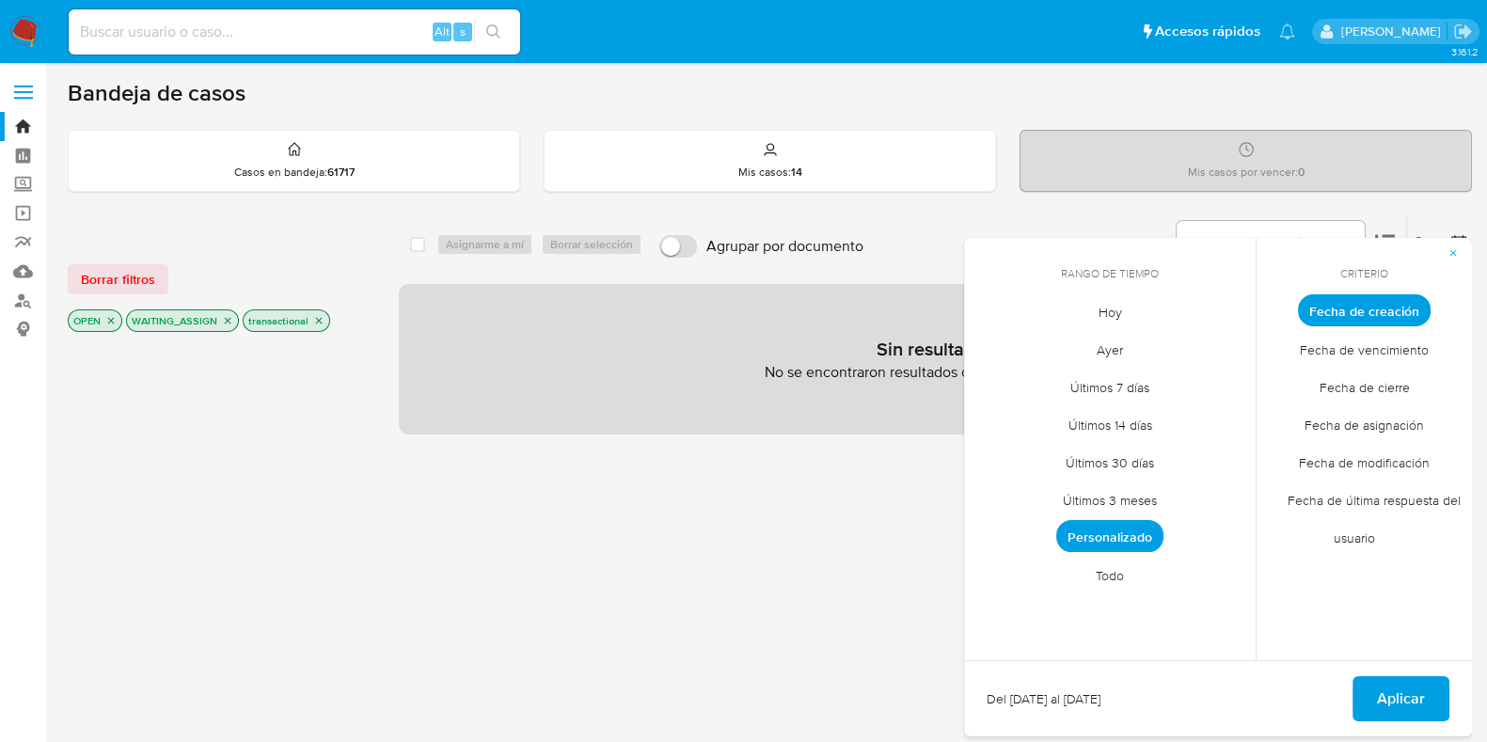
click at [1092, 536] on span "Personalizado" at bounding box center [1109, 536] width 107 height 32
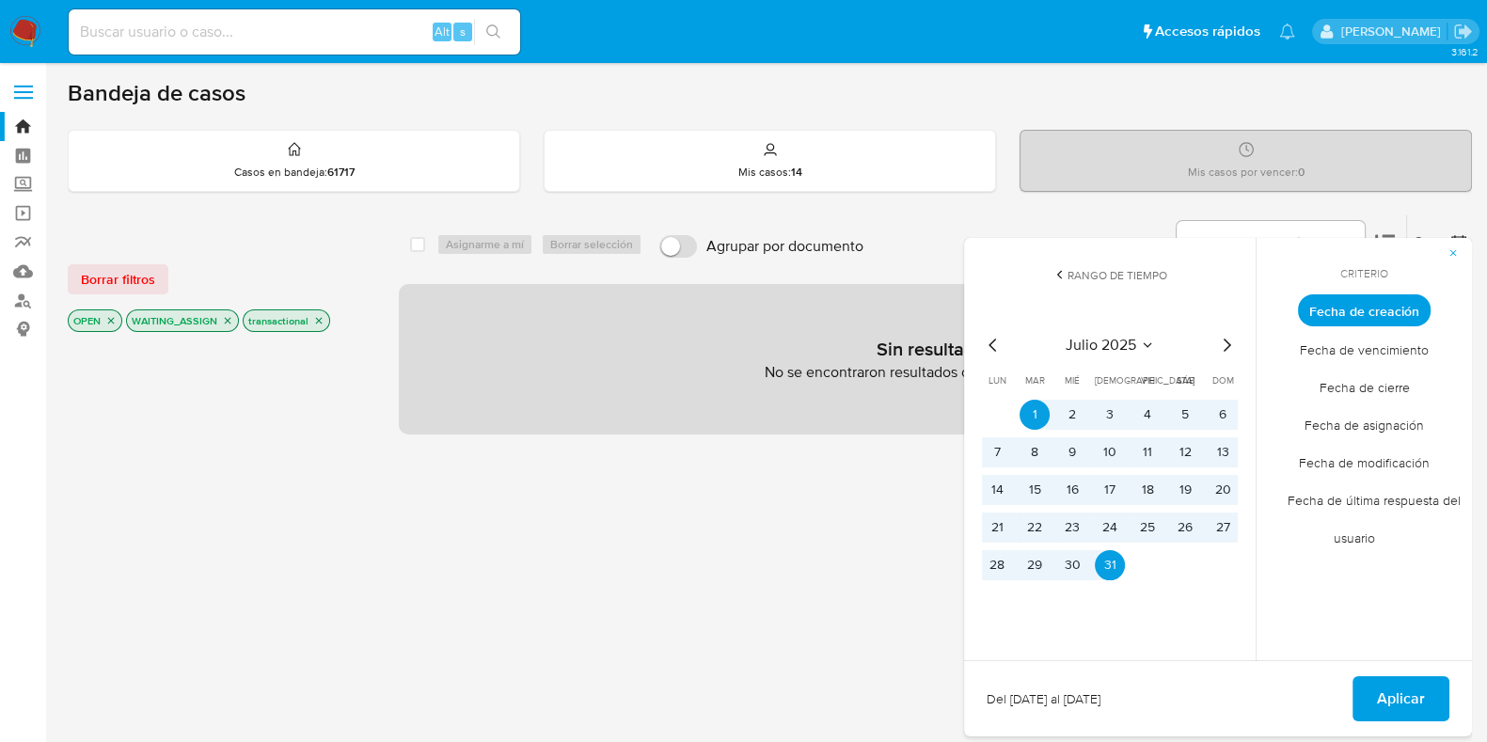
click at [1228, 341] on icon "Mes siguiente" at bounding box center [1226, 345] width 23 height 23
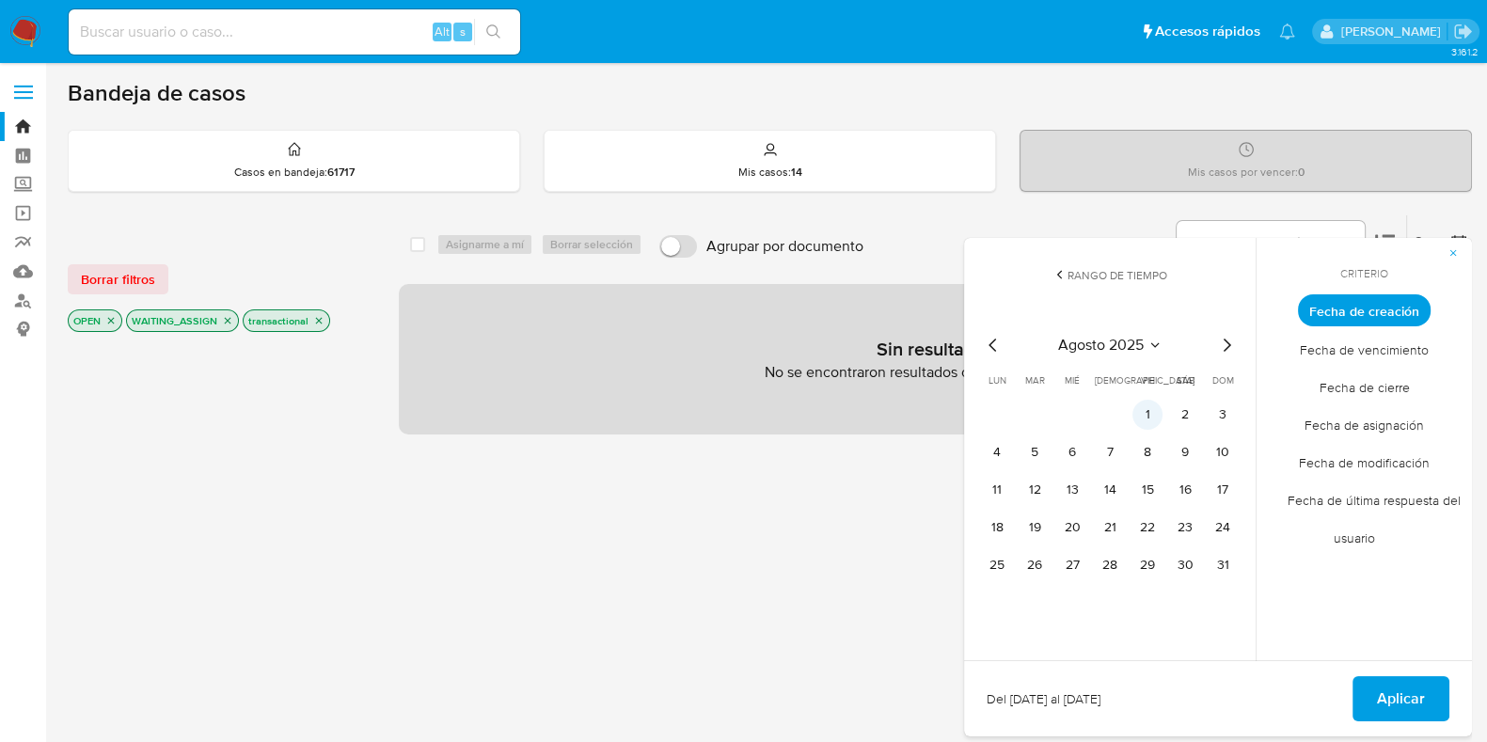
click at [1150, 418] on button "1" at bounding box center [1147, 415] width 30 height 30
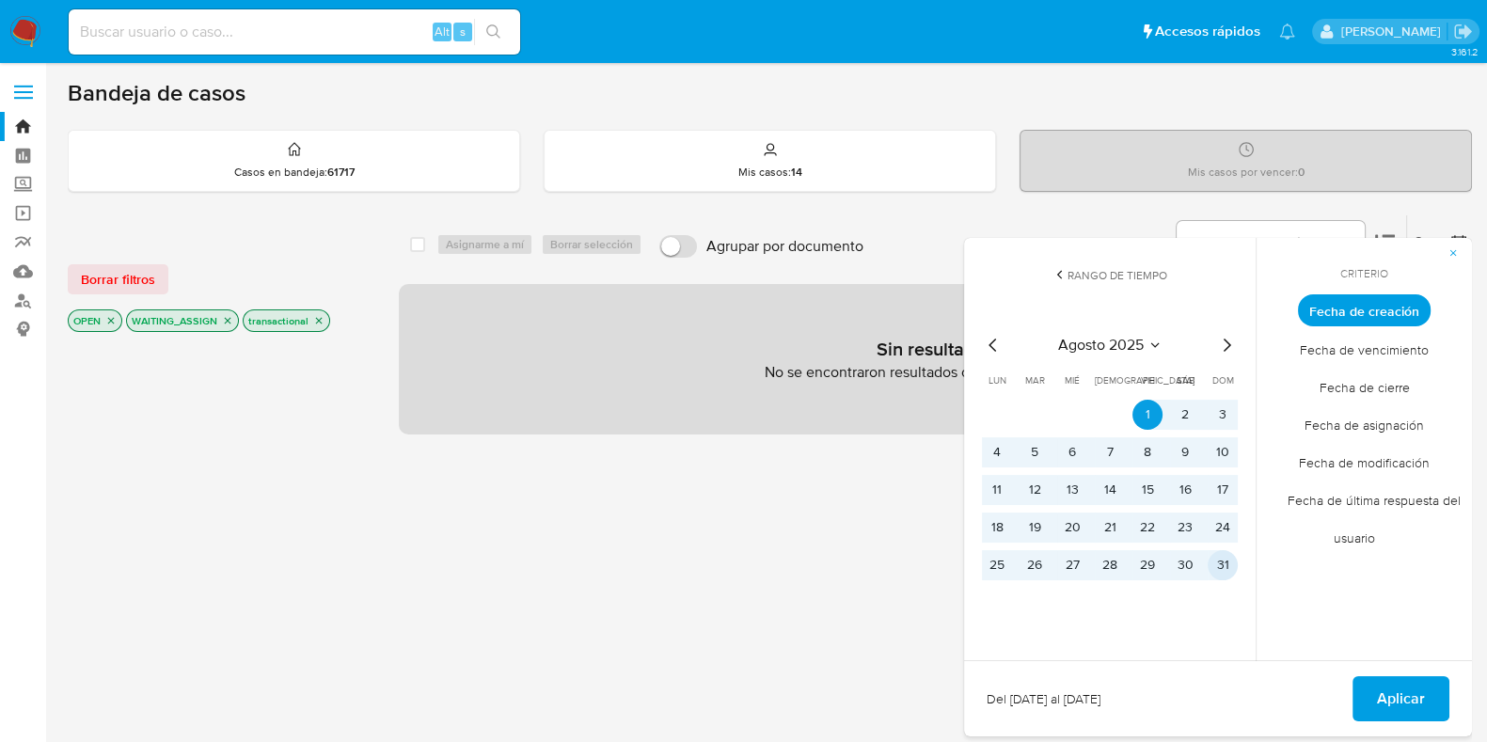
click at [1220, 563] on button "31" at bounding box center [1223, 565] width 30 height 30
click at [1411, 699] on span "Aplicar" at bounding box center [1401, 698] width 48 height 41
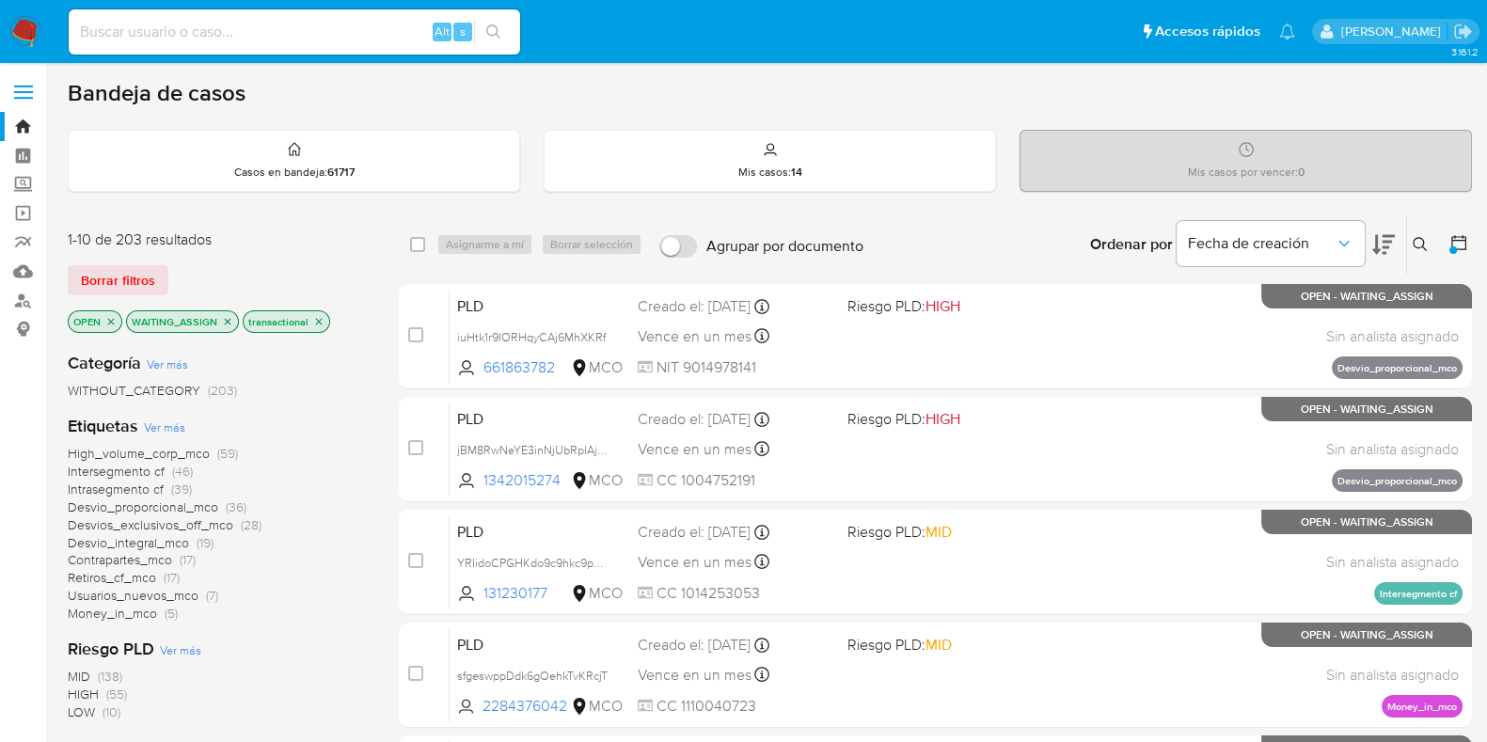
click at [1413, 238] on icon at bounding box center [1420, 244] width 15 height 15
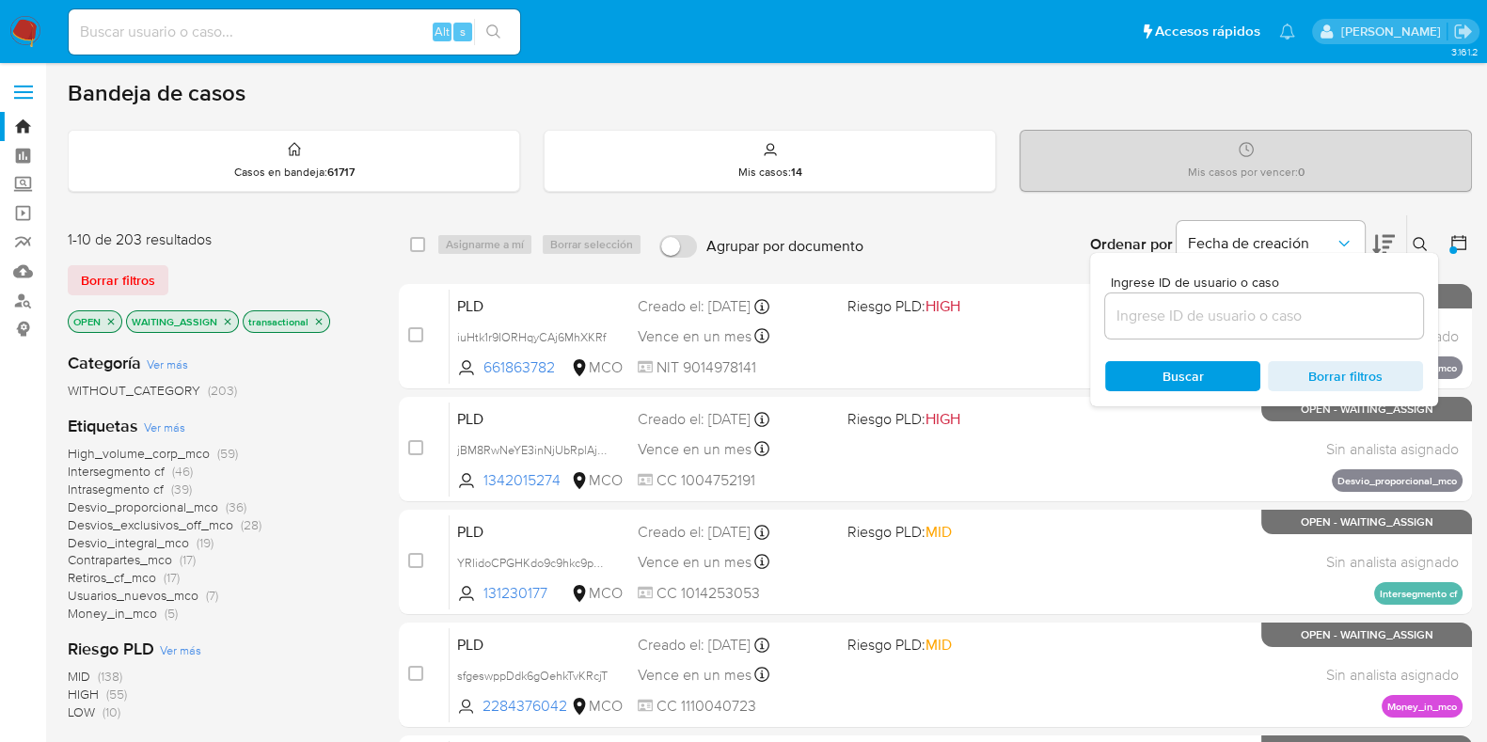
click at [1009, 215] on div "Ordenar por Fecha de creación No es posible ordenar los resultados mientras se …" at bounding box center [1172, 244] width 599 height 58
click at [907, 229] on div "Ordenar por Fecha de creación No es posible ordenar los resultados mientras se …" at bounding box center [1172, 244] width 599 height 58
click at [1413, 243] on icon at bounding box center [1420, 244] width 14 height 14
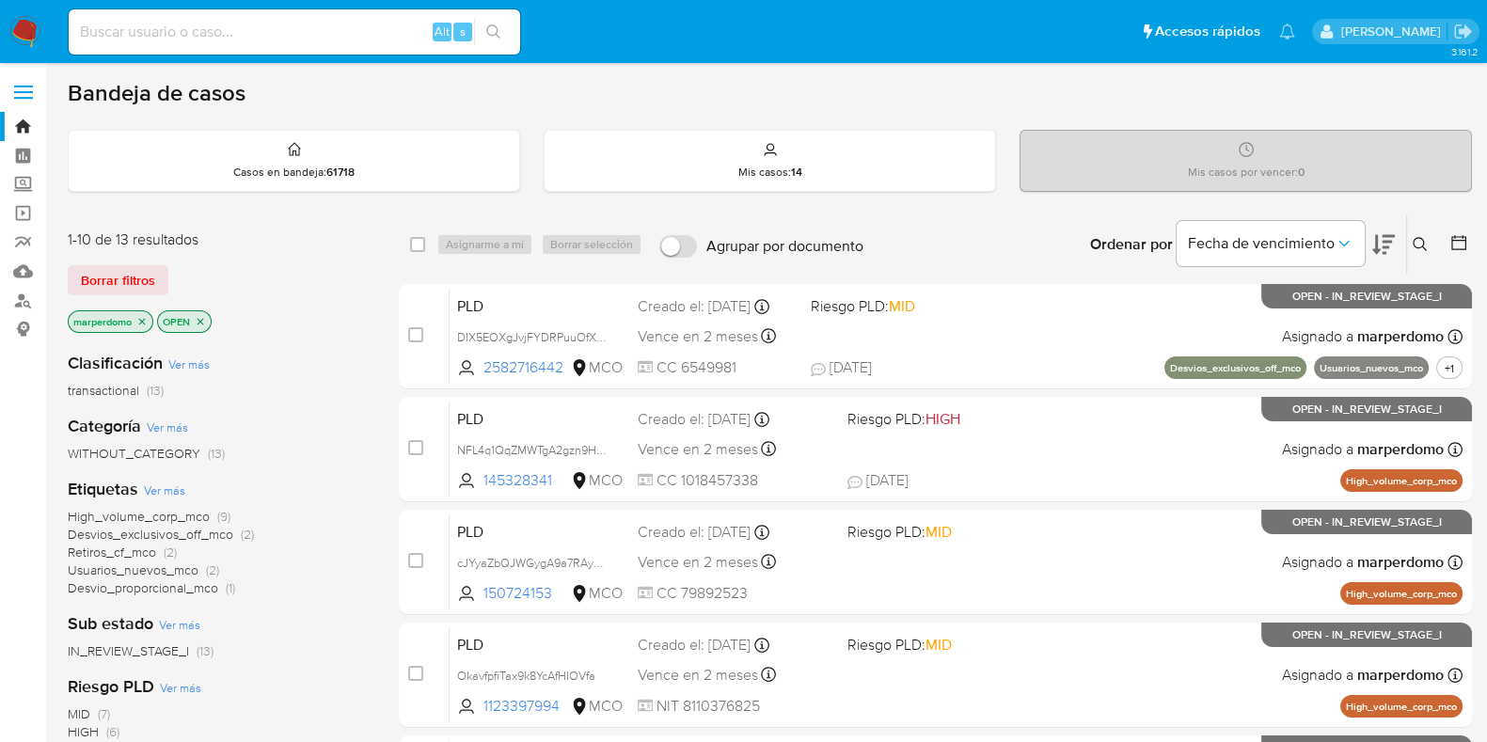
click at [141, 322] on icon "close-filter" at bounding box center [141, 321] width 11 height 11
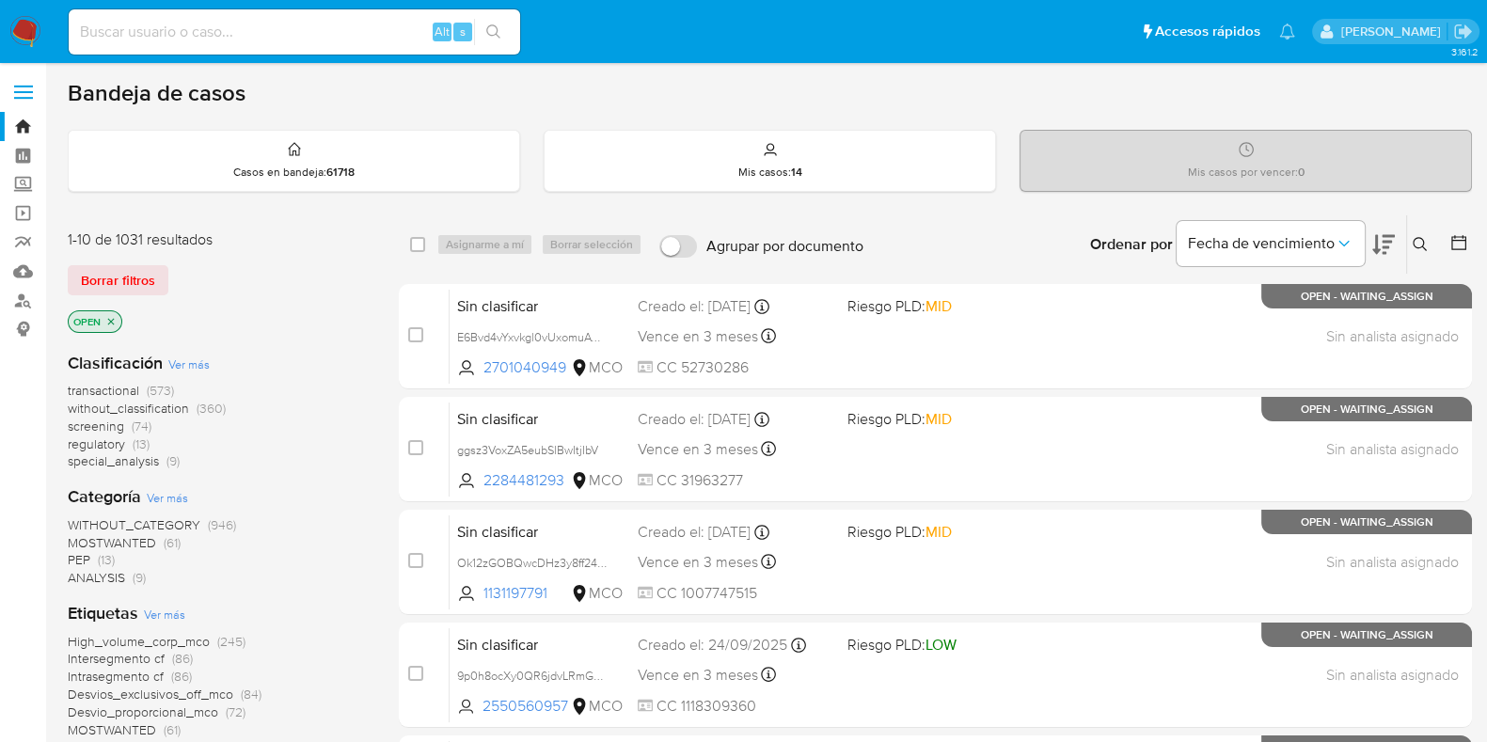
click at [1416, 237] on icon at bounding box center [1420, 244] width 14 height 14
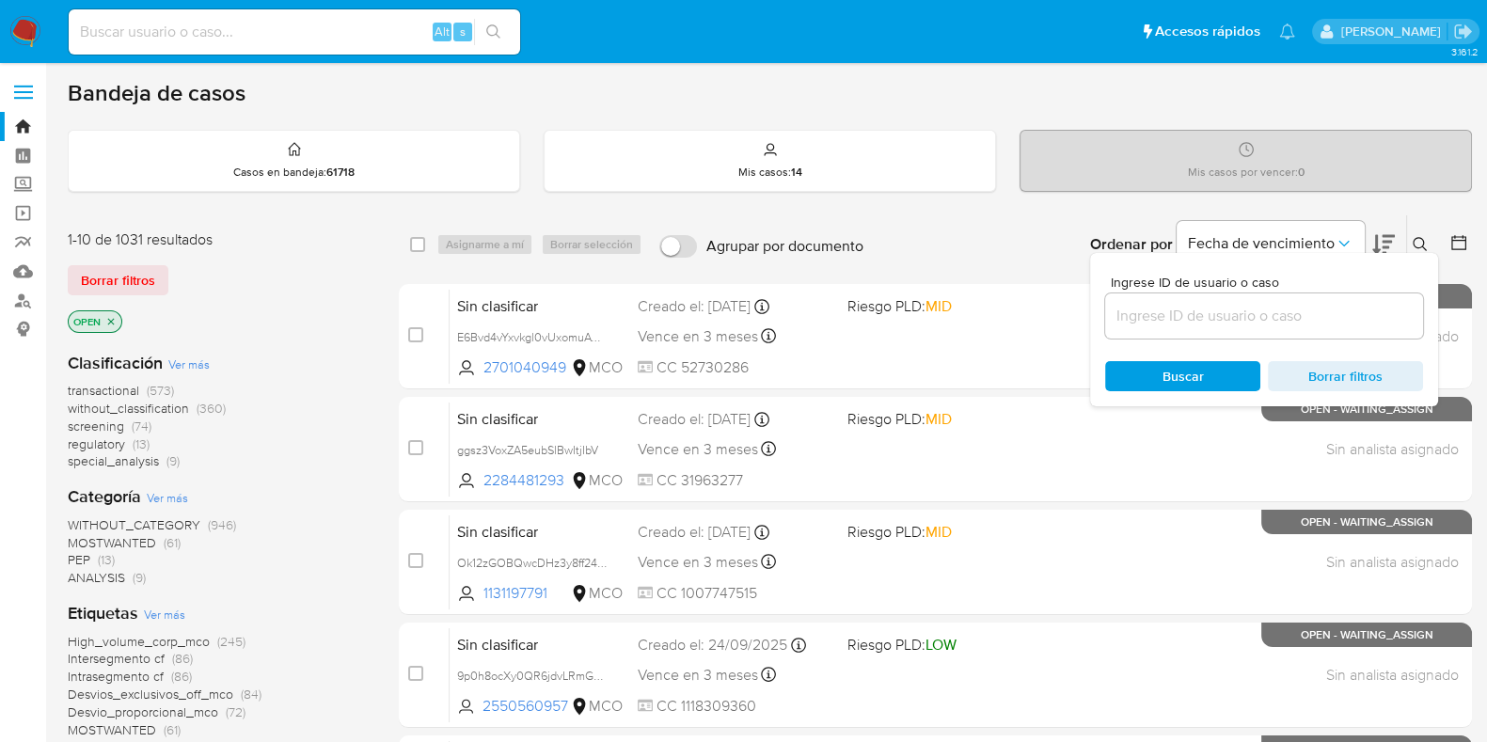
click at [1284, 314] on input at bounding box center [1264, 316] width 318 height 24
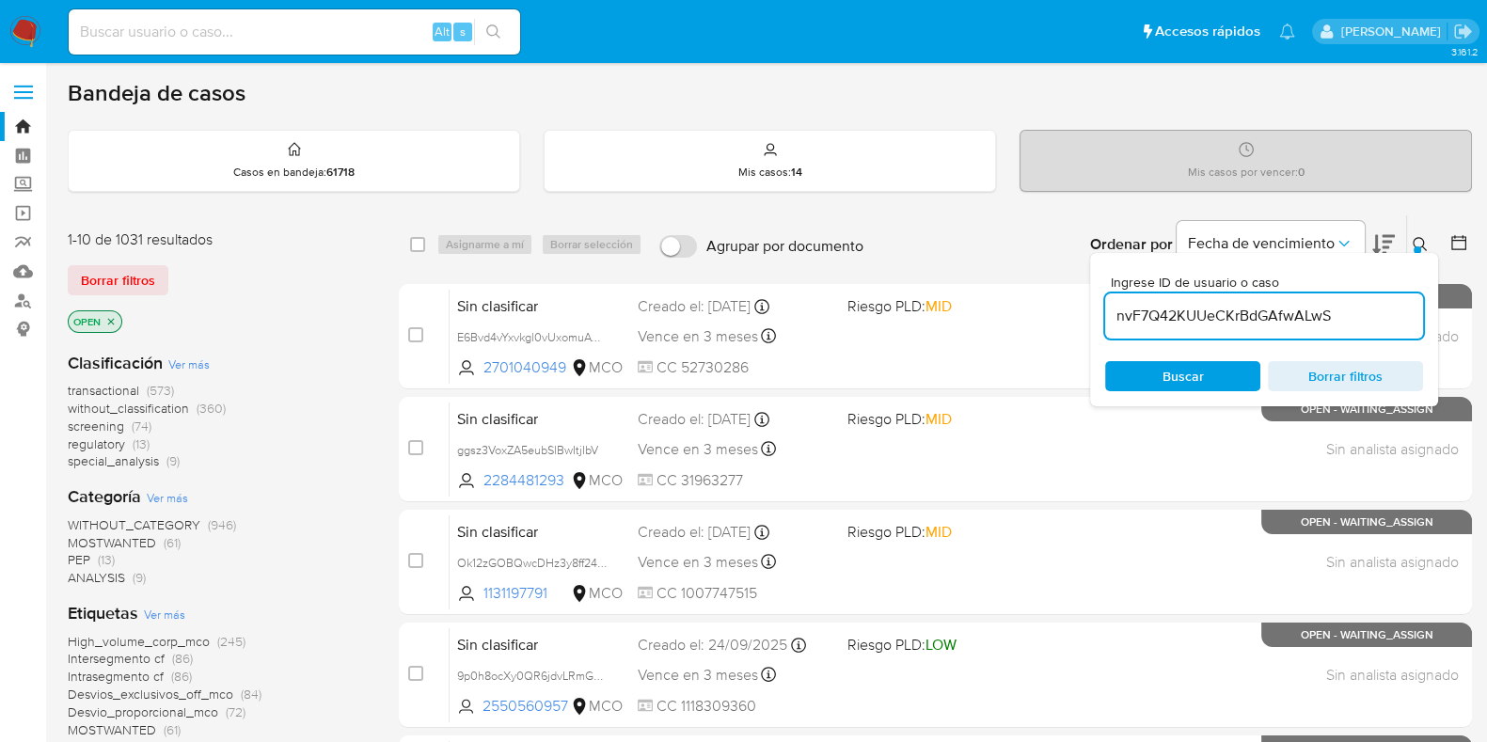
type input "nvF7Q42KUUeCKrBdGAfwALwS"
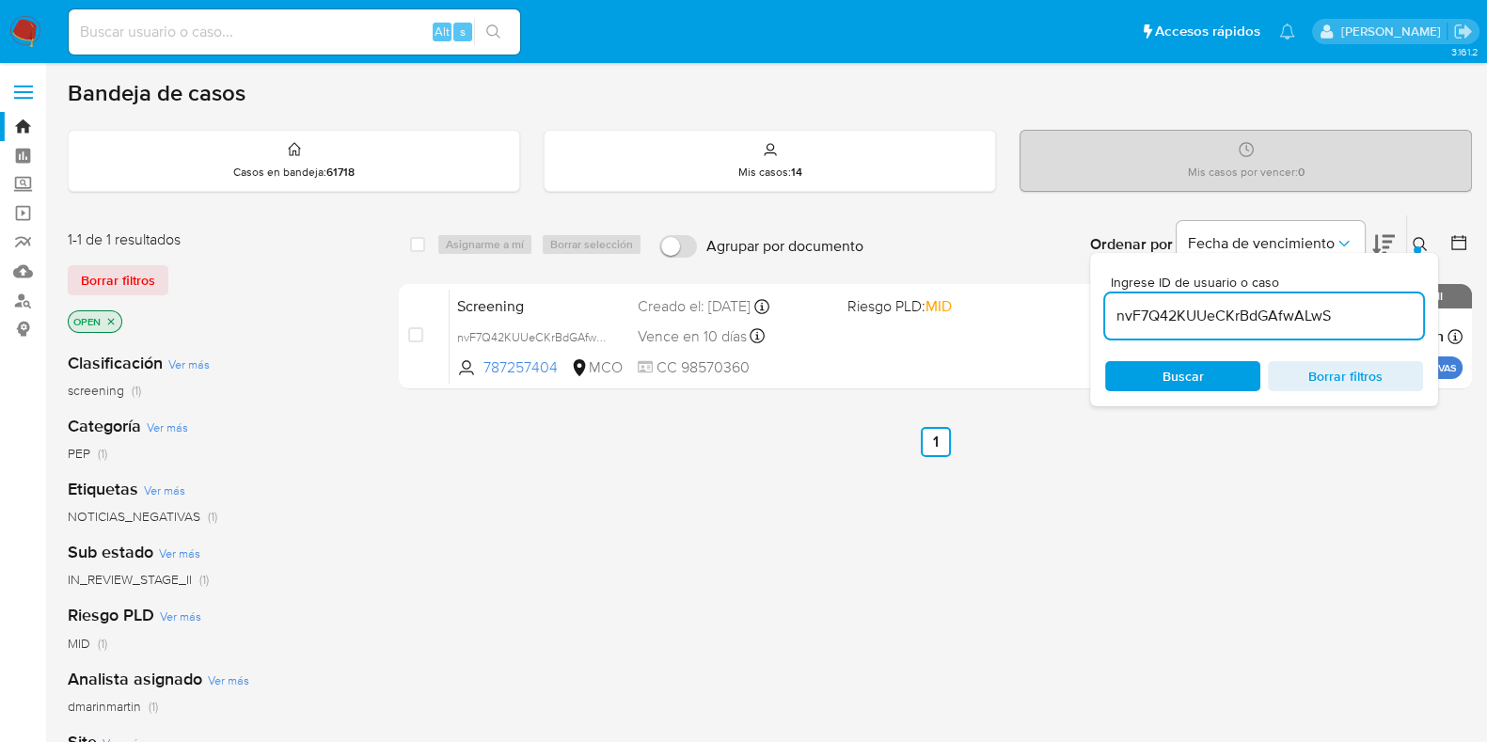
click at [1215, 311] on input "nvF7Q42KUUeCKrBdGAfwALwS" at bounding box center [1264, 316] width 318 height 24
click at [1179, 374] on span "Buscar" at bounding box center [1183, 376] width 41 height 30
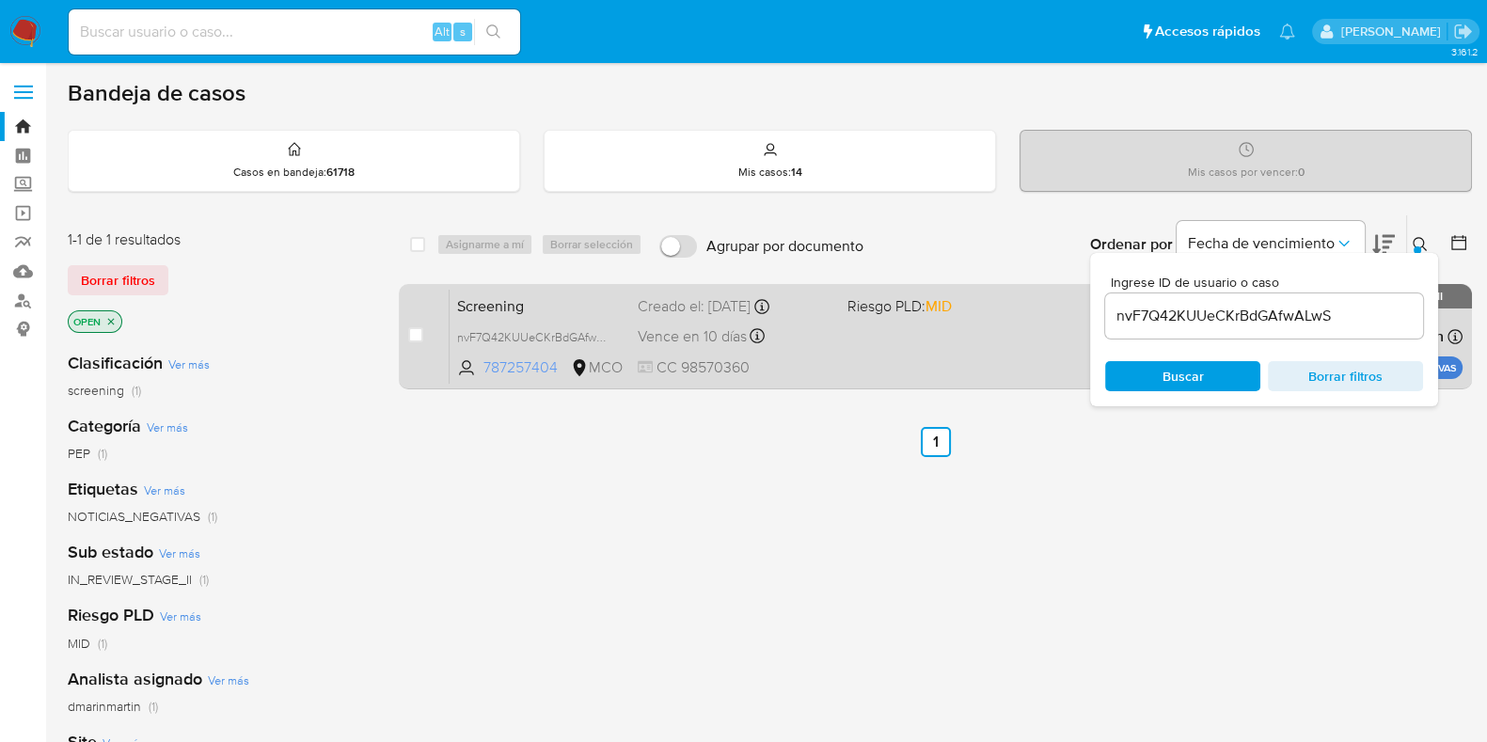
click at [485, 357] on span "787257404" at bounding box center [525, 367] width 84 height 21
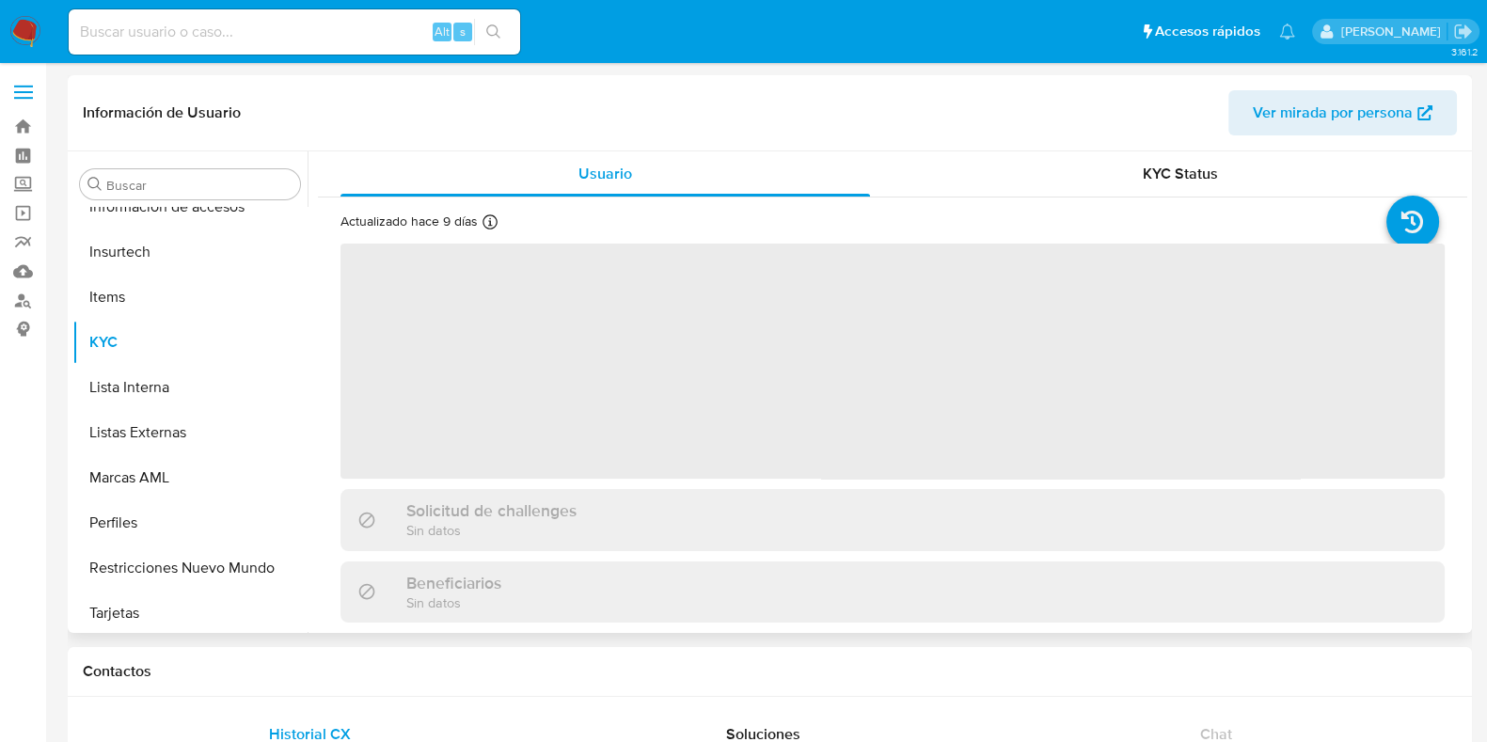
scroll to position [884, 0]
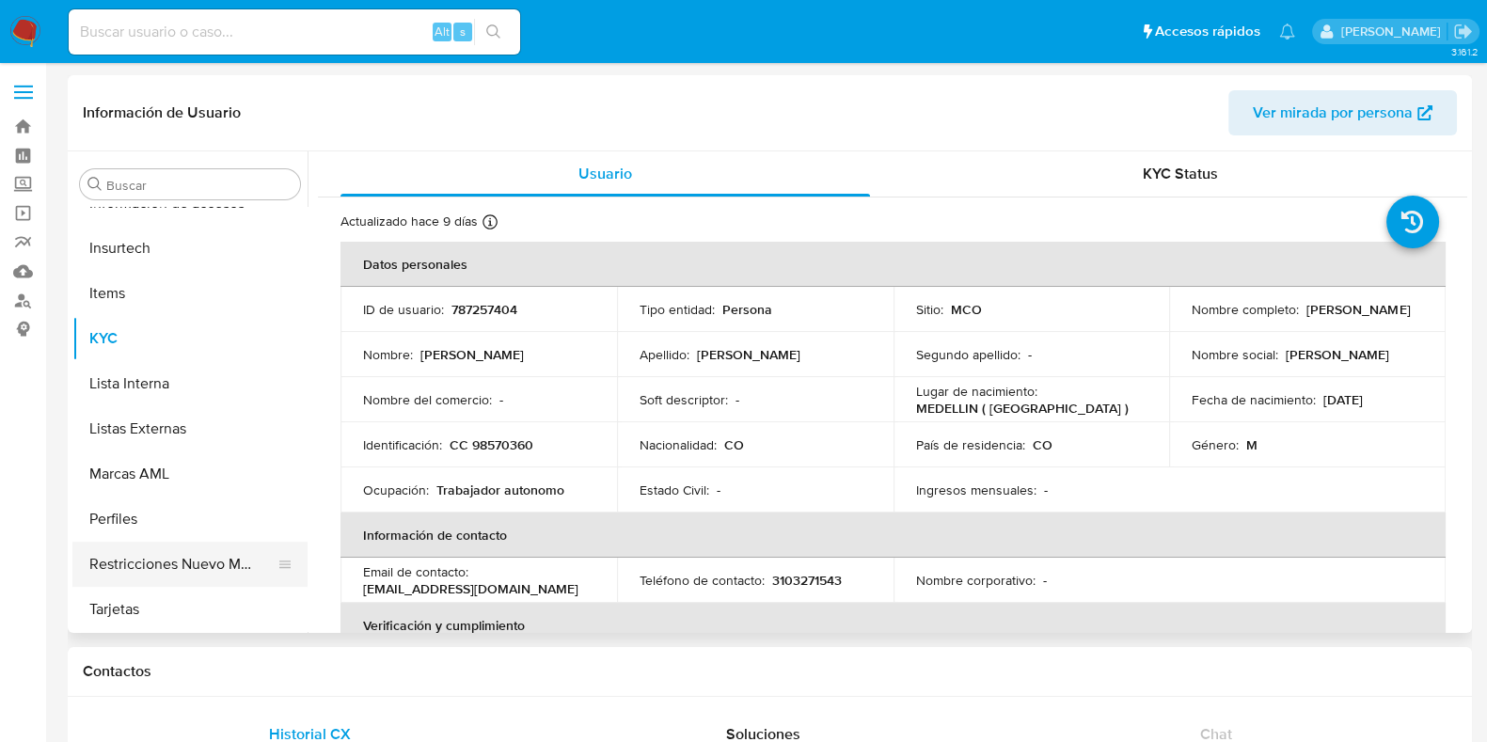
select select "10"
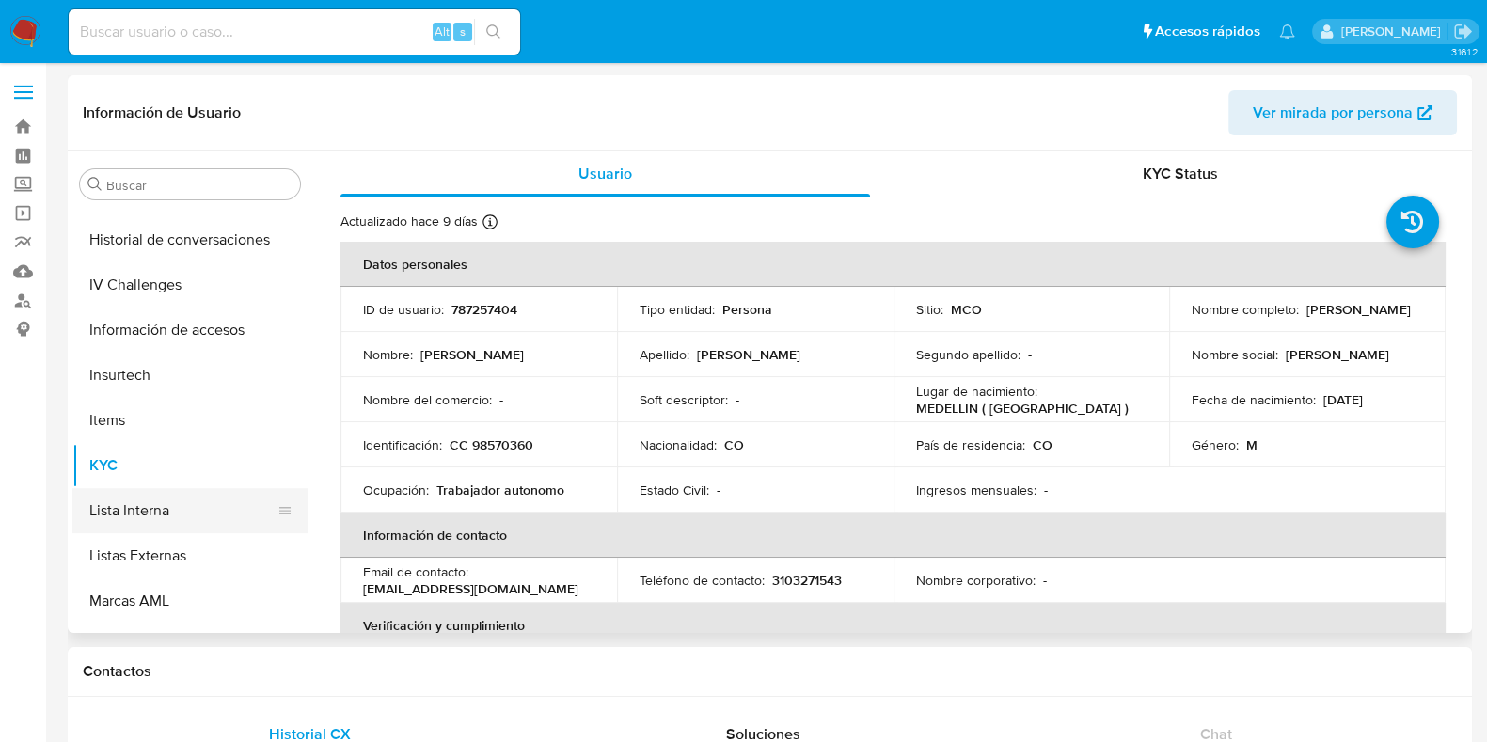
scroll to position [649, 0]
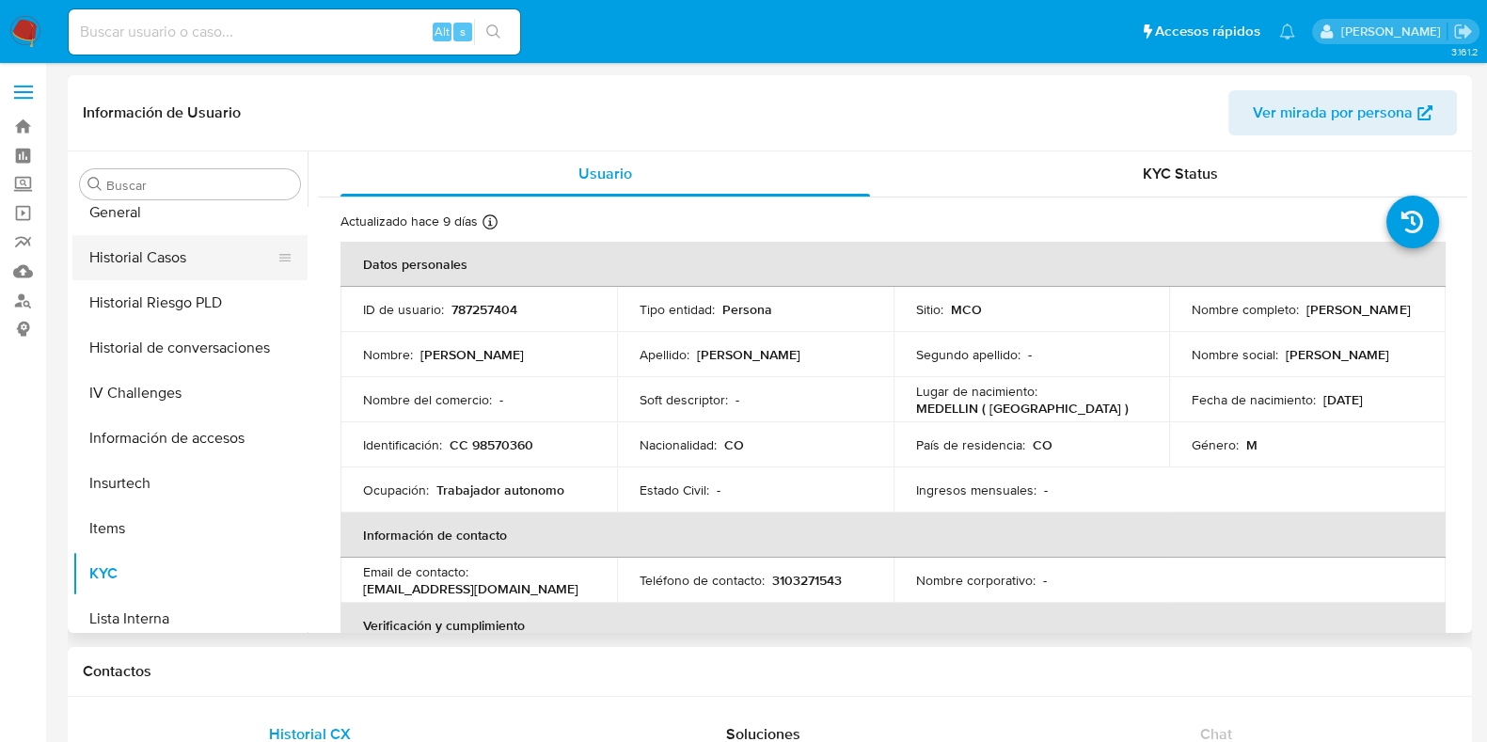
click at [147, 251] on button "Historial Casos" at bounding box center [182, 257] width 220 height 45
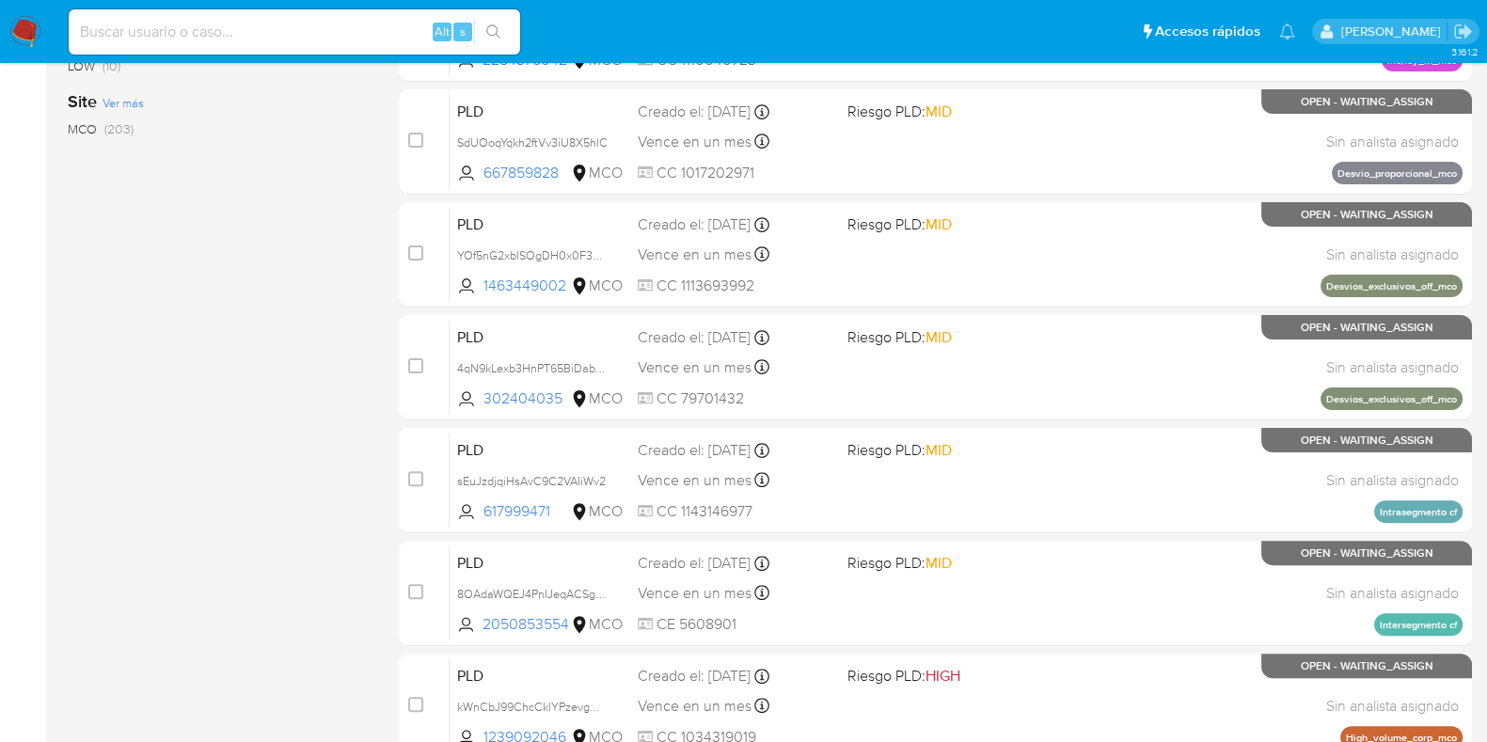
scroll to position [705, 0]
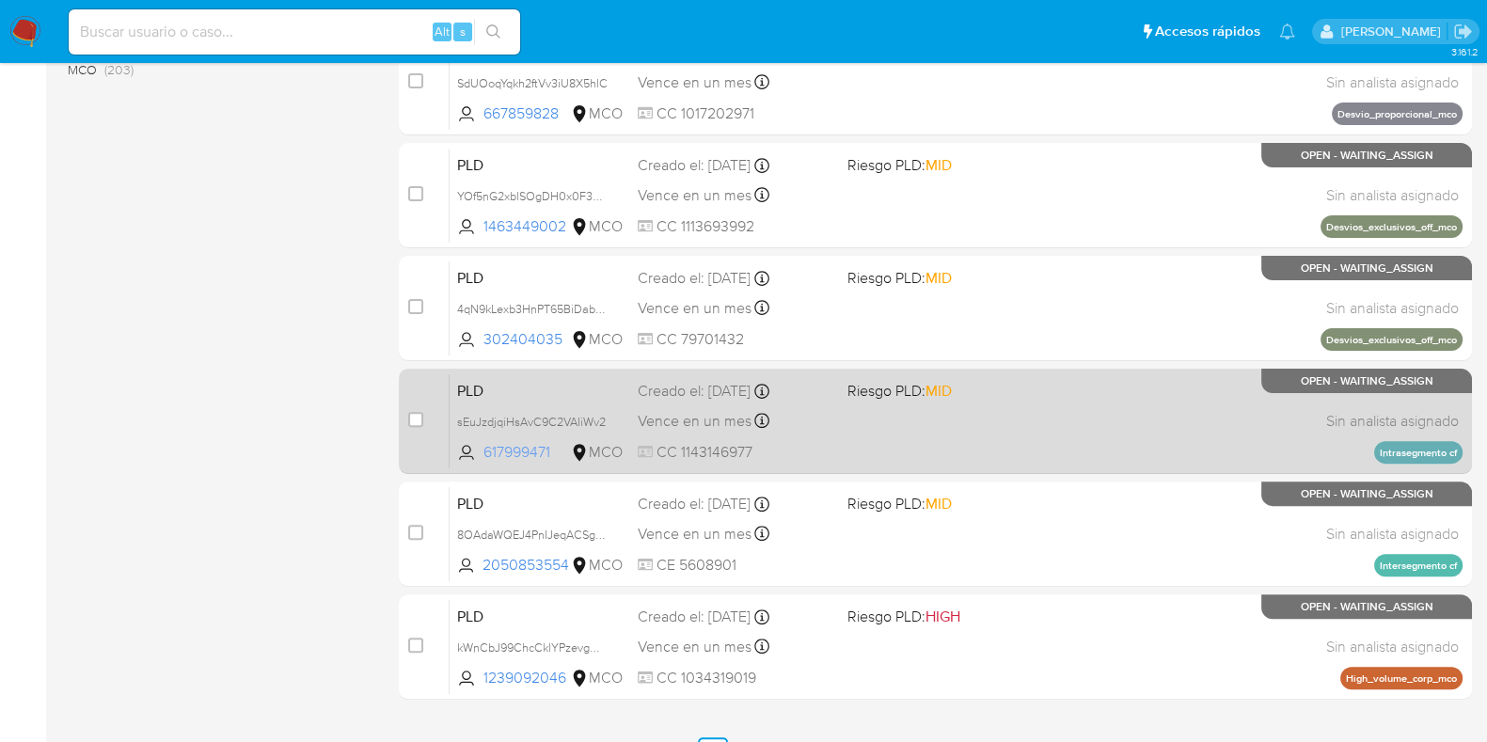
click at [493, 458] on span "617999471" at bounding box center [525, 452] width 84 height 21
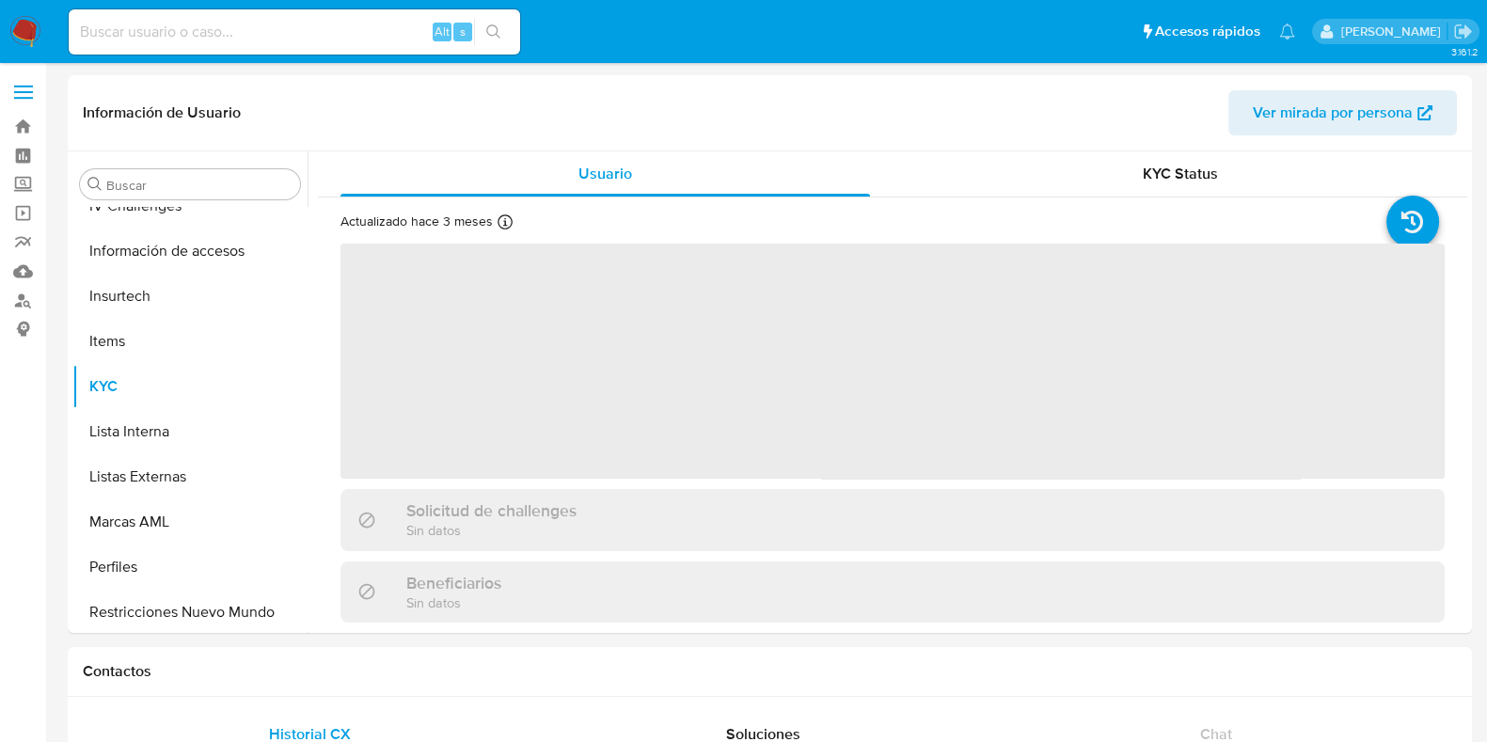
scroll to position [884, 0]
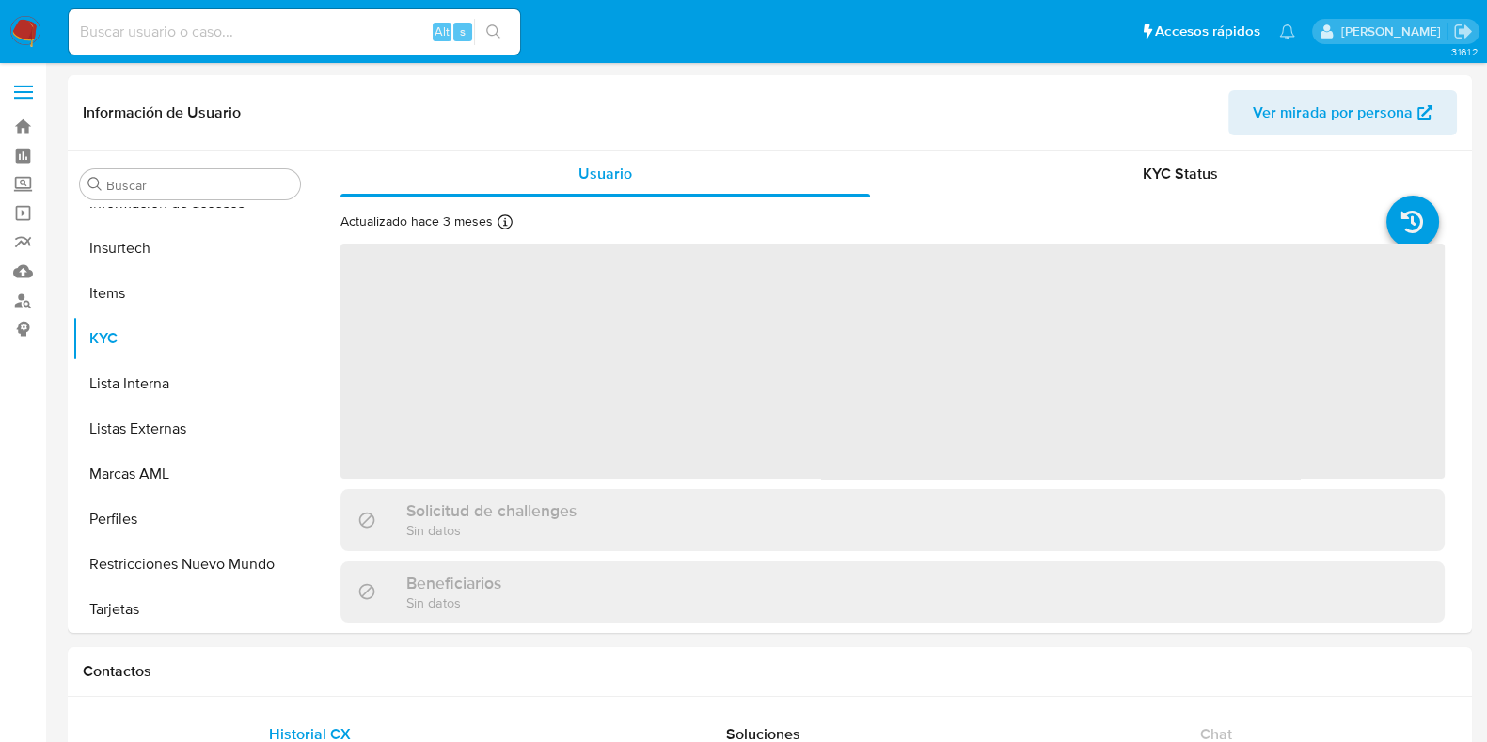
select select "10"
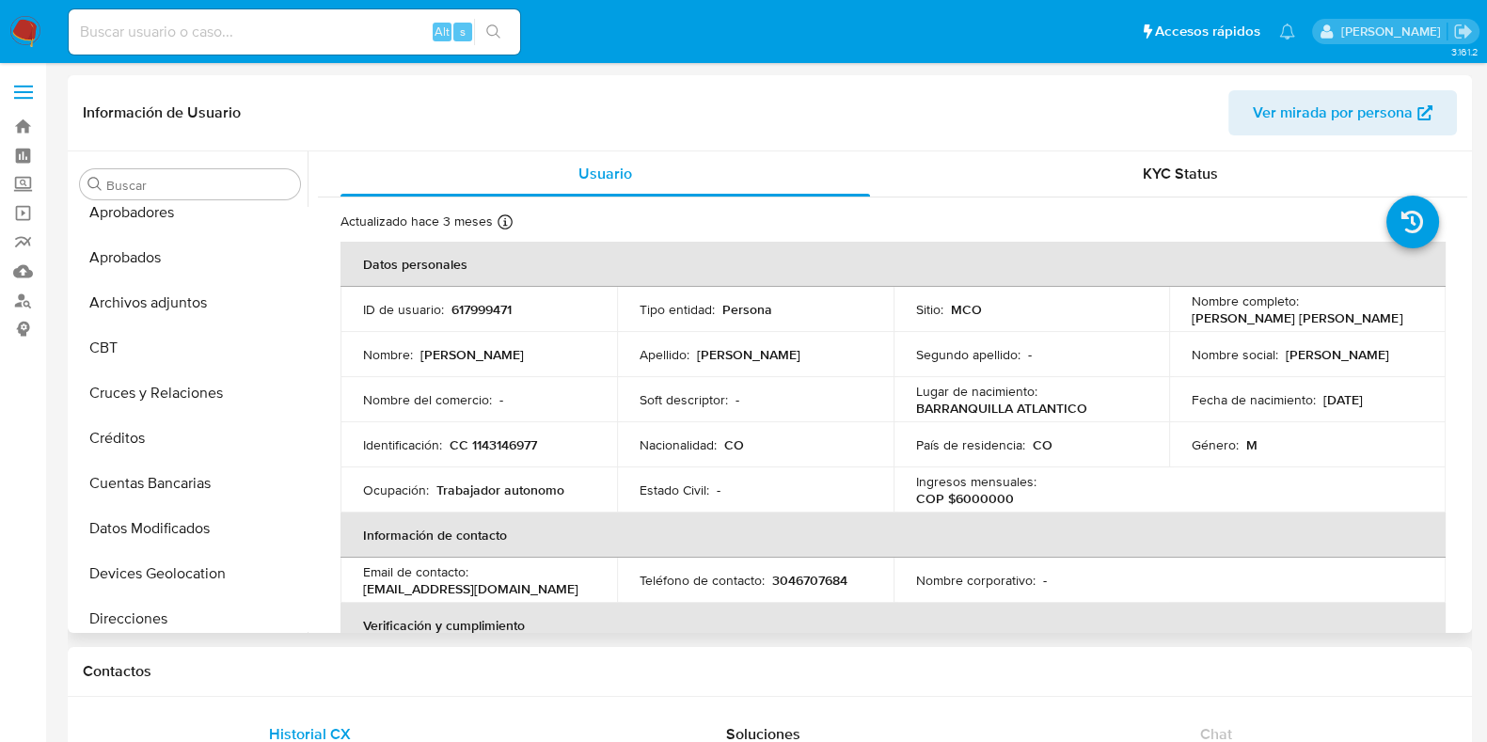
scroll to position [0, 0]
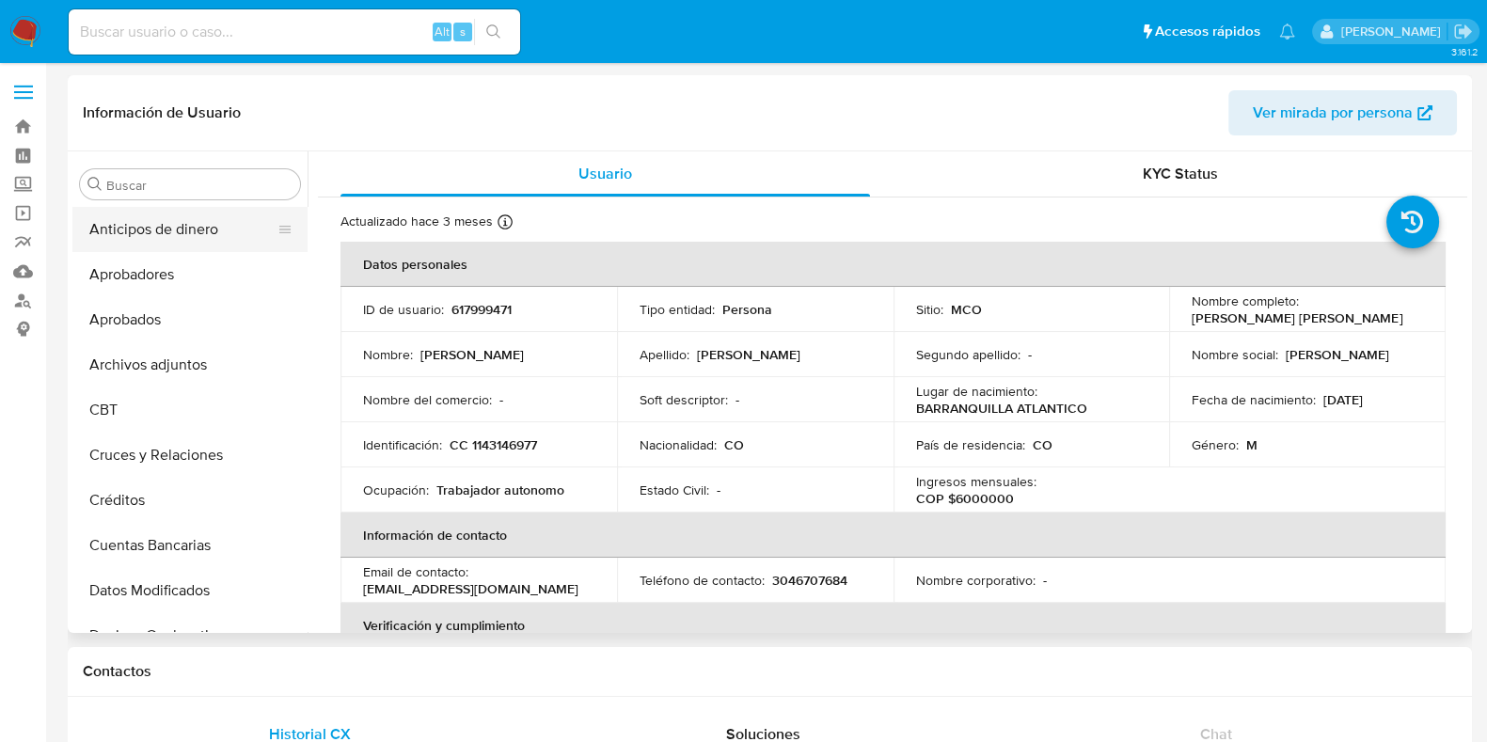
click at [181, 223] on button "Anticipos de dinero" at bounding box center [182, 229] width 220 height 45
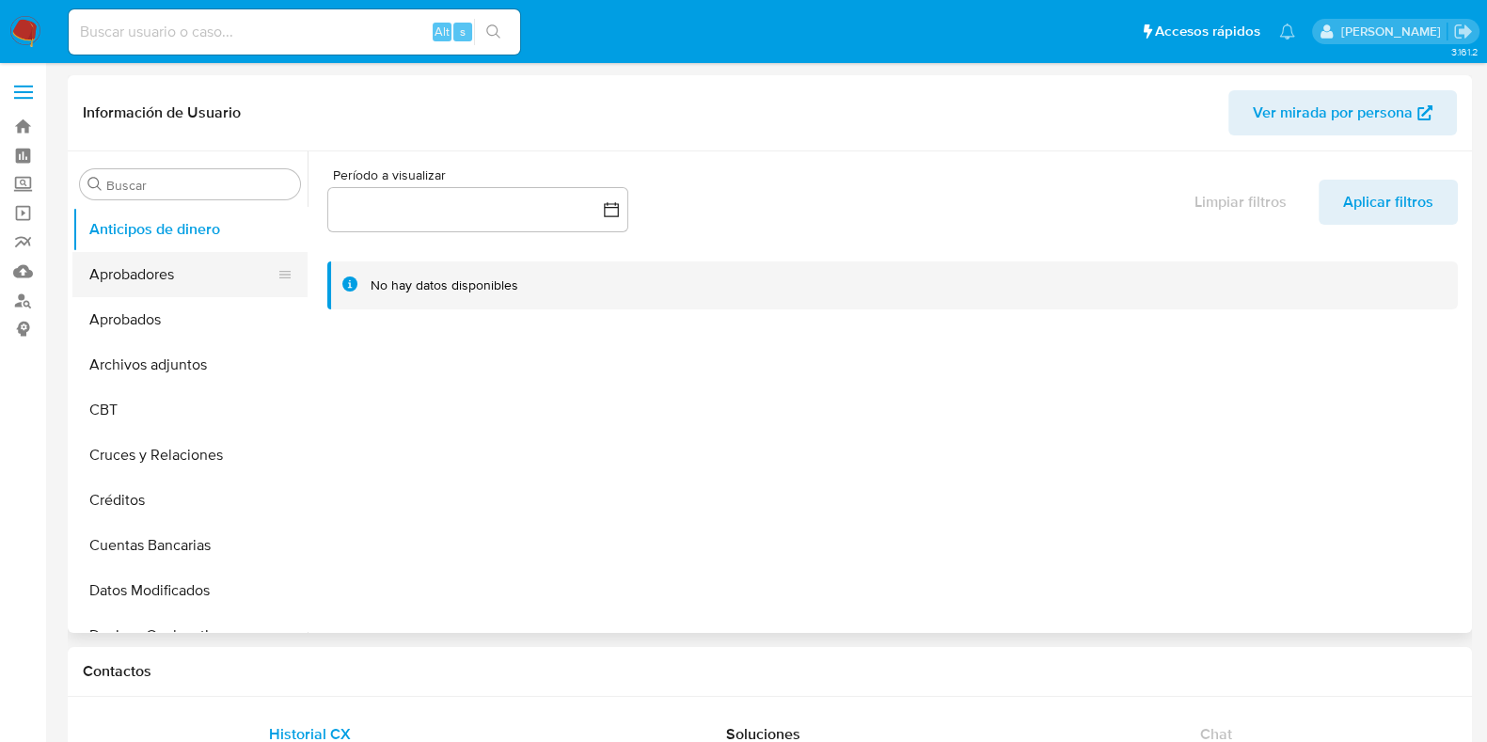
click at [160, 279] on button "Aprobadores" at bounding box center [182, 274] width 220 height 45
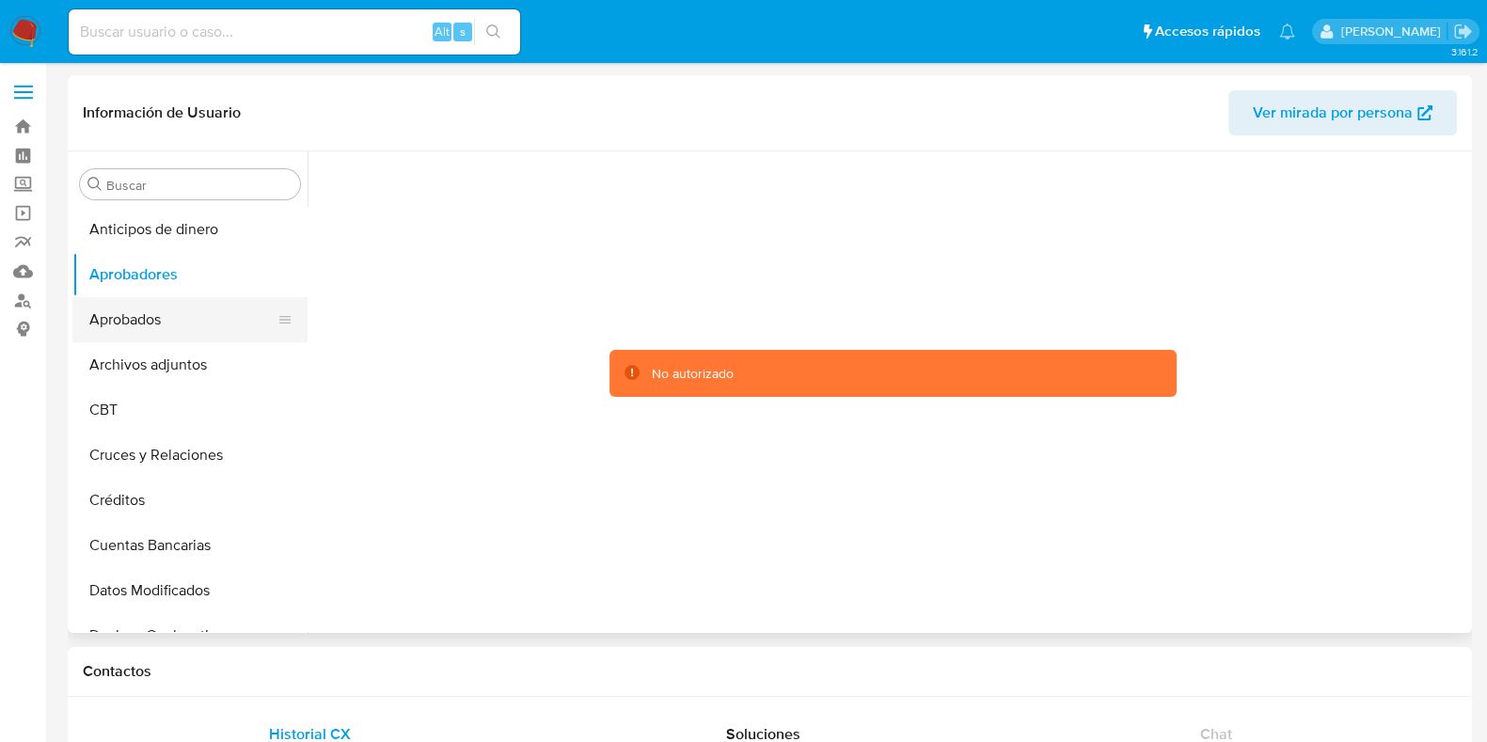
click at [163, 329] on button "Aprobados" at bounding box center [182, 319] width 220 height 45
click at [166, 287] on button "Aprobadores" at bounding box center [182, 274] width 220 height 45
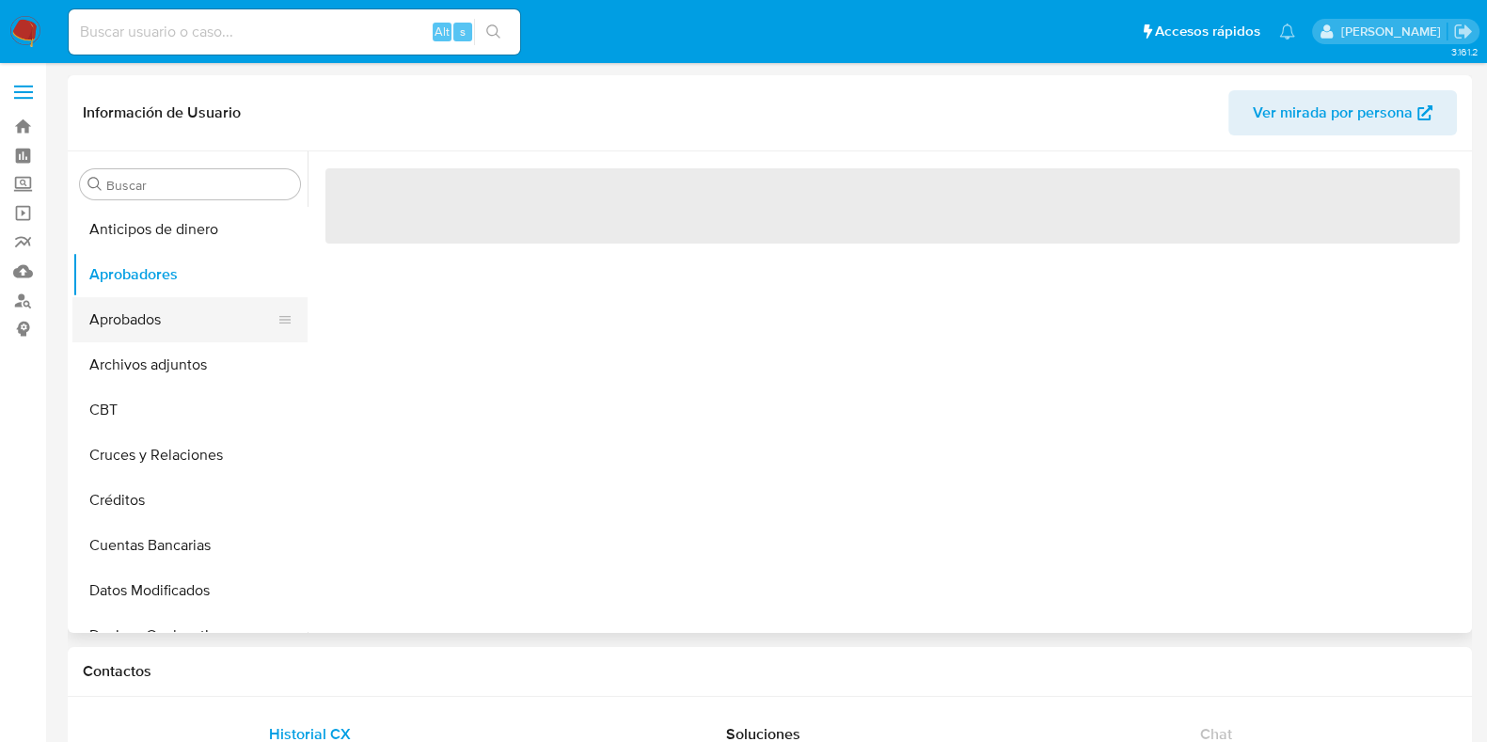
click at [158, 325] on button "Aprobados" at bounding box center [182, 319] width 220 height 45
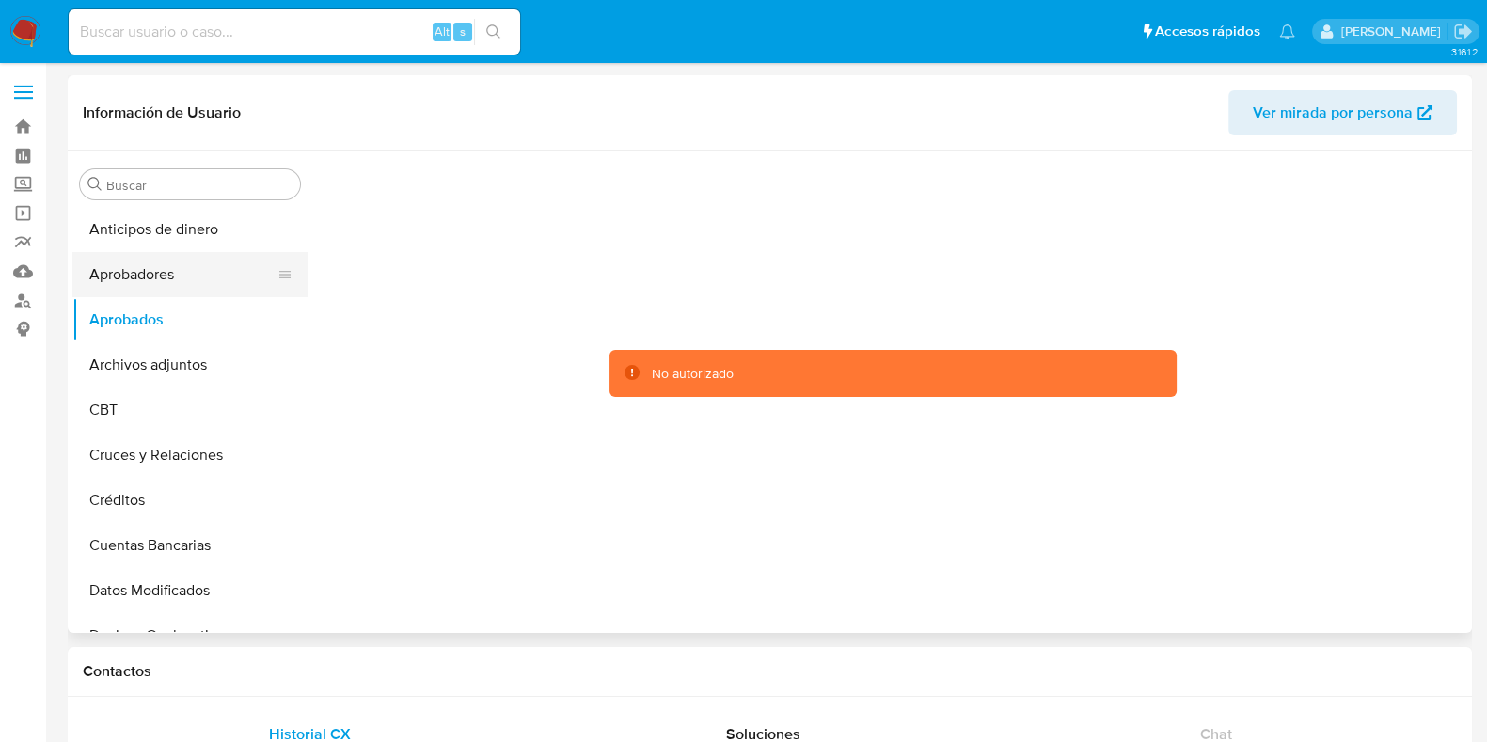
click at [179, 273] on button "Aprobadores" at bounding box center [182, 274] width 220 height 45
click at [153, 321] on button "Aprobados" at bounding box center [182, 319] width 220 height 45
click at [143, 378] on button "Archivos adjuntos" at bounding box center [182, 364] width 220 height 45
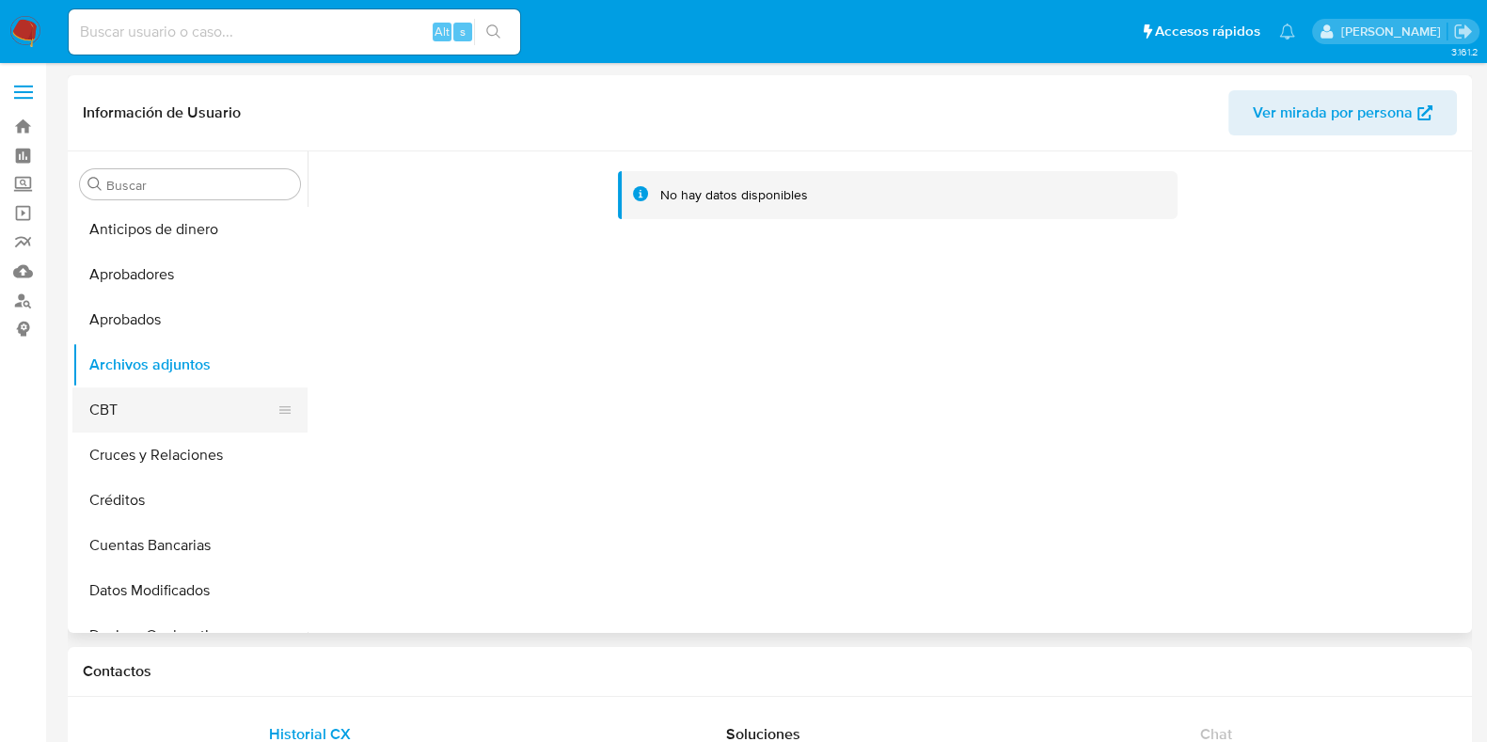
click at [138, 414] on button "CBT" at bounding box center [182, 410] width 220 height 45
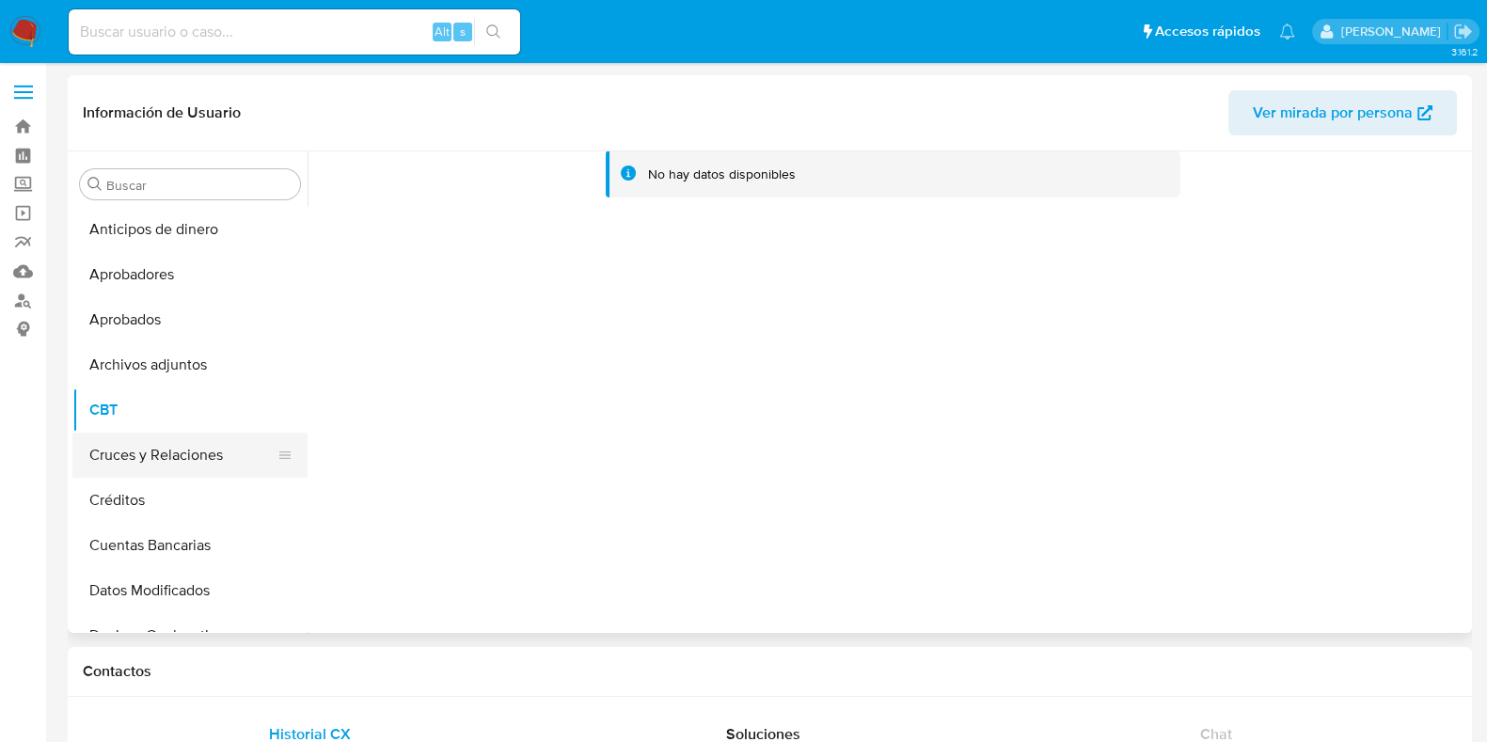
click at [119, 437] on button "Cruces y Relaciones" at bounding box center [182, 455] width 220 height 45
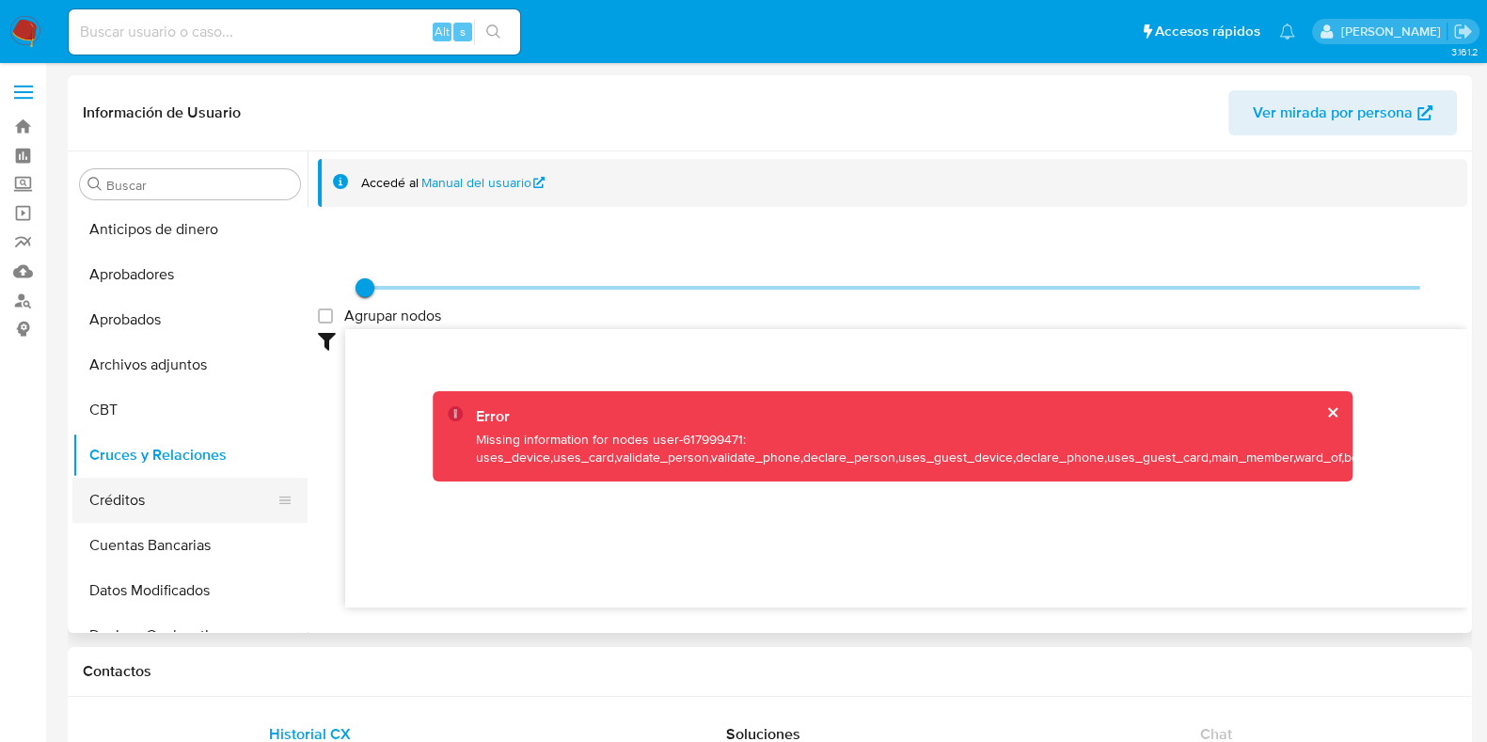
click at [141, 486] on button "Créditos" at bounding box center [182, 500] width 220 height 45
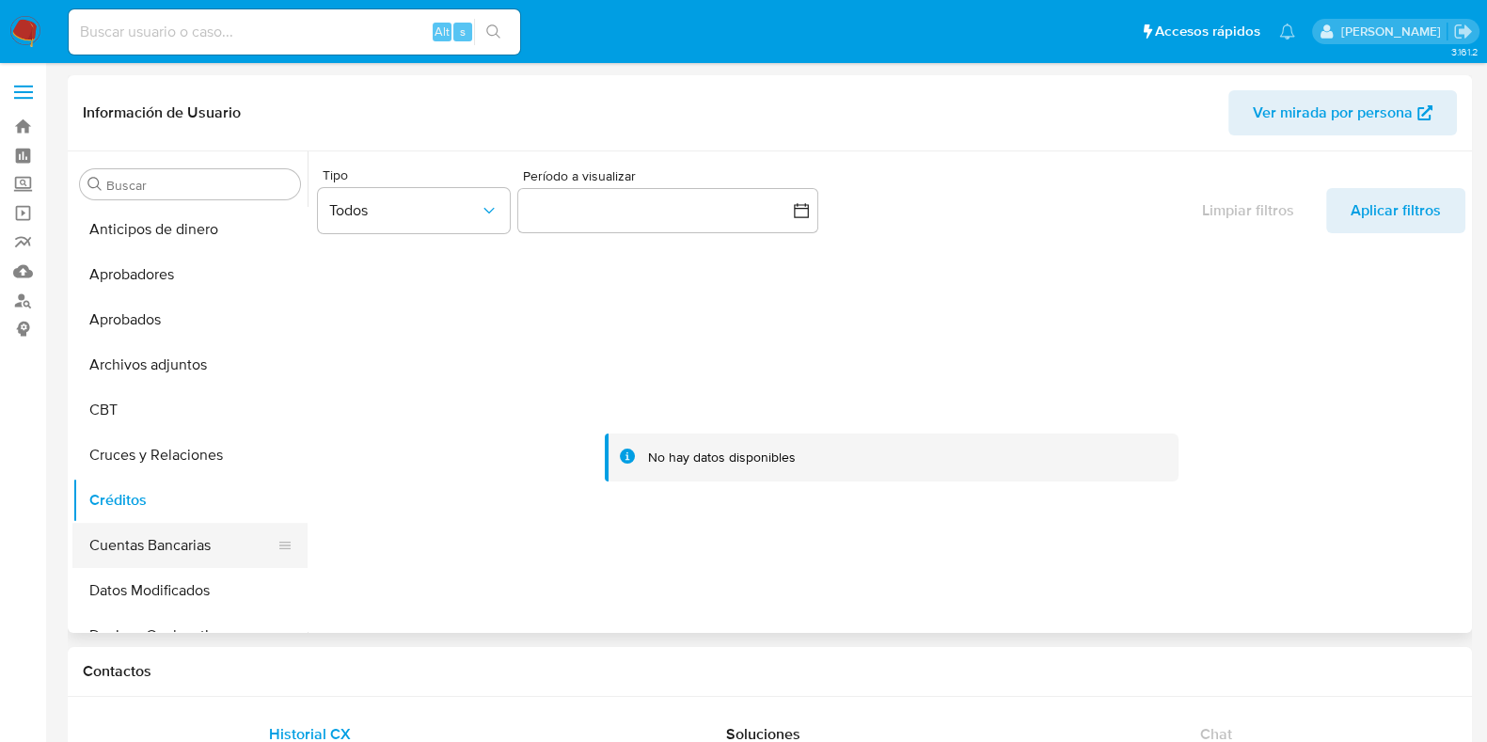
click at [149, 534] on button "Cuentas Bancarias" at bounding box center [182, 545] width 220 height 45
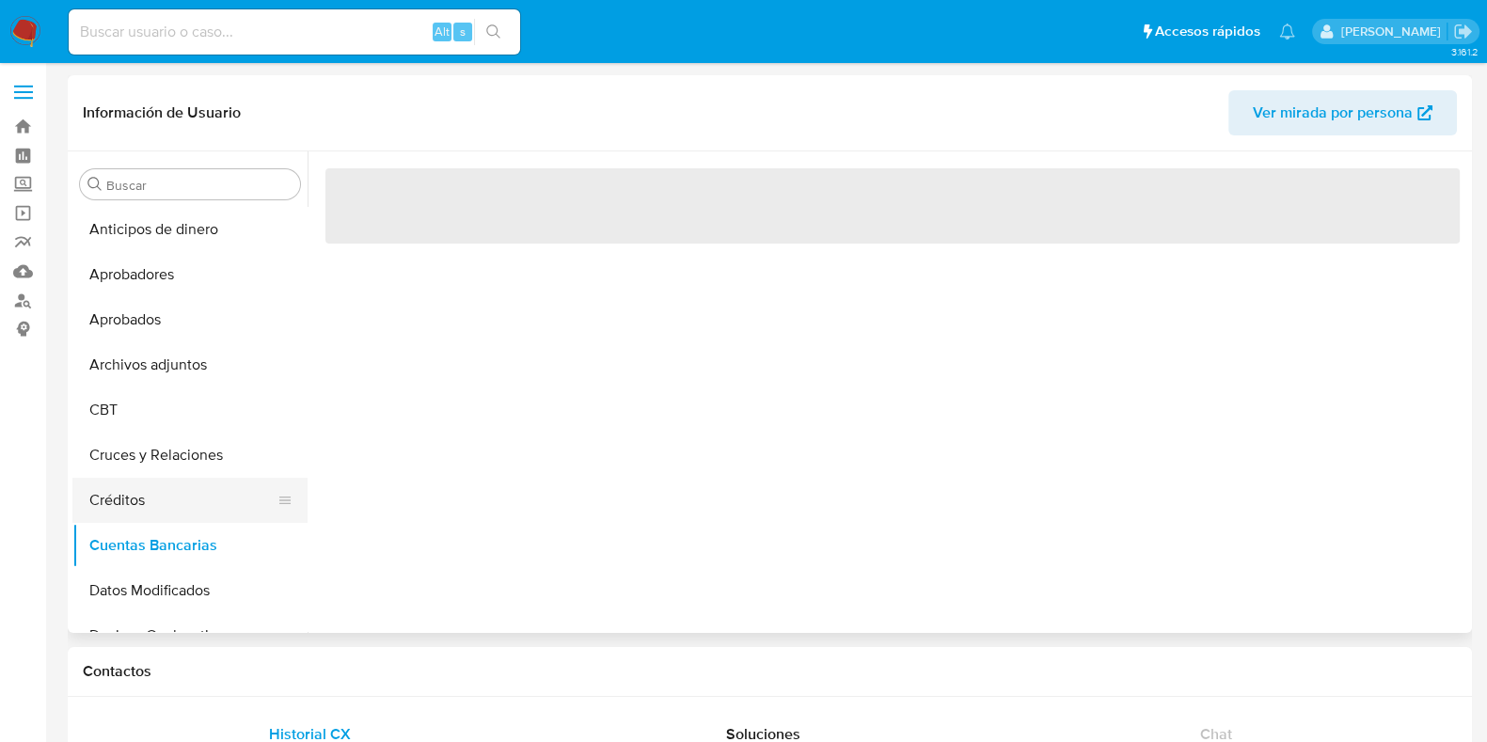
click at [160, 489] on button "Créditos" at bounding box center [182, 500] width 220 height 45
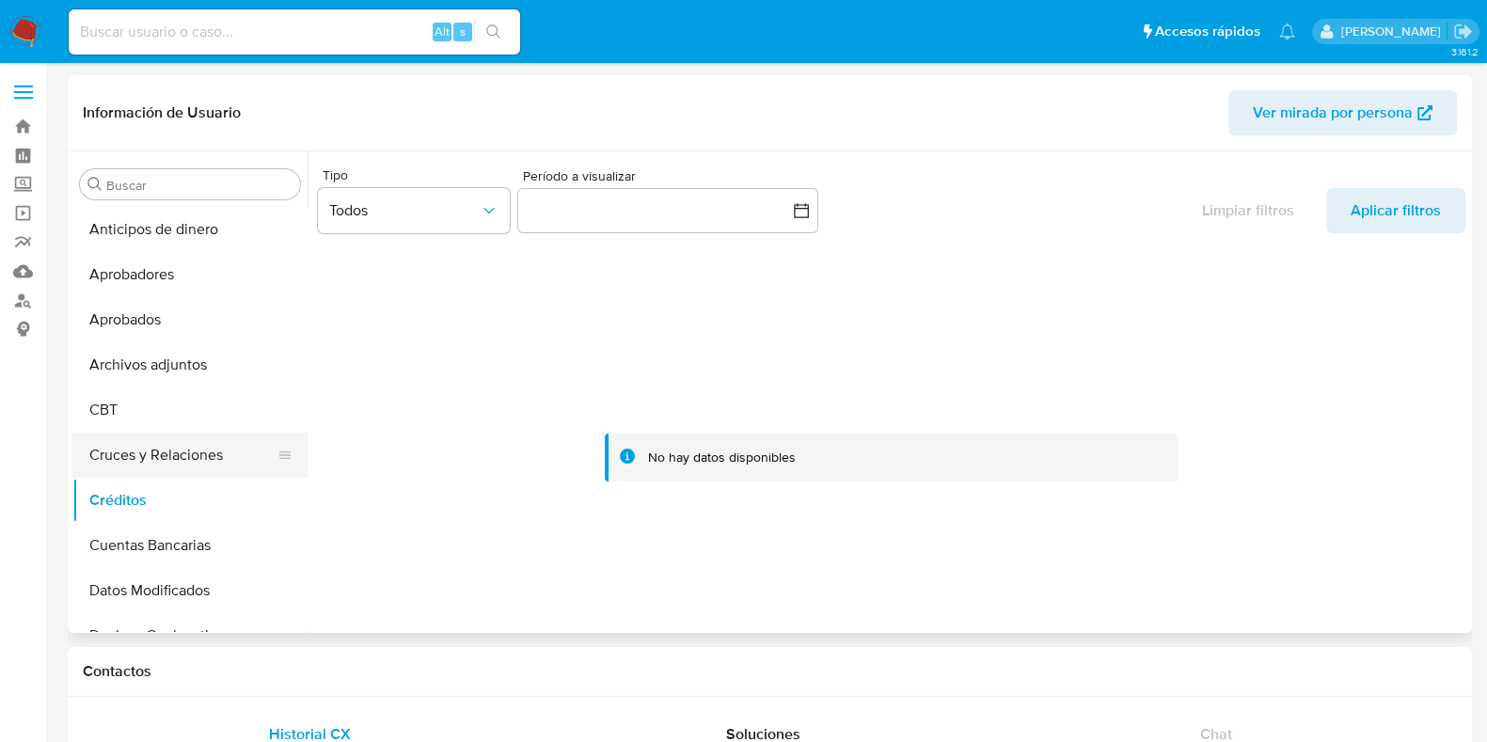
click at [127, 452] on button "Cruces y Relaciones" at bounding box center [182, 455] width 220 height 45
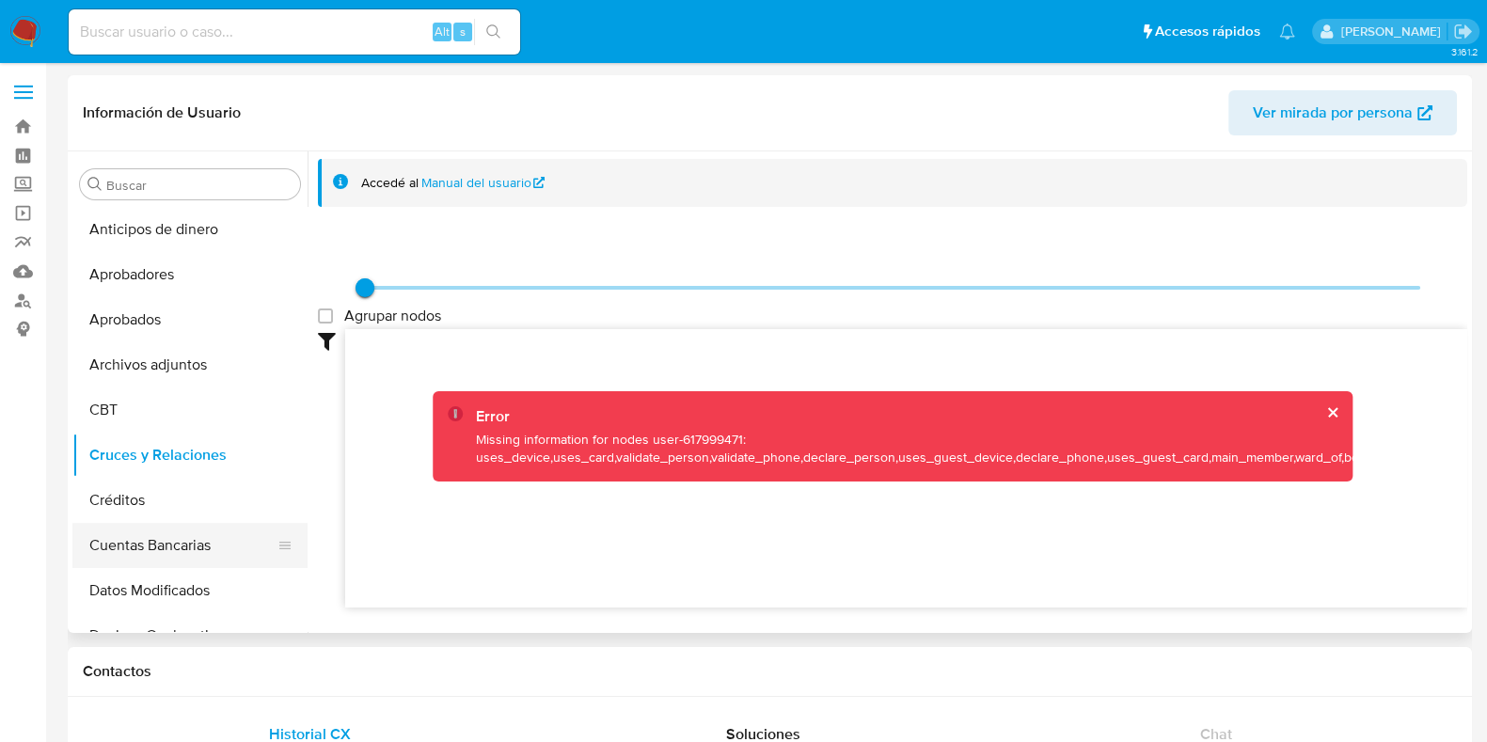
click at [132, 557] on button "Cuentas Bancarias" at bounding box center [182, 545] width 220 height 45
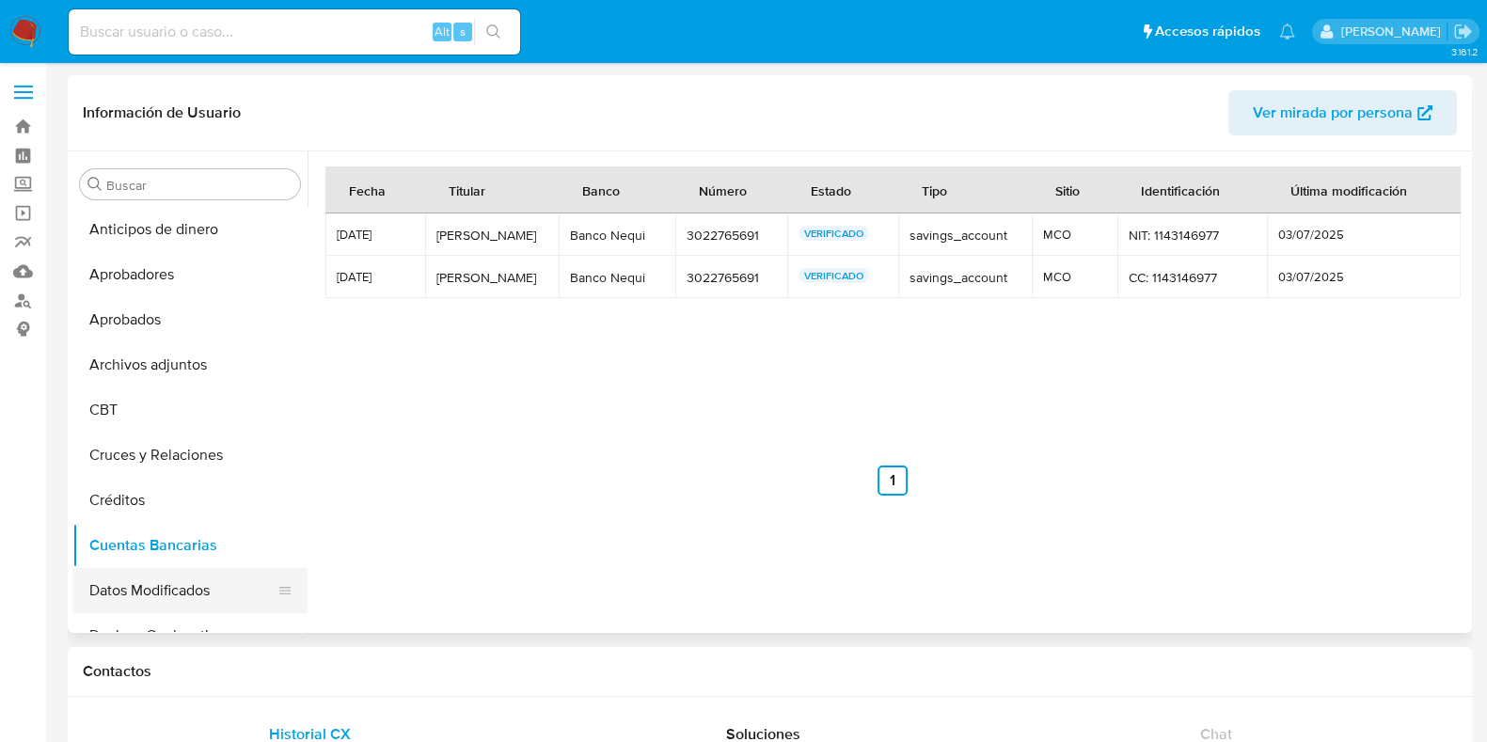
click at [136, 592] on button "Datos Modificados" at bounding box center [182, 590] width 220 height 45
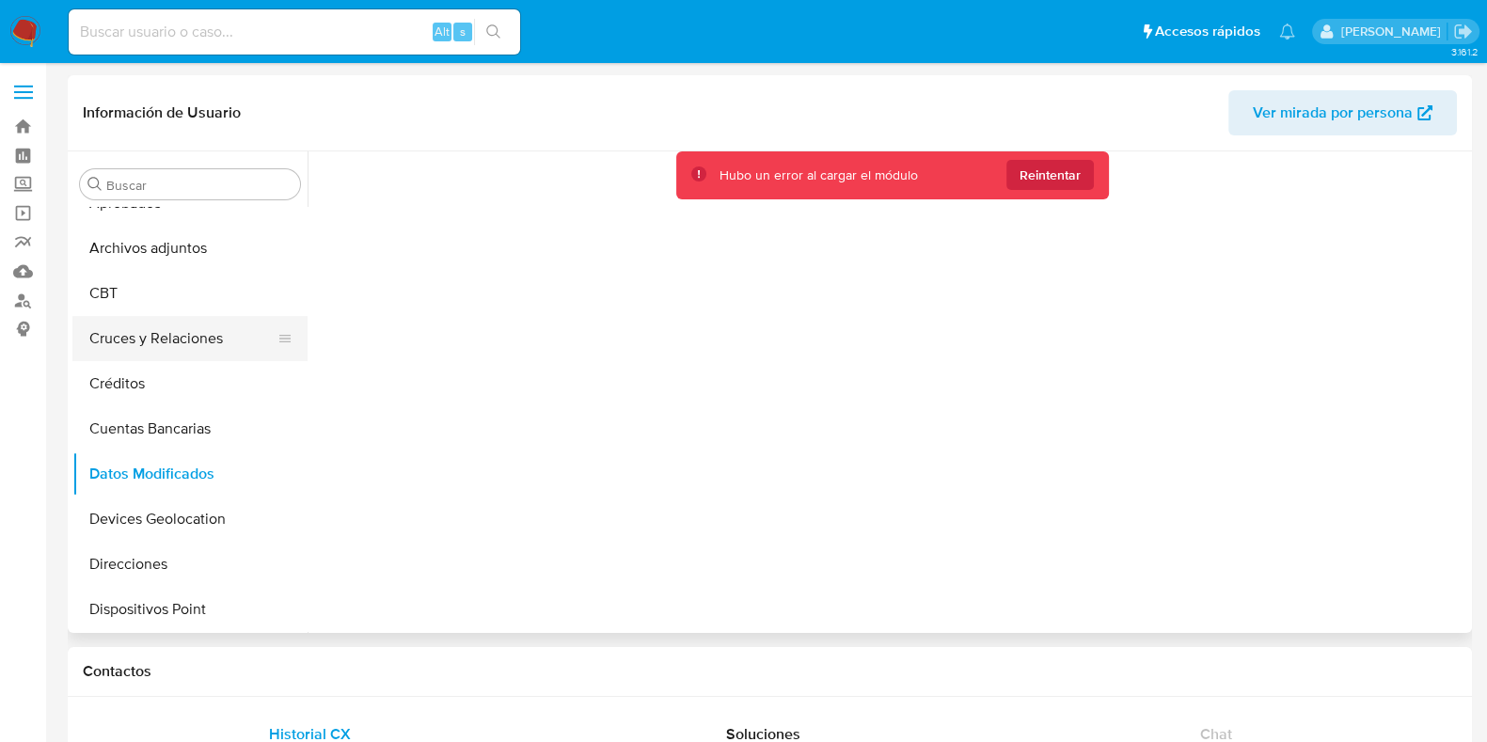
scroll to position [234, 0]
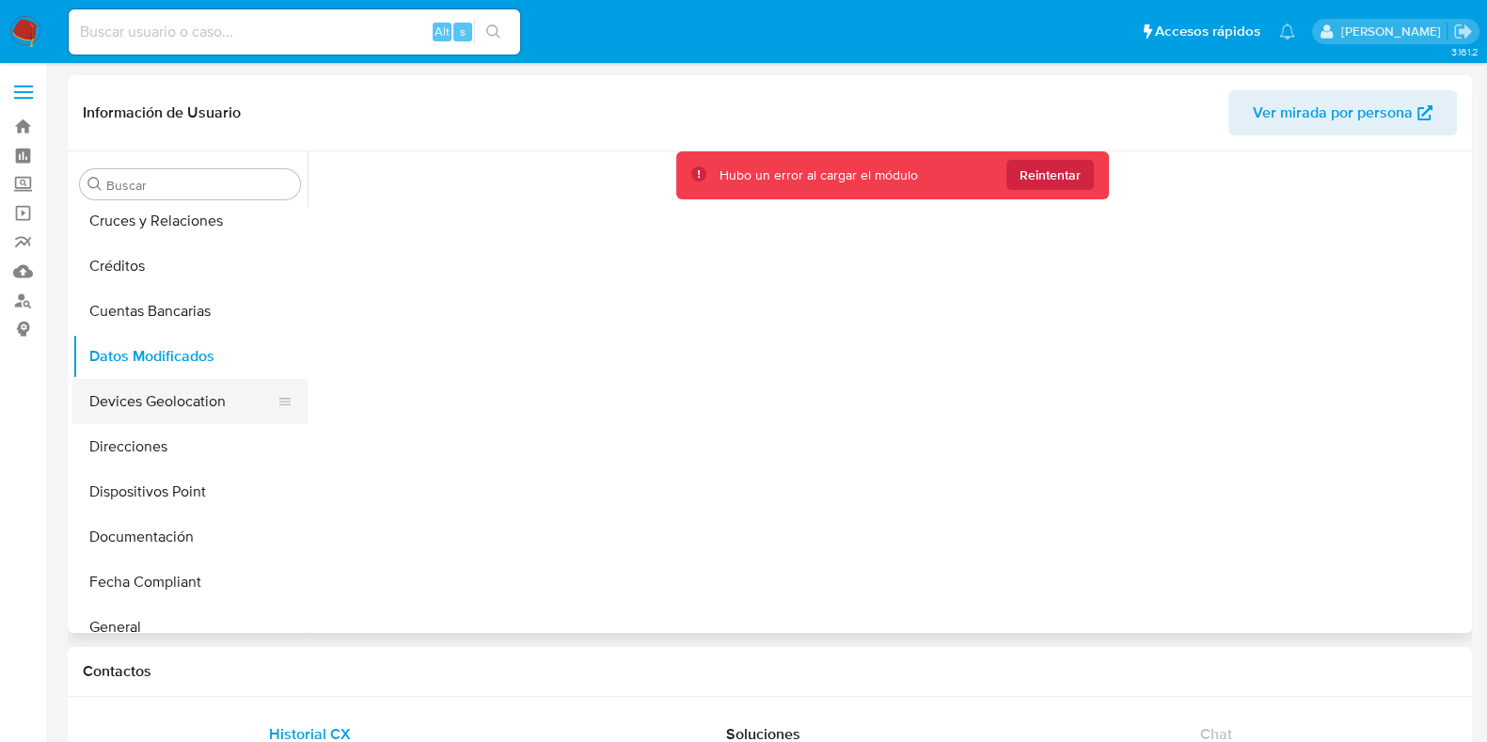
click at [136, 397] on button "Devices Geolocation" at bounding box center [182, 401] width 220 height 45
drag, startPoint x: 87, startPoint y: 410, endPoint x: 143, endPoint y: 407, distance: 55.6
click at [134, 410] on button "Devices Geolocation" at bounding box center [182, 401] width 220 height 45
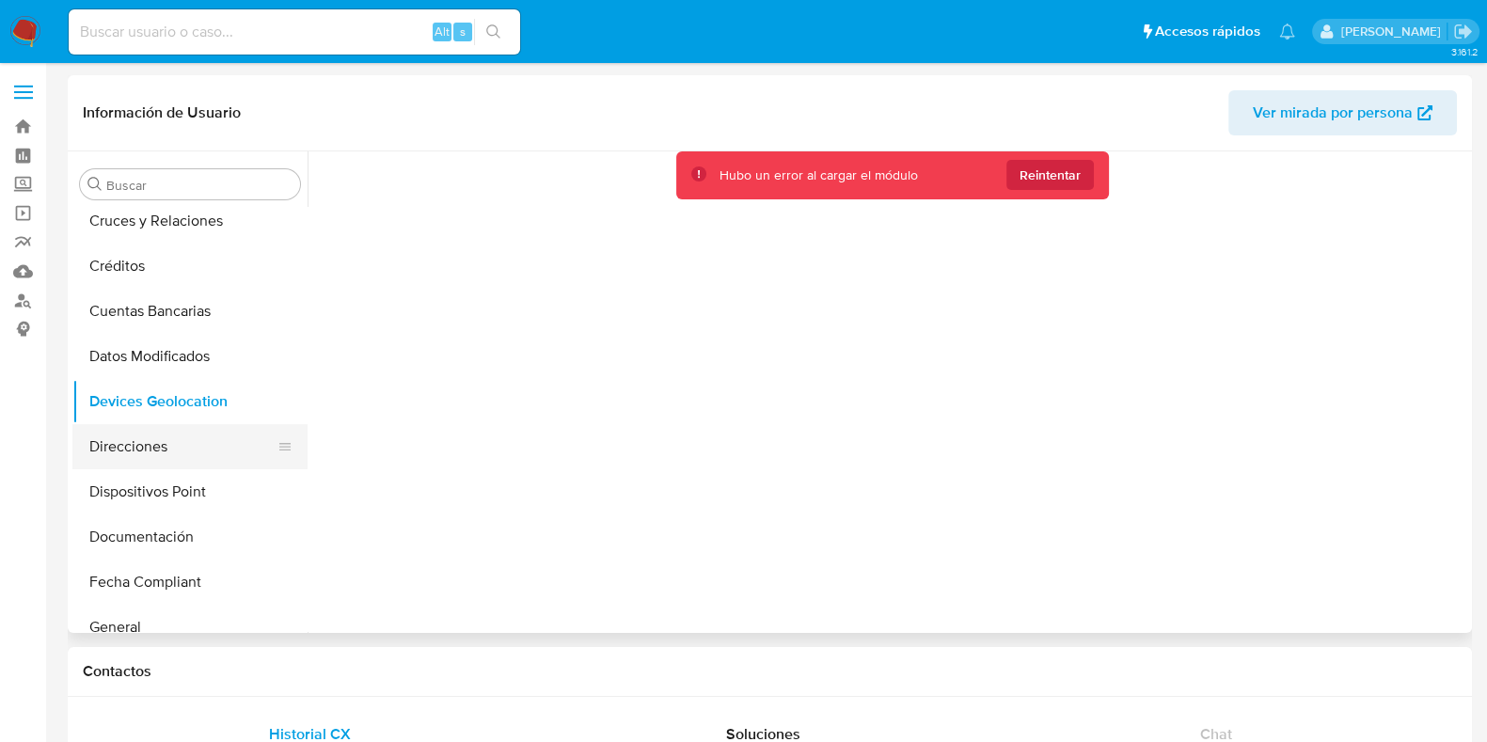
click at [128, 449] on button "Direcciones" at bounding box center [182, 446] width 220 height 45
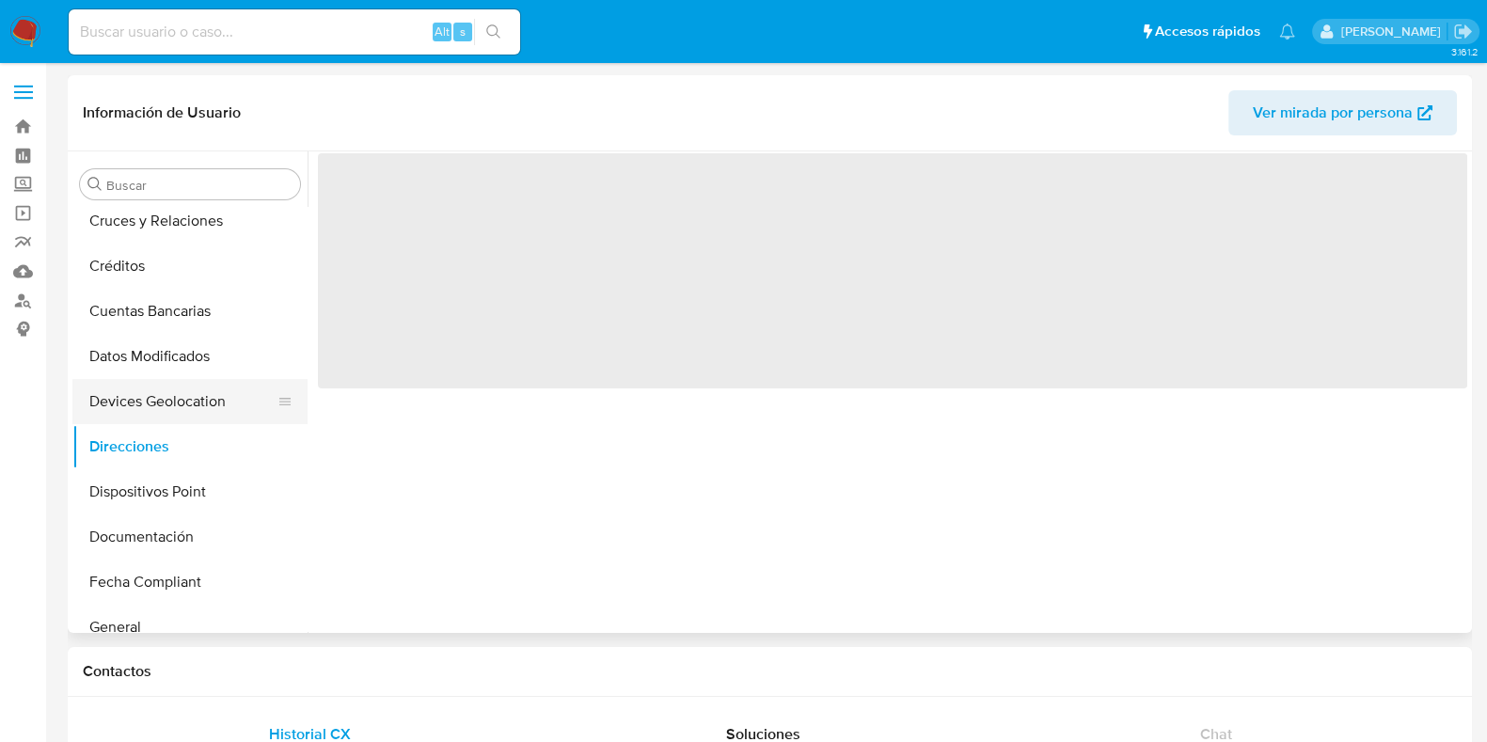
click at [177, 408] on button "Devices Geolocation" at bounding box center [182, 401] width 220 height 45
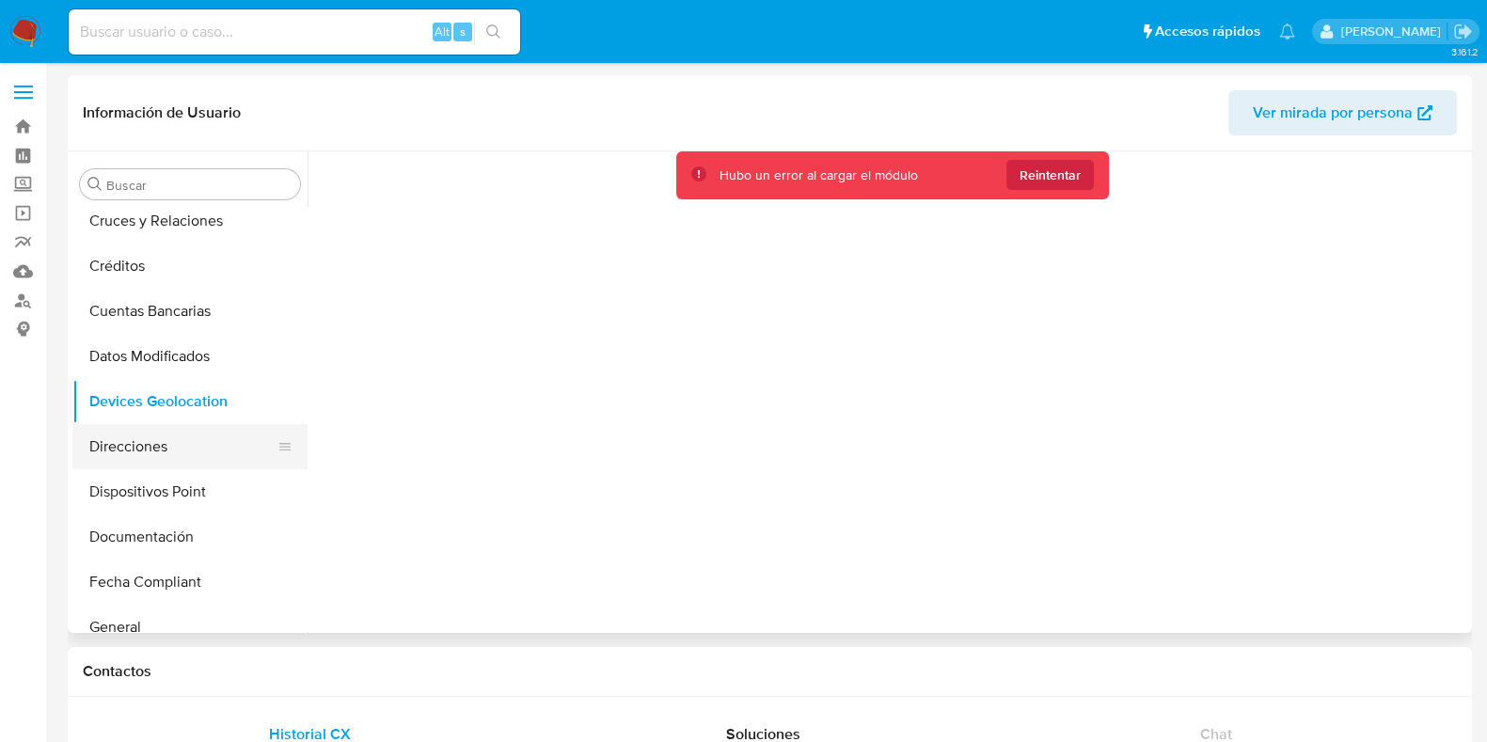
click at [166, 449] on button "Direcciones" at bounding box center [182, 446] width 220 height 45
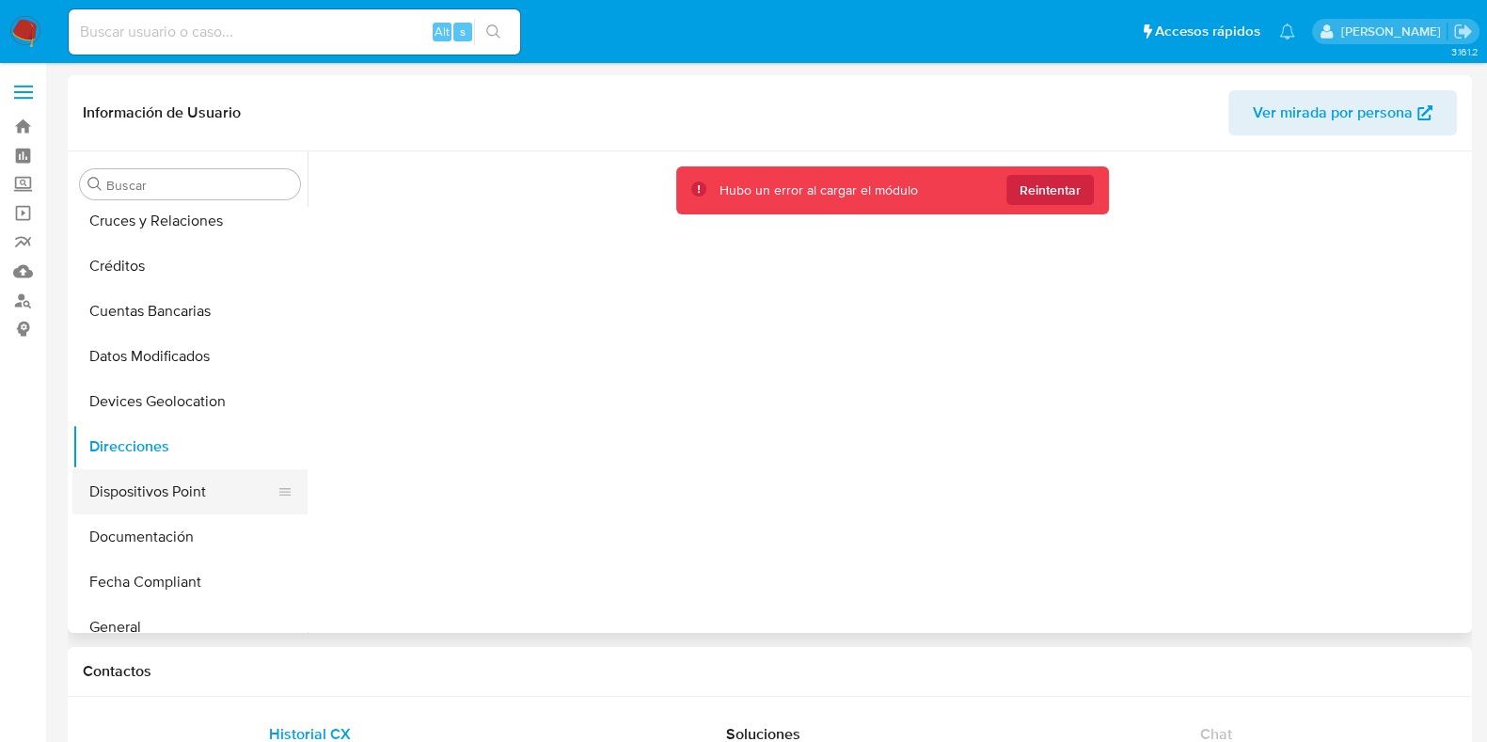
click at [89, 500] on button "Dispositivos Point" at bounding box center [182, 491] width 220 height 45
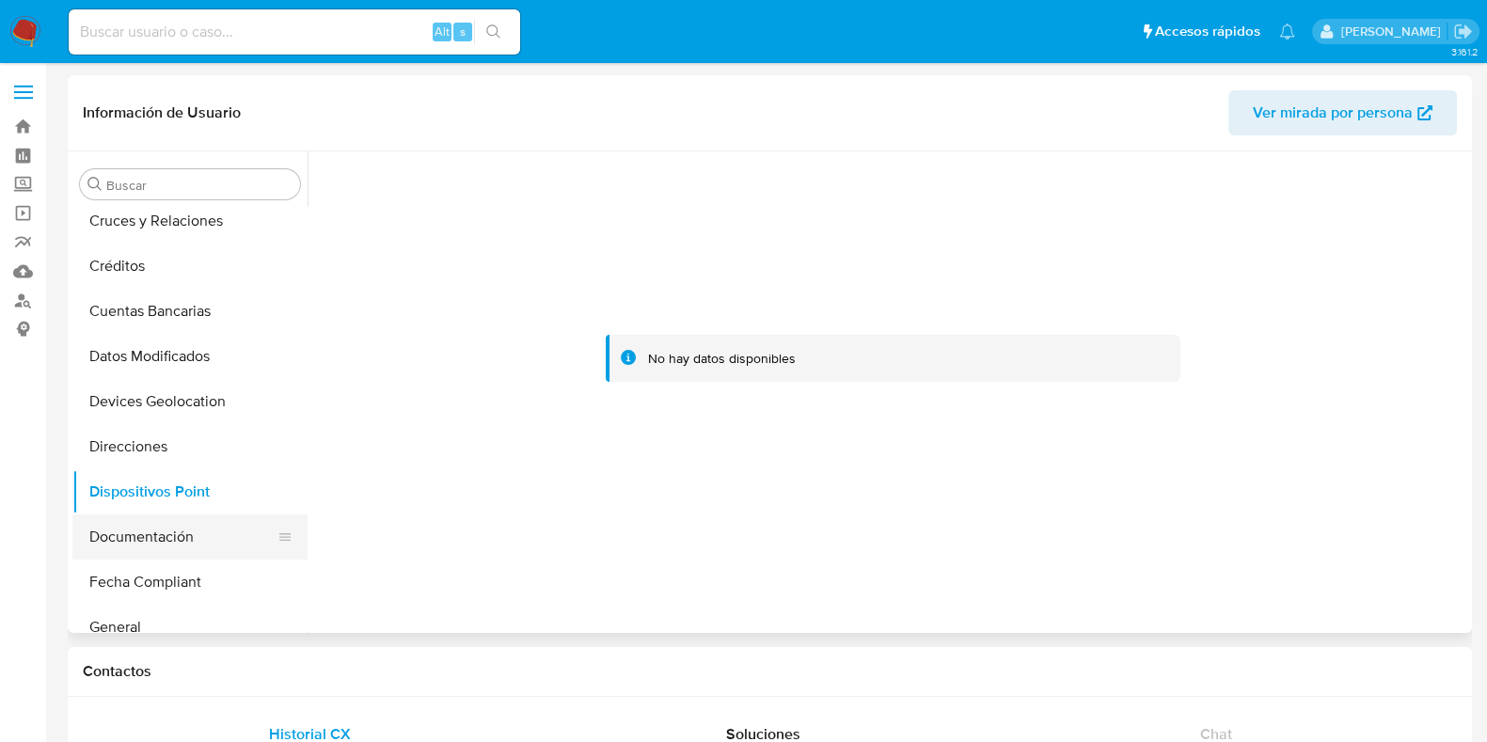
click at [127, 528] on button "Documentación" at bounding box center [182, 536] width 220 height 45
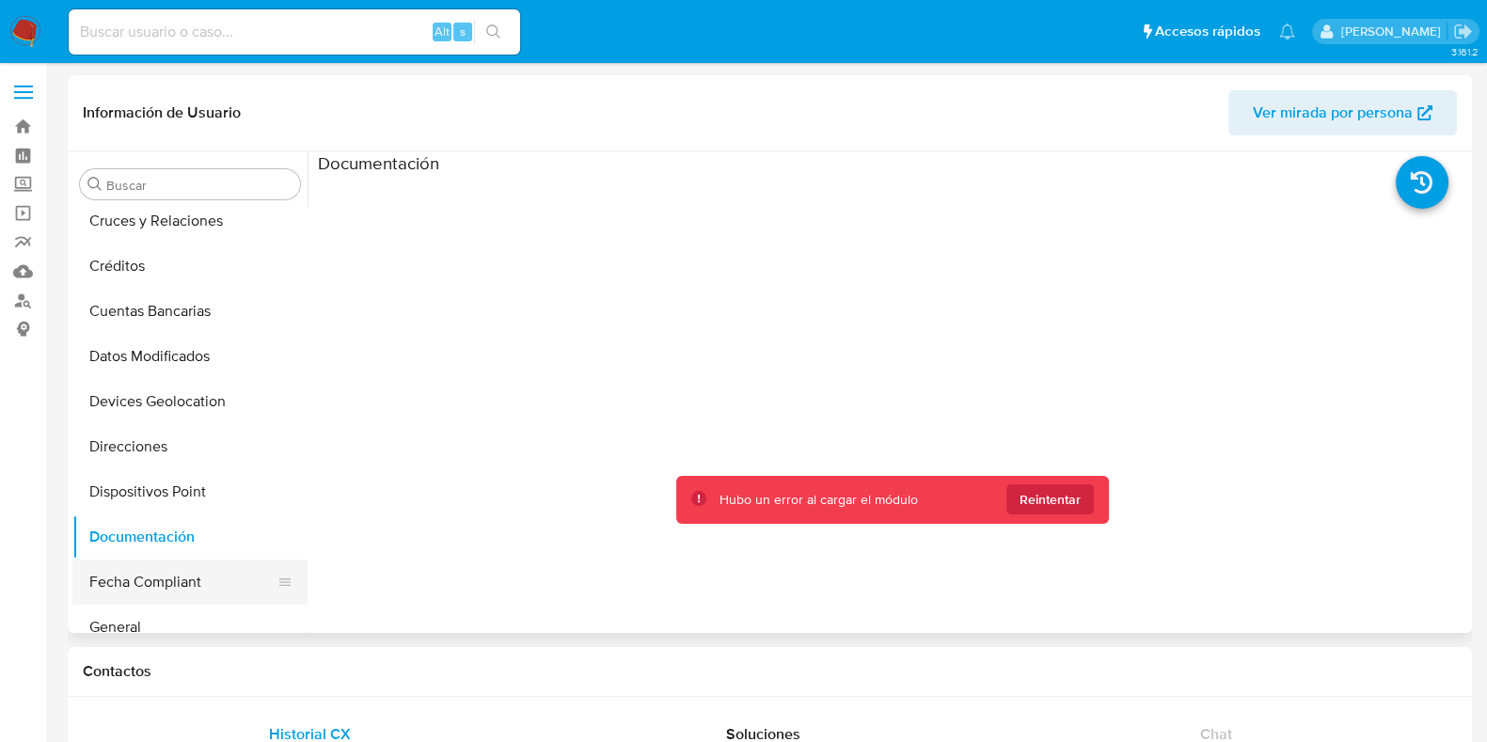
click at [155, 594] on button "Fecha Compliant" at bounding box center [182, 582] width 220 height 45
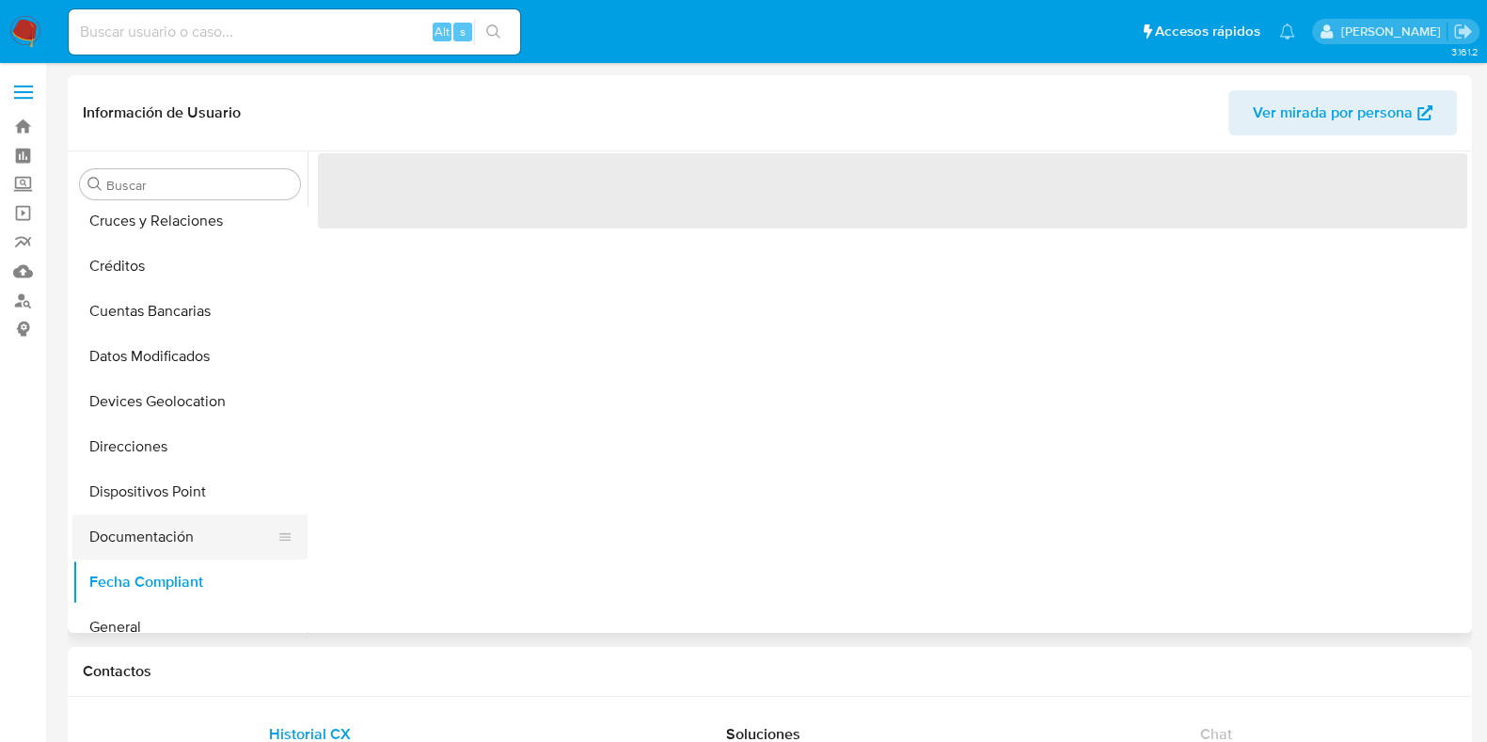
scroll to position [353, 0]
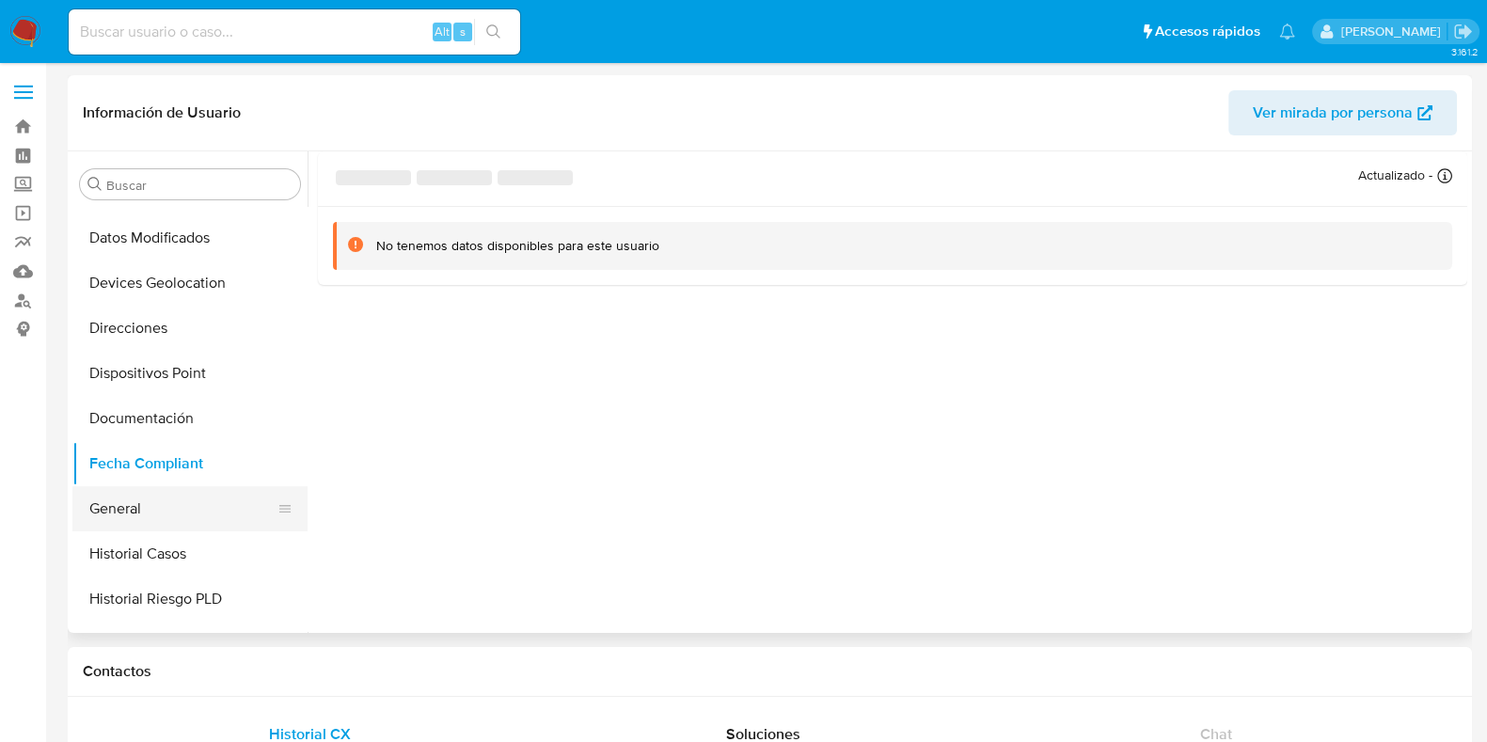
click at [140, 512] on button "General" at bounding box center [182, 508] width 220 height 45
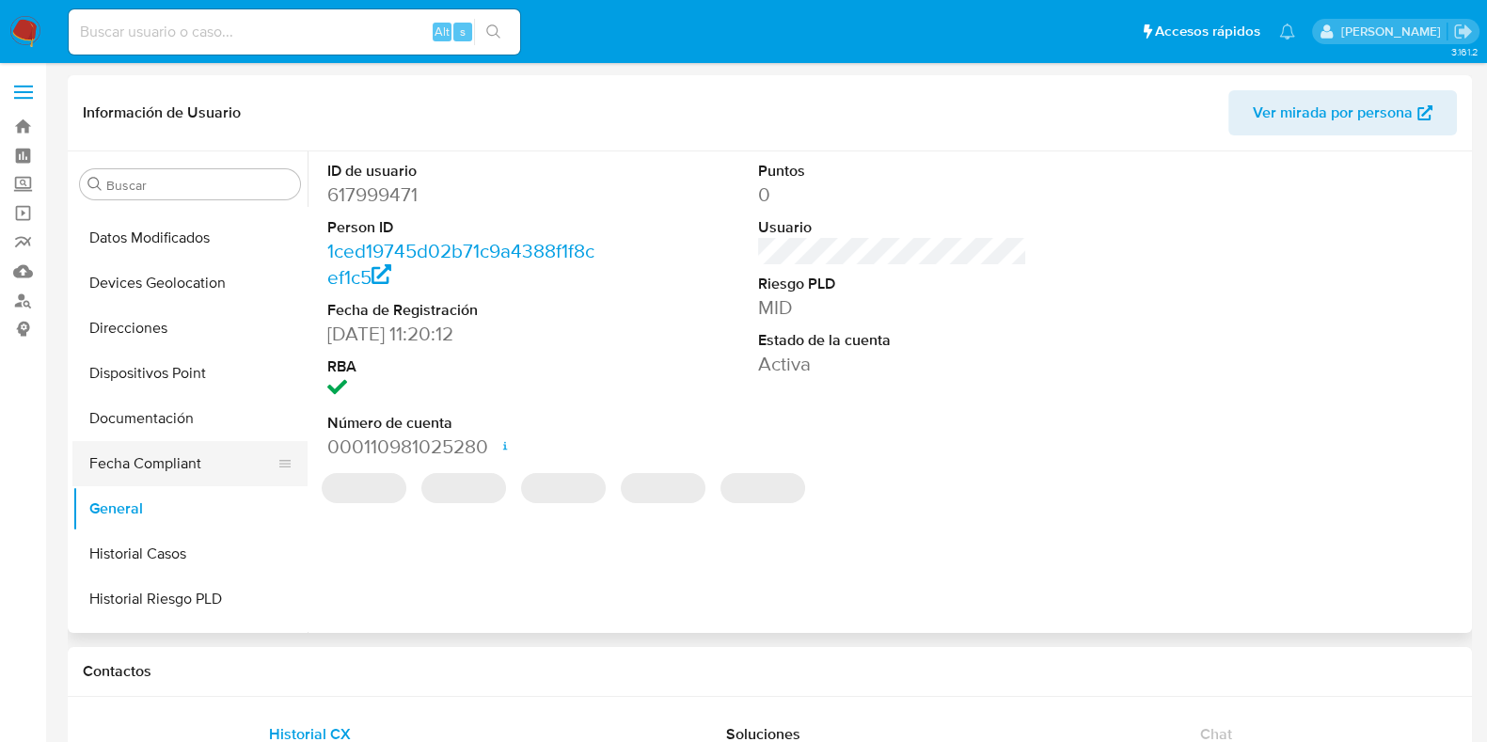
click at [170, 451] on button "Fecha Compliant" at bounding box center [182, 463] width 220 height 45
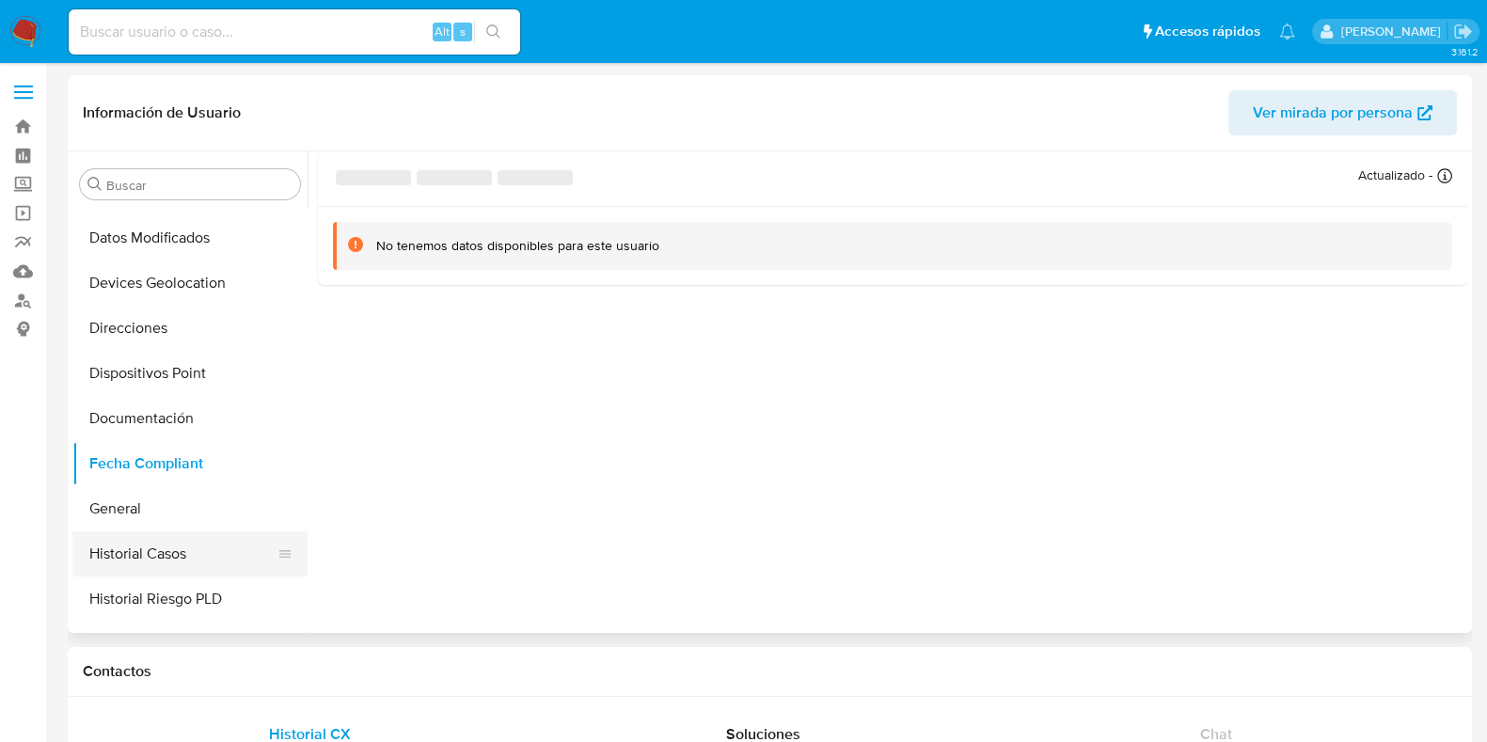
scroll to position [469, 0]
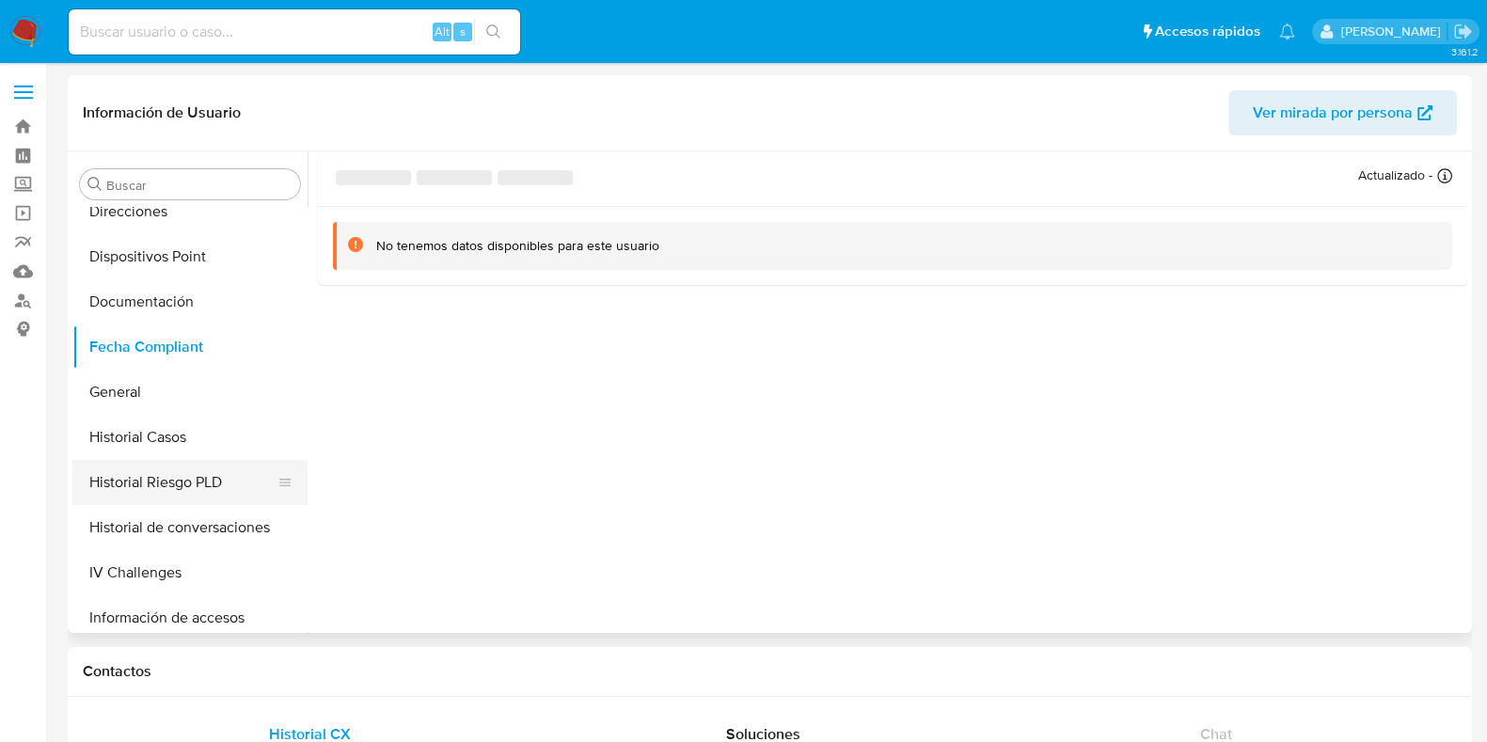
click at [164, 476] on button "Historial Riesgo PLD" at bounding box center [182, 482] width 220 height 45
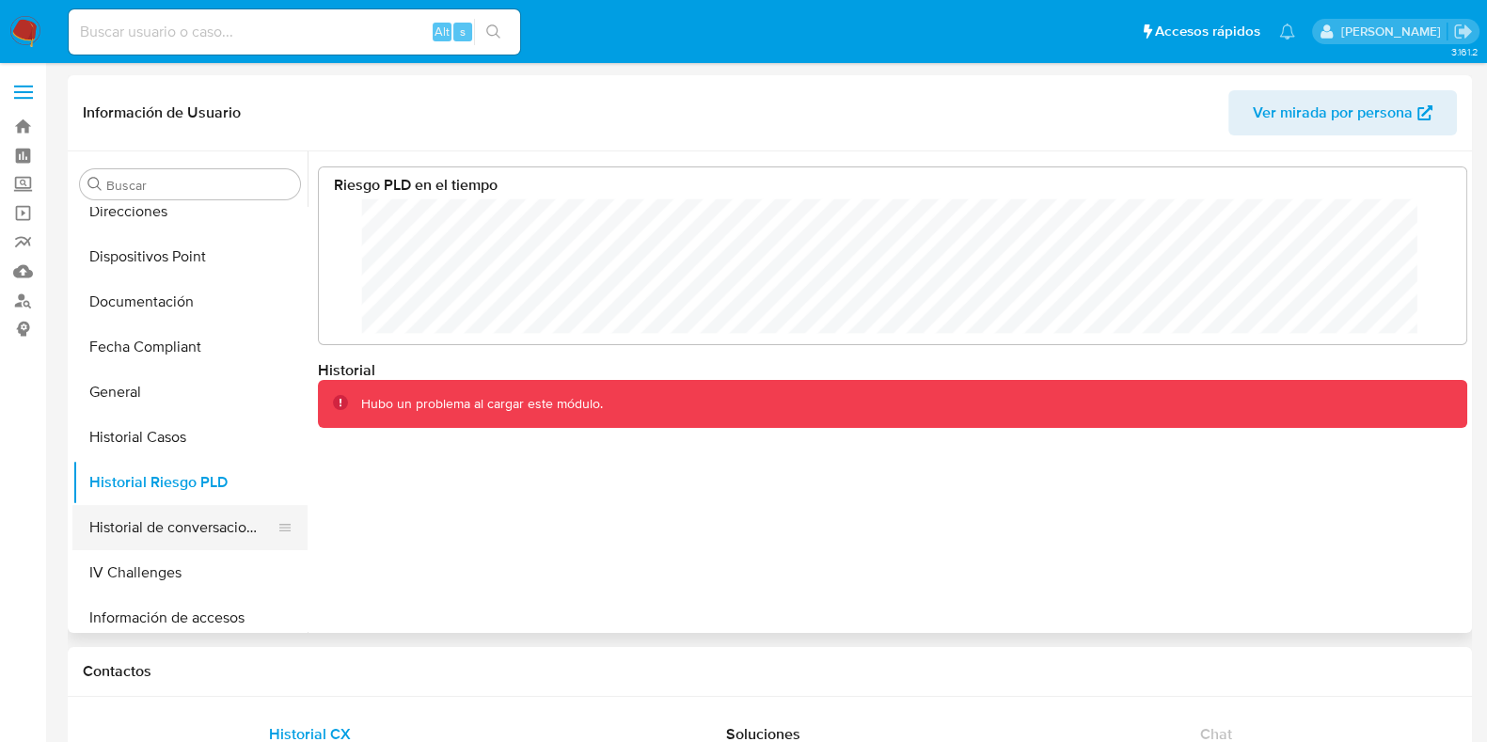
scroll to position [588, 0]
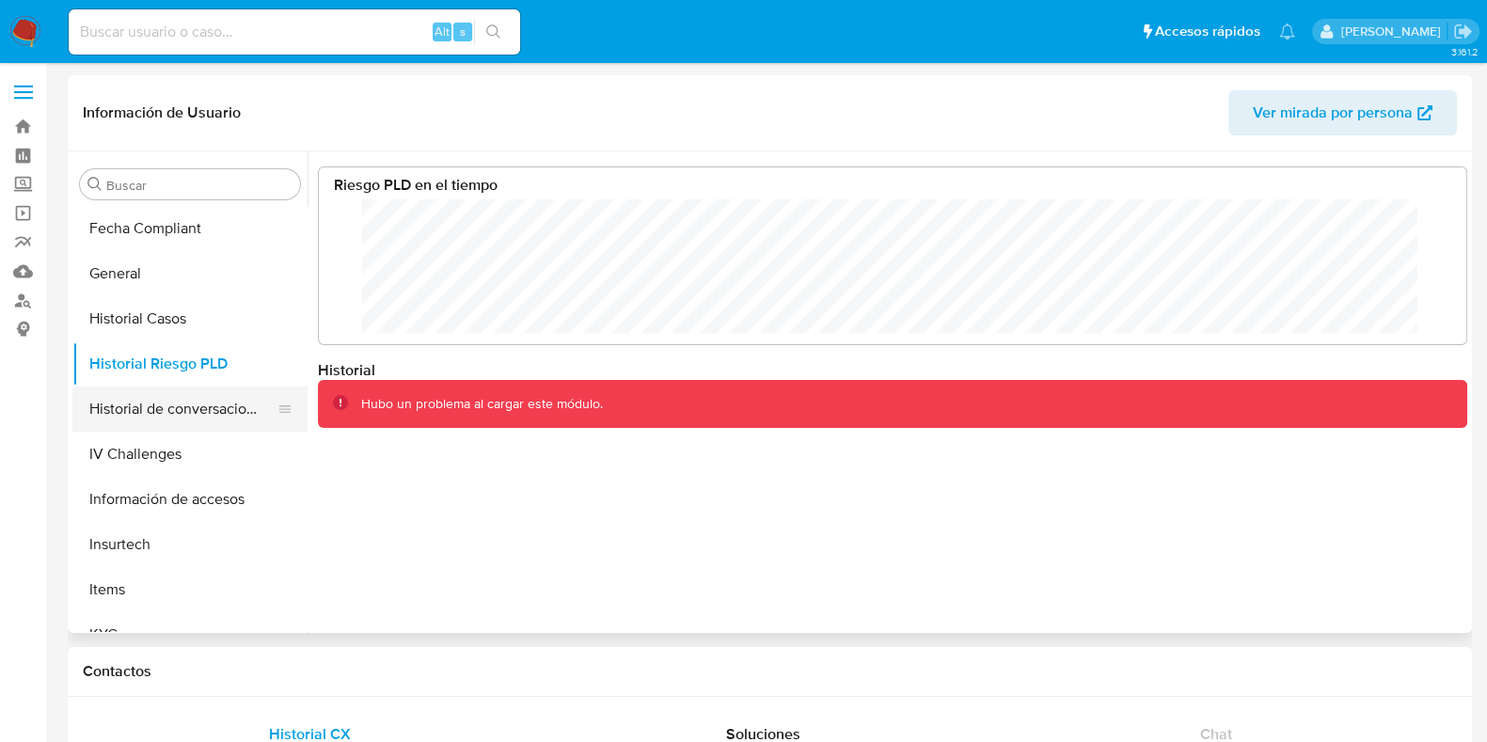
click at [202, 411] on button "Historial de conversaciones" at bounding box center [182, 409] width 220 height 45
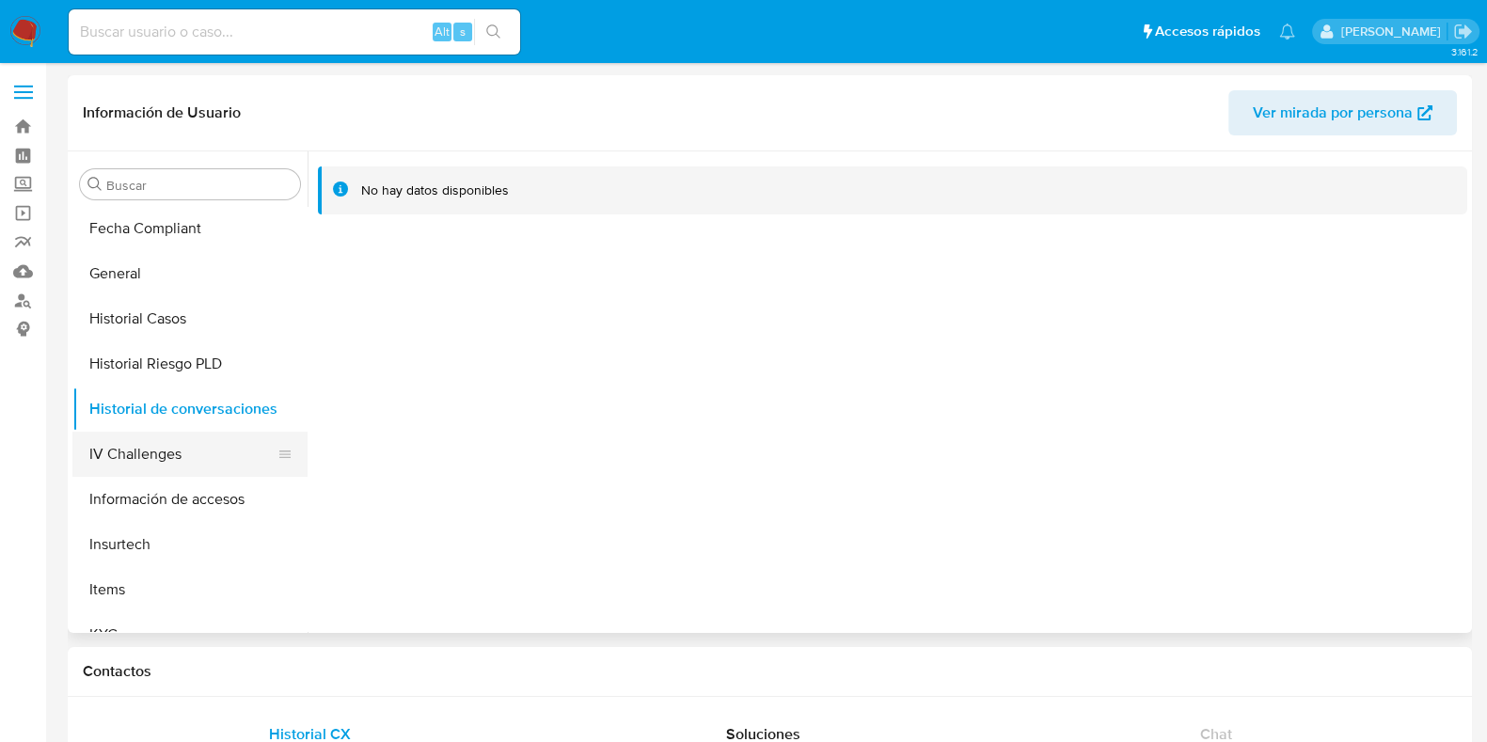
click at [169, 459] on button "IV Challenges" at bounding box center [182, 454] width 220 height 45
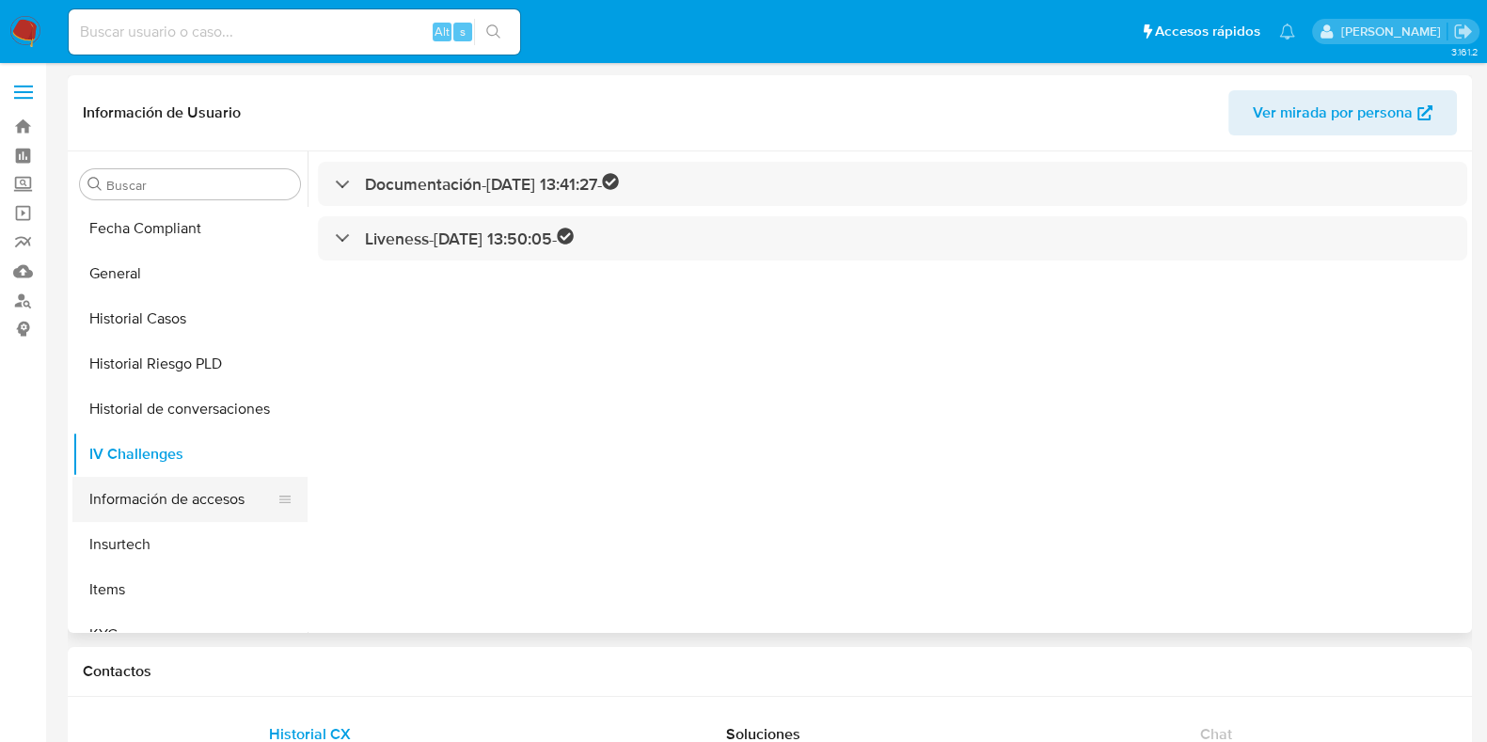
click at [176, 505] on button "Información de accesos" at bounding box center [182, 499] width 220 height 45
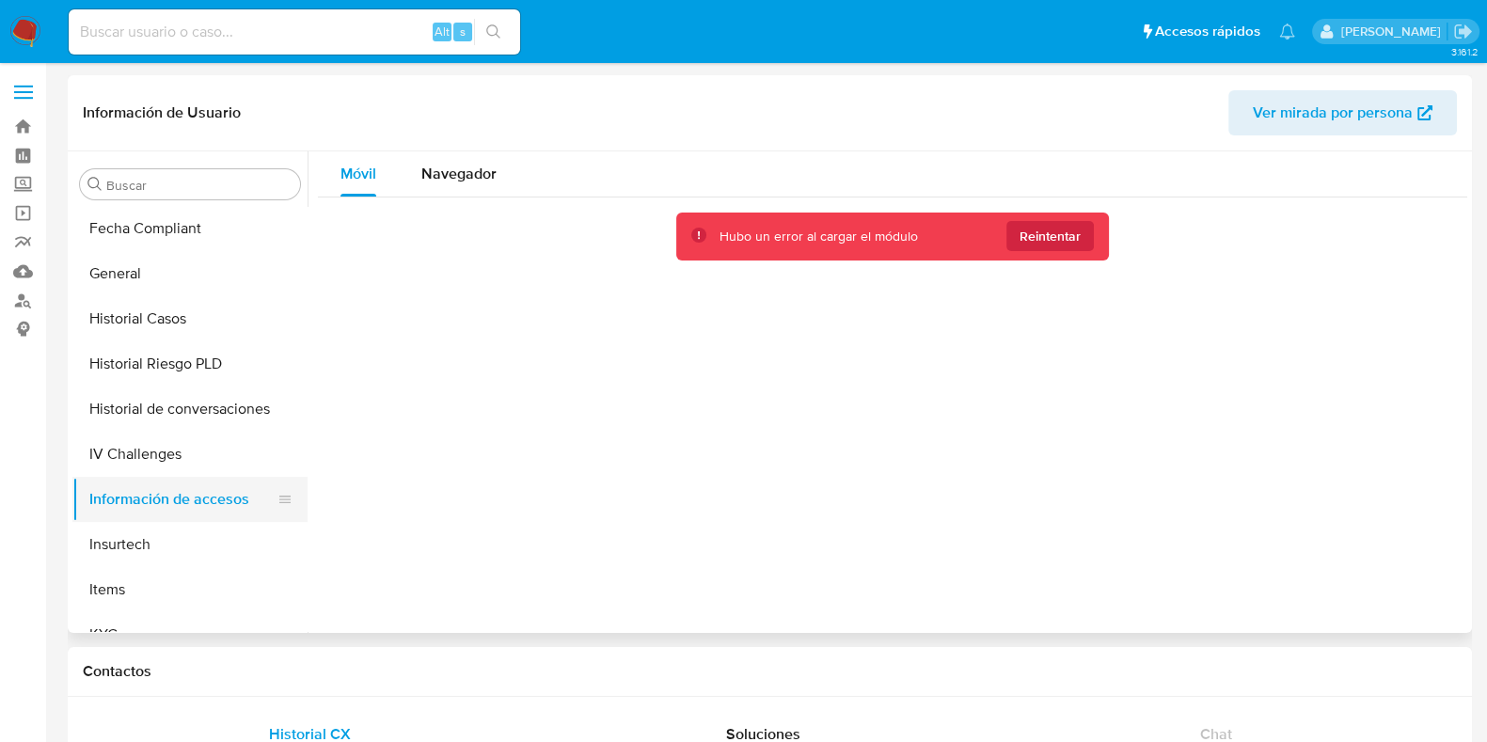
scroll to position [705, 0]
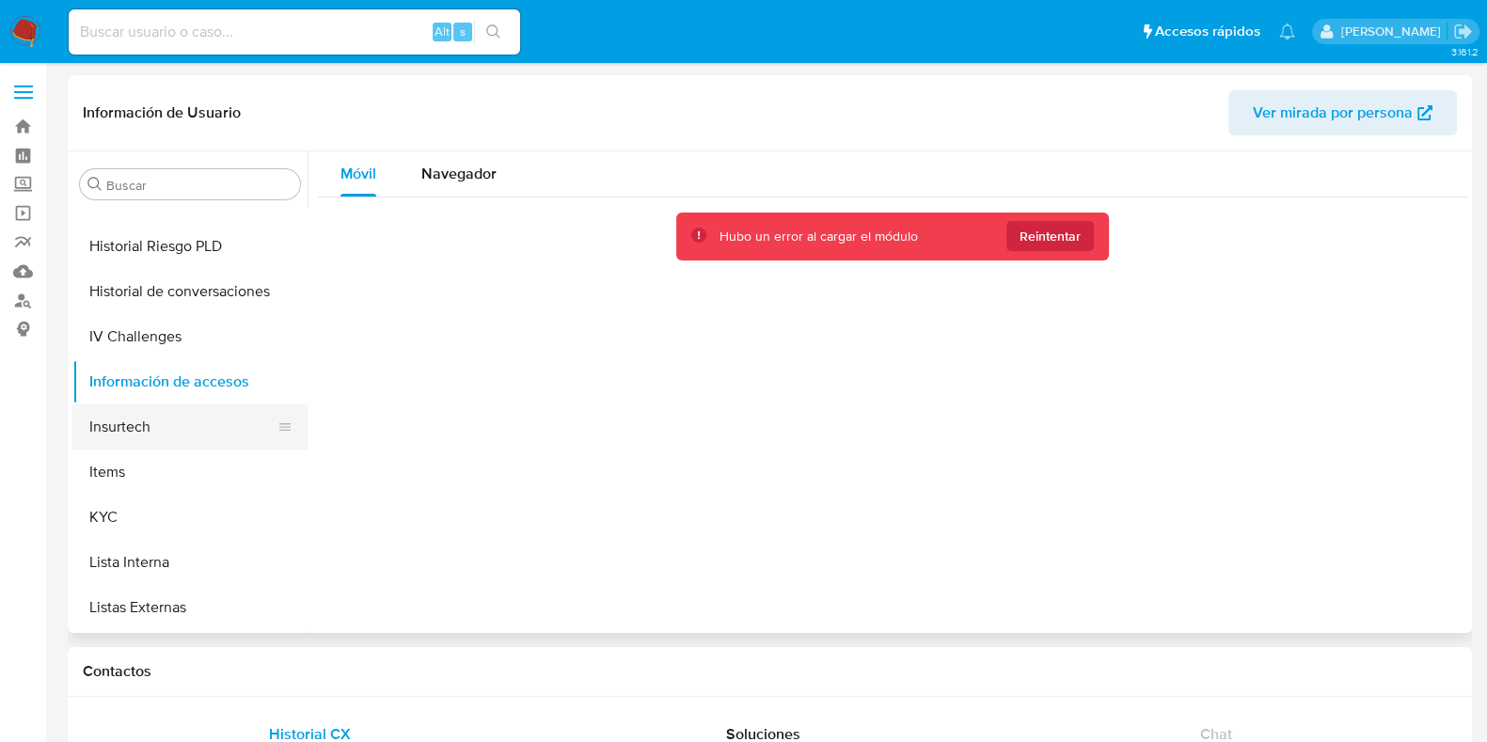
click at [132, 424] on button "Insurtech" at bounding box center [182, 426] width 220 height 45
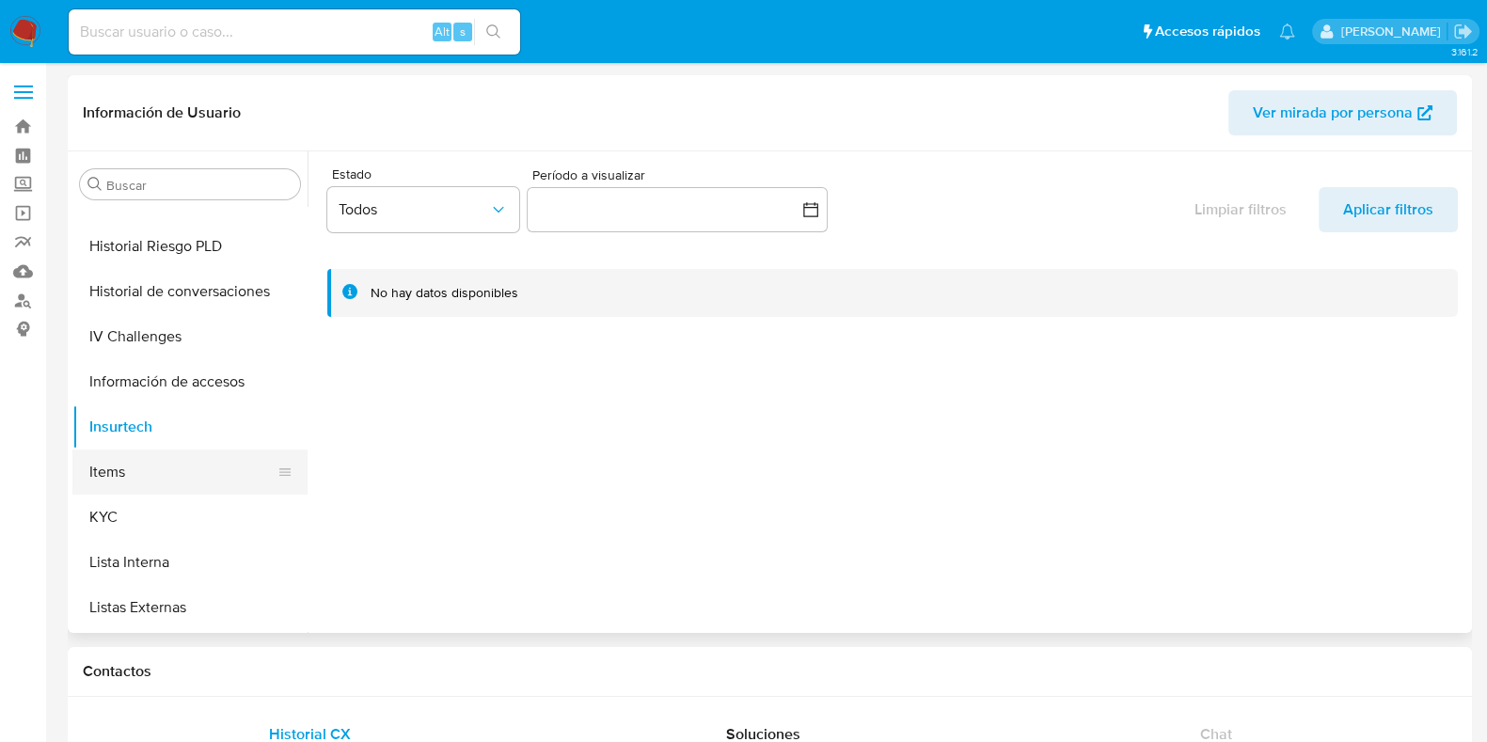
click at [102, 477] on button "Items" at bounding box center [182, 472] width 220 height 45
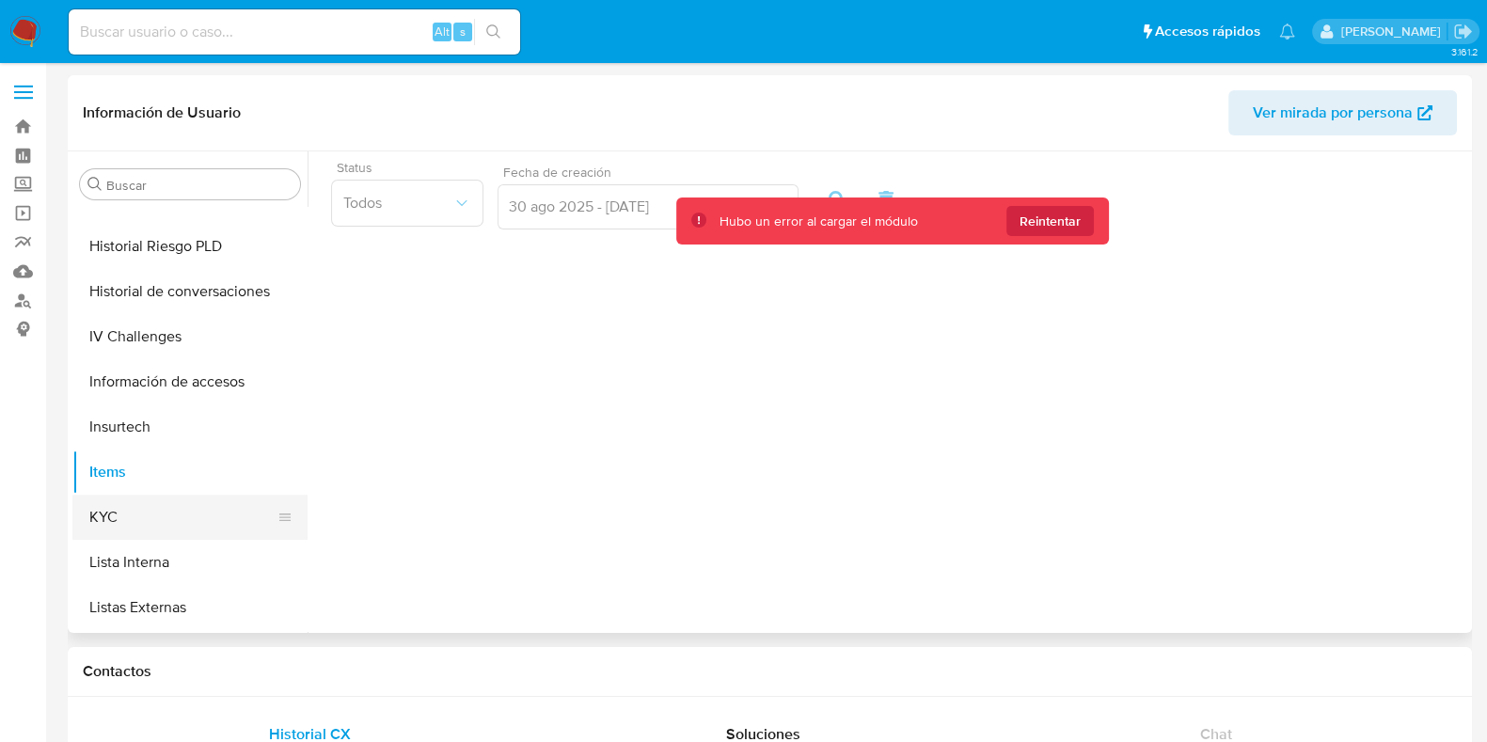
click at [146, 520] on button "KYC" at bounding box center [182, 517] width 220 height 45
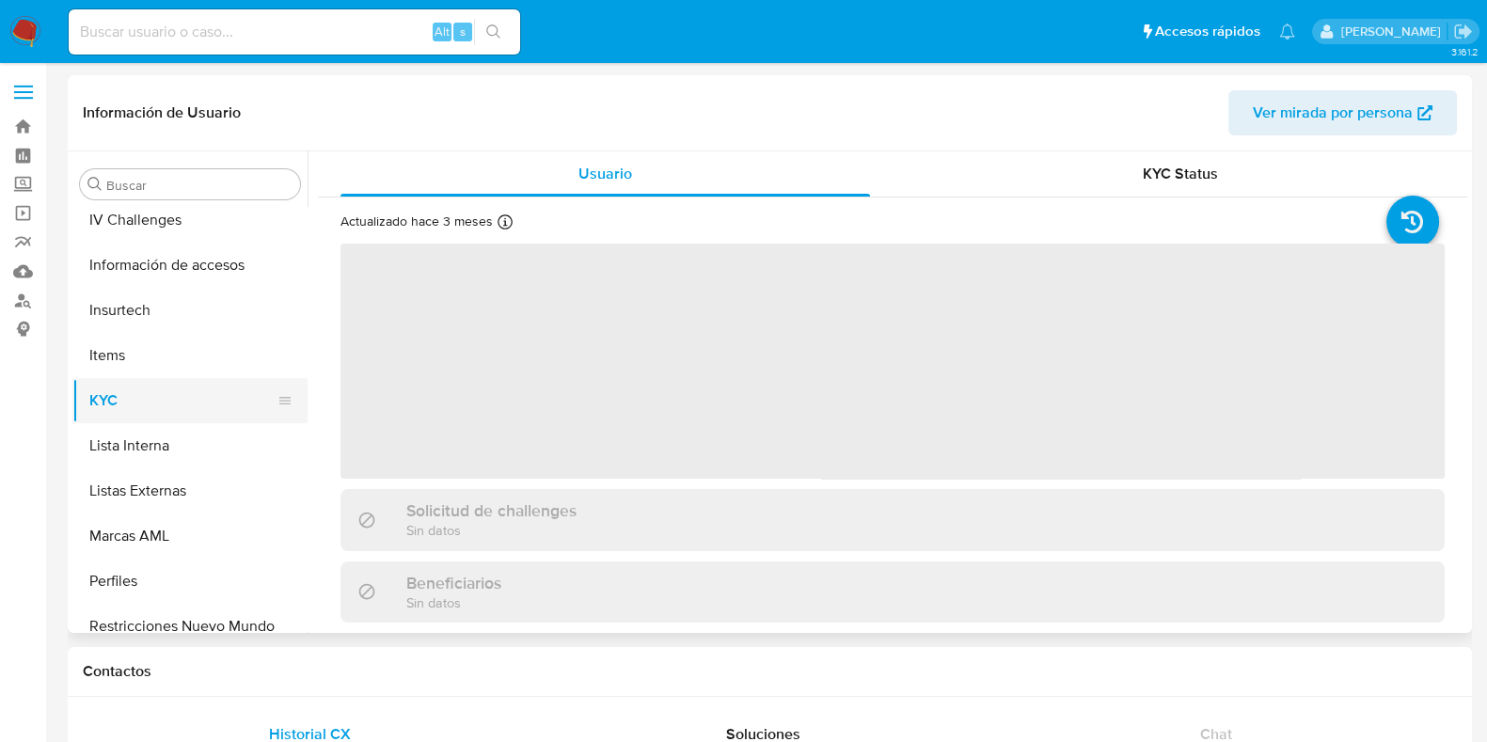
scroll to position [885, 0]
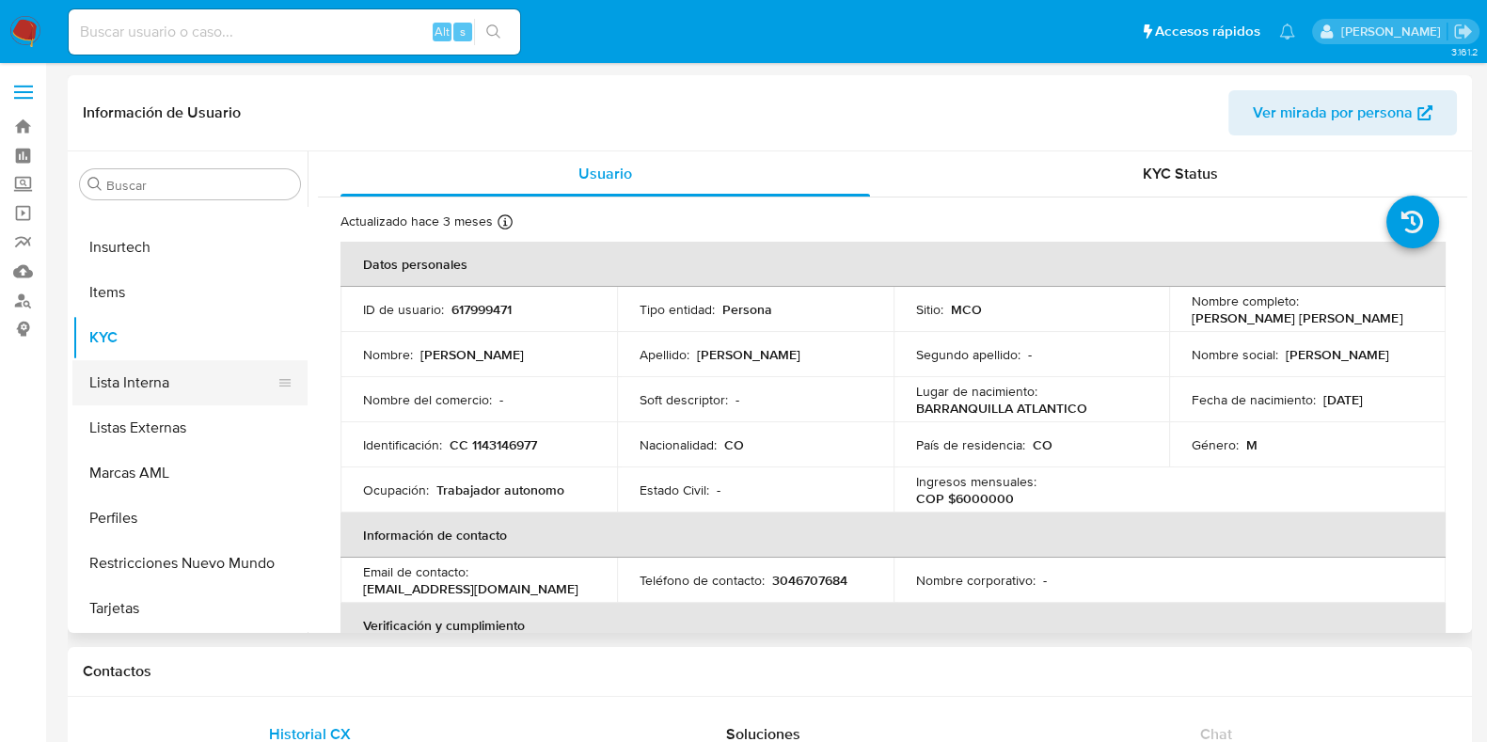
click at [147, 378] on button "Lista Interna" at bounding box center [182, 382] width 220 height 45
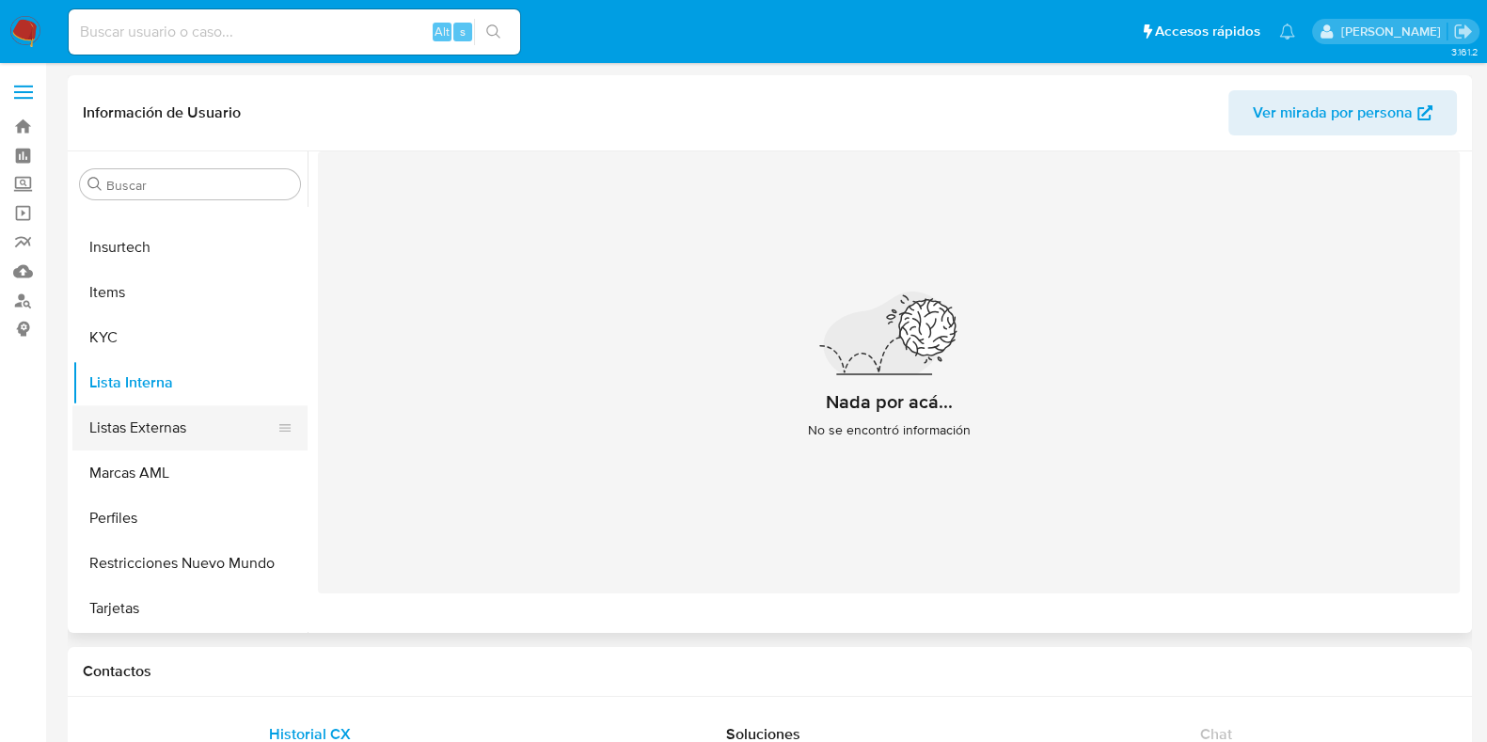
click at [96, 418] on button "Listas Externas" at bounding box center [182, 427] width 220 height 45
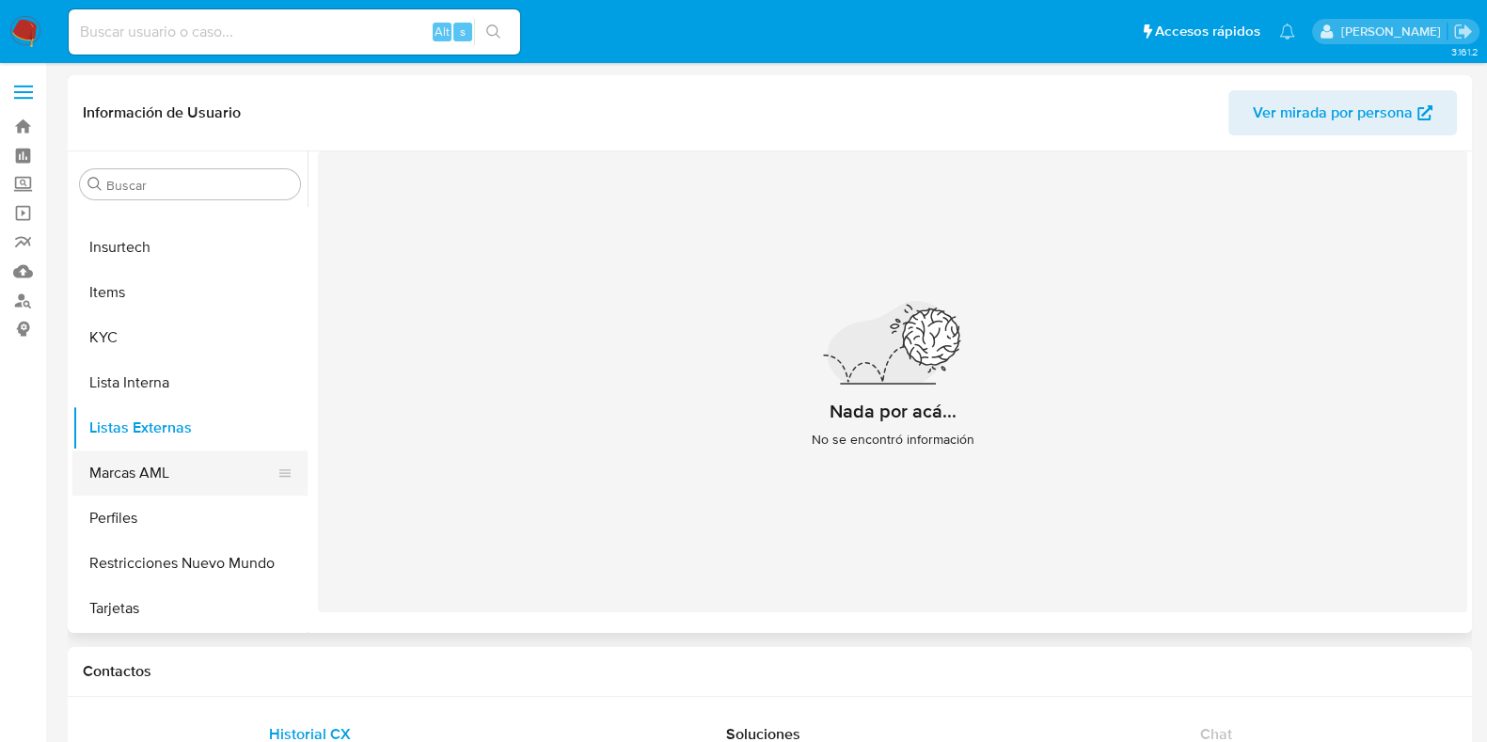
click at [171, 480] on button "Marcas AML" at bounding box center [182, 473] width 220 height 45
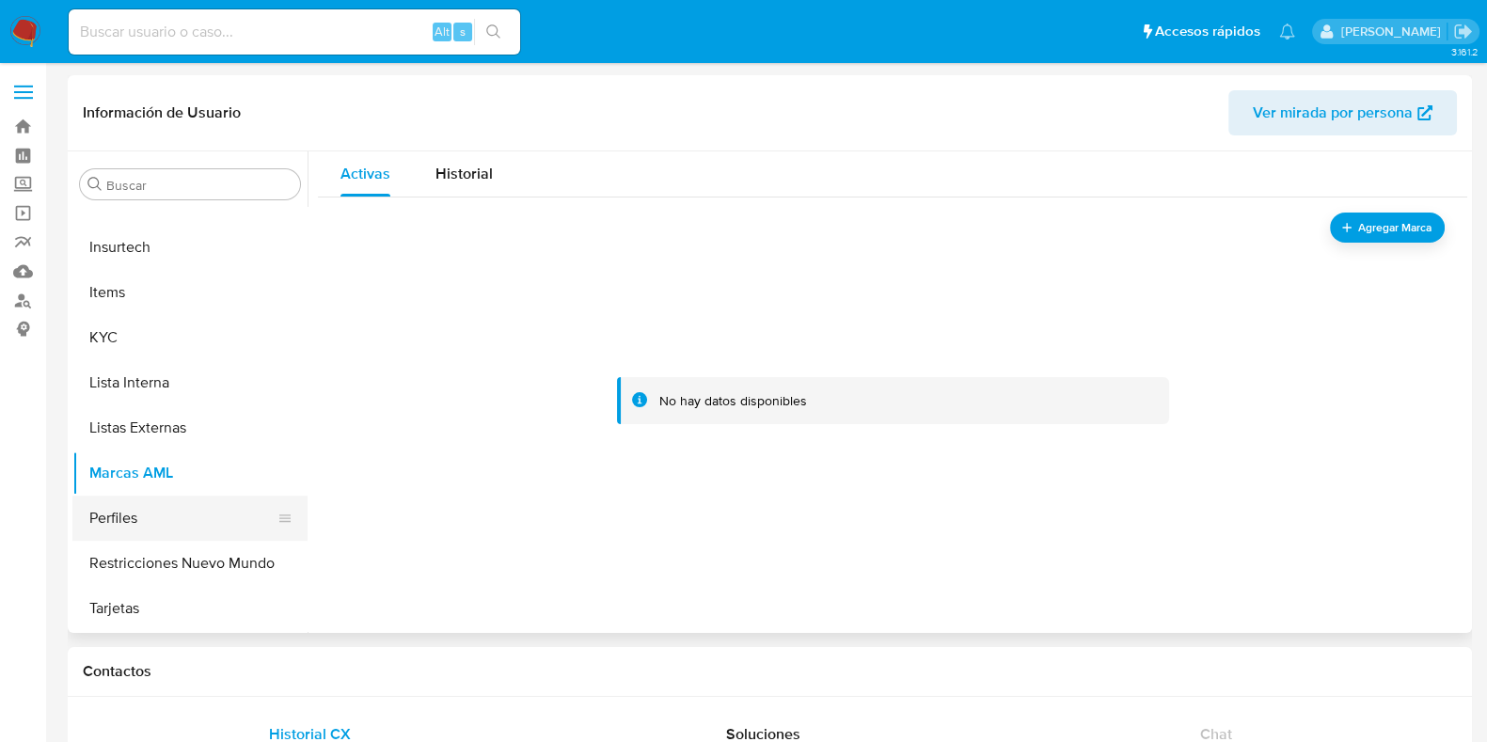
click at [155, 520] on button "Perfiles" at bounding box center [182, 518] width 220 height 45
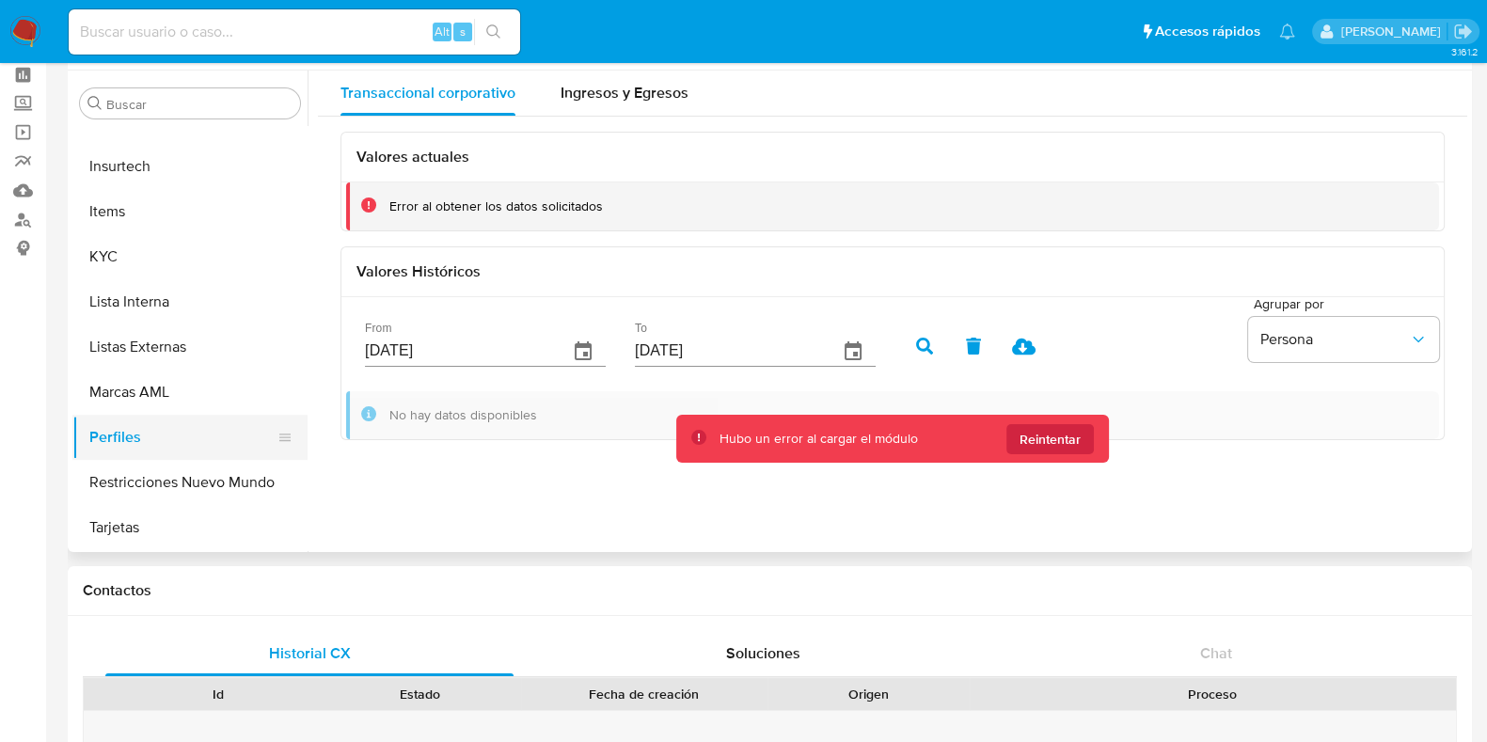
scroll to position [117, 0]
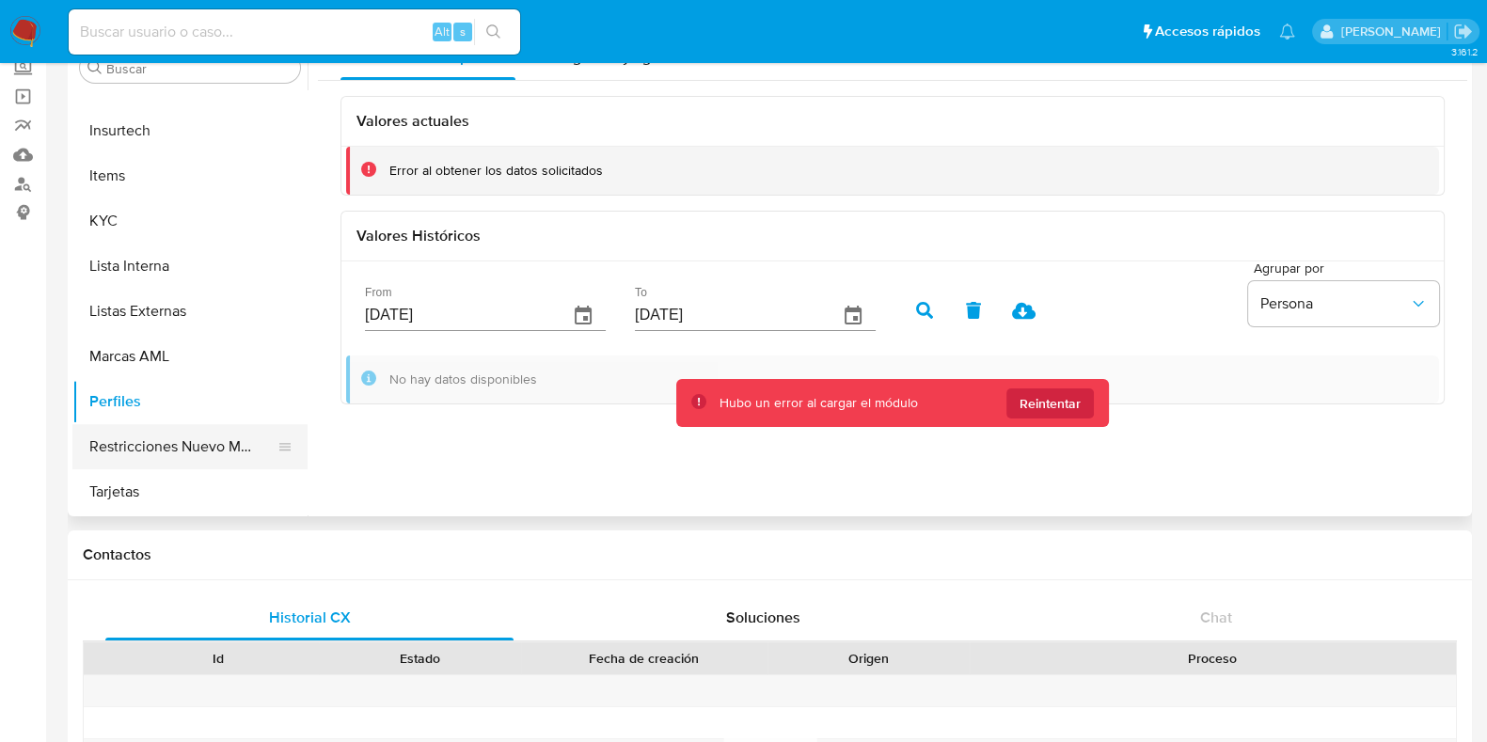
click at [192, 453] on button "Restricciones Nuevo Mundo" at bounding box center [182, 446] width 220 height 45
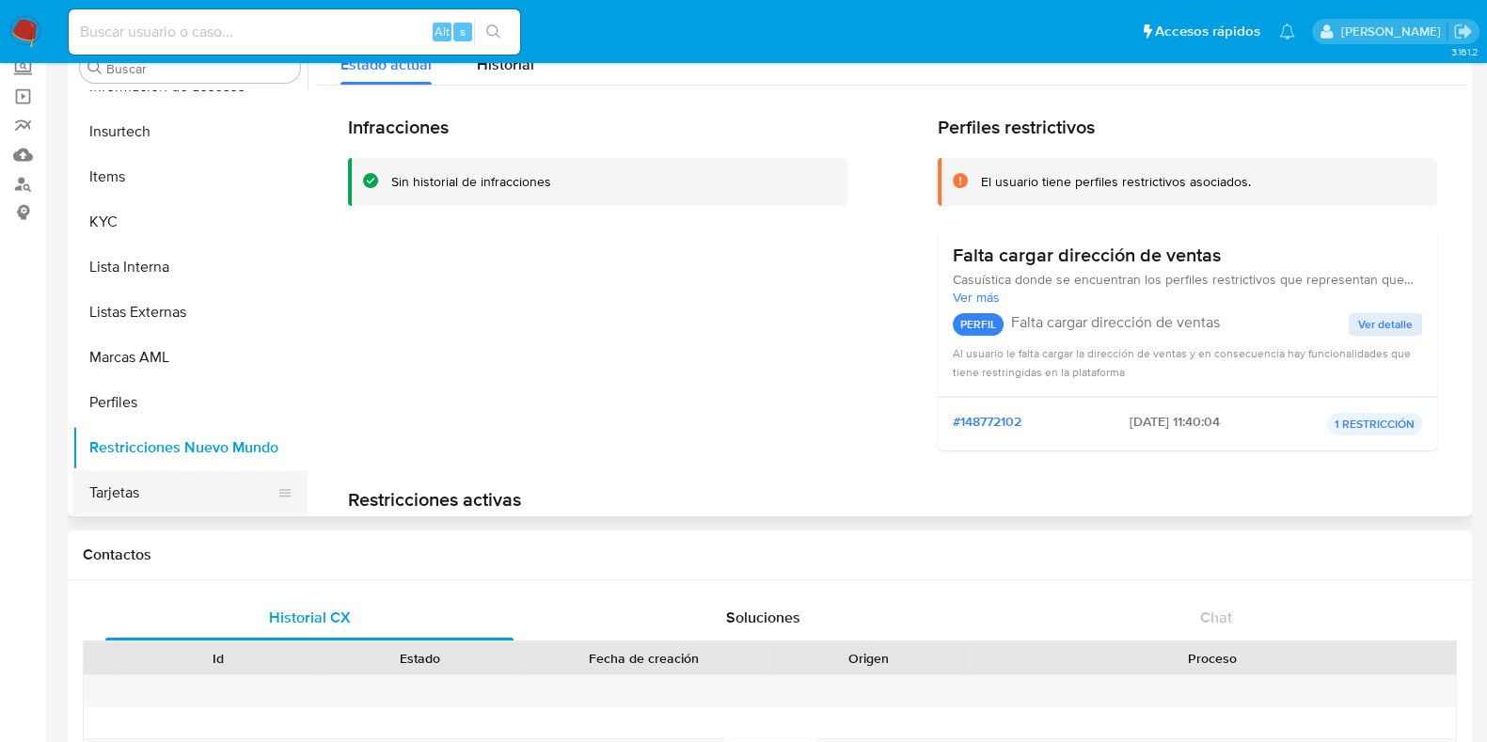
scroll to position [885, 0]
click at [140, 486] on button "Tarjetas" at bounding box center [182, 491] width 220 height 45
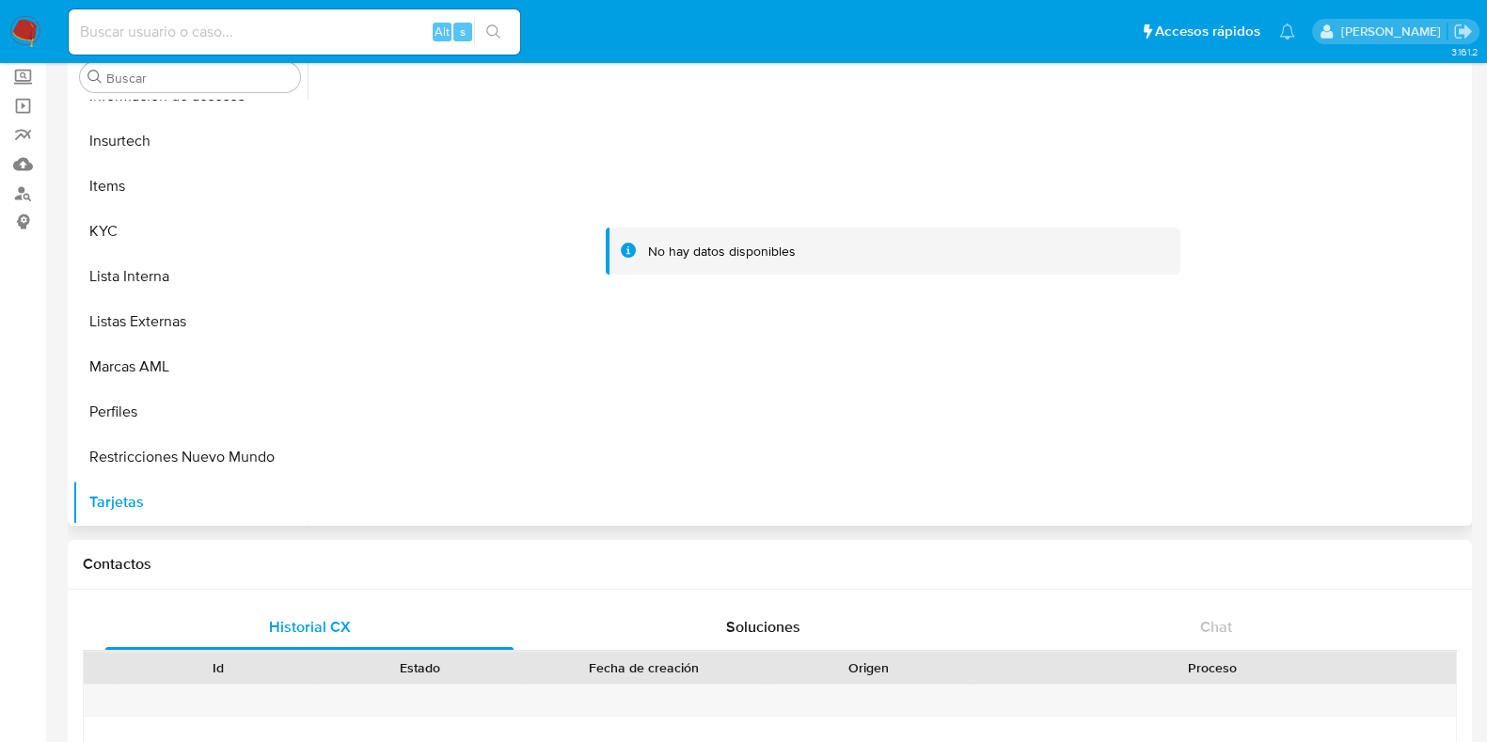
scroll to position [234, 0]
